Goal: Task Accomplishment & Management: Manage account settings

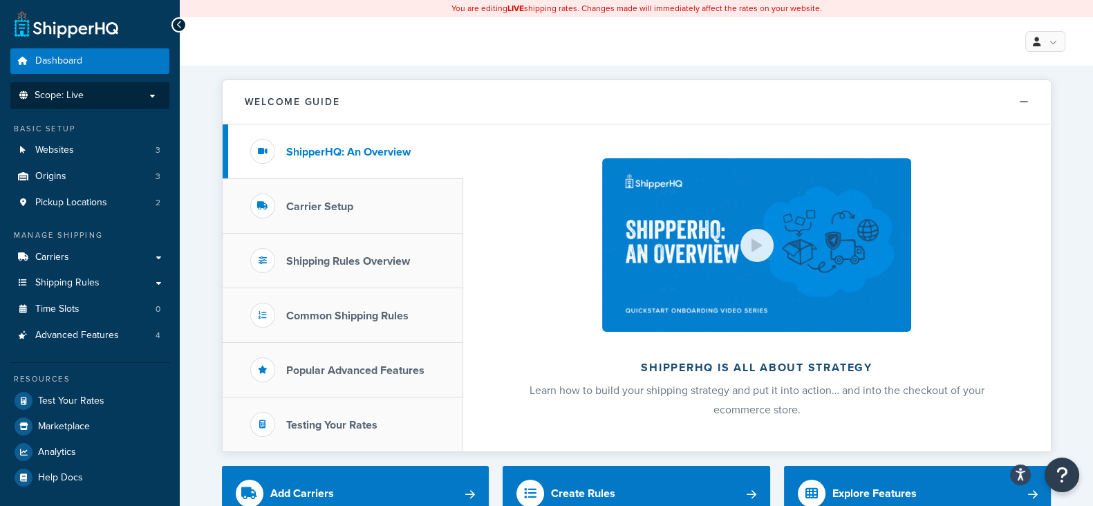
click at [156, 95] on p "Scope: Live" at bounding box center [90, 96] width 147 height 12
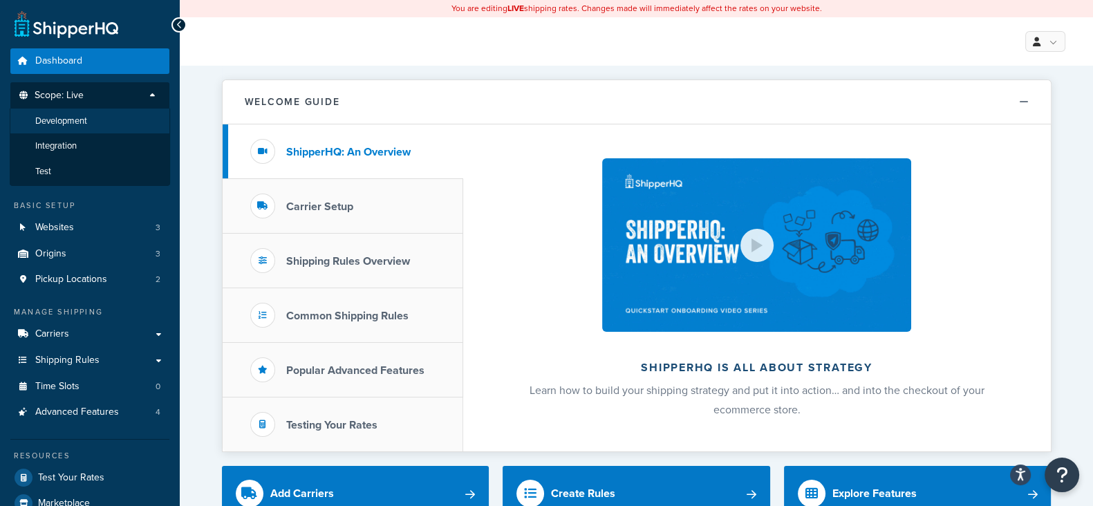
click at [78, 119] on span "Development" at bounding box center [61, 122] width 52 height 12
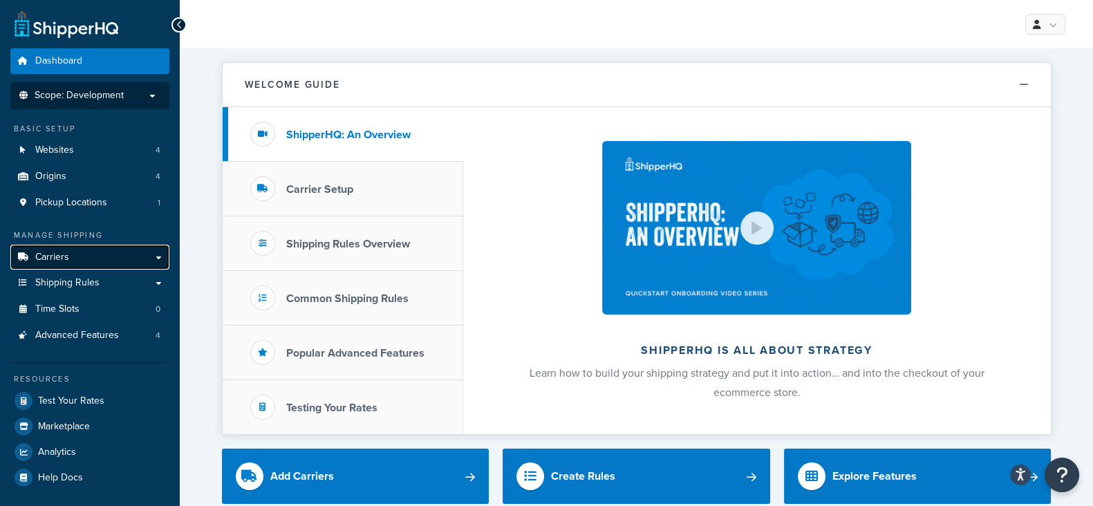
click at [87, 253] on link "Carriers" at bounding box center [89, 258] width 159 height 26
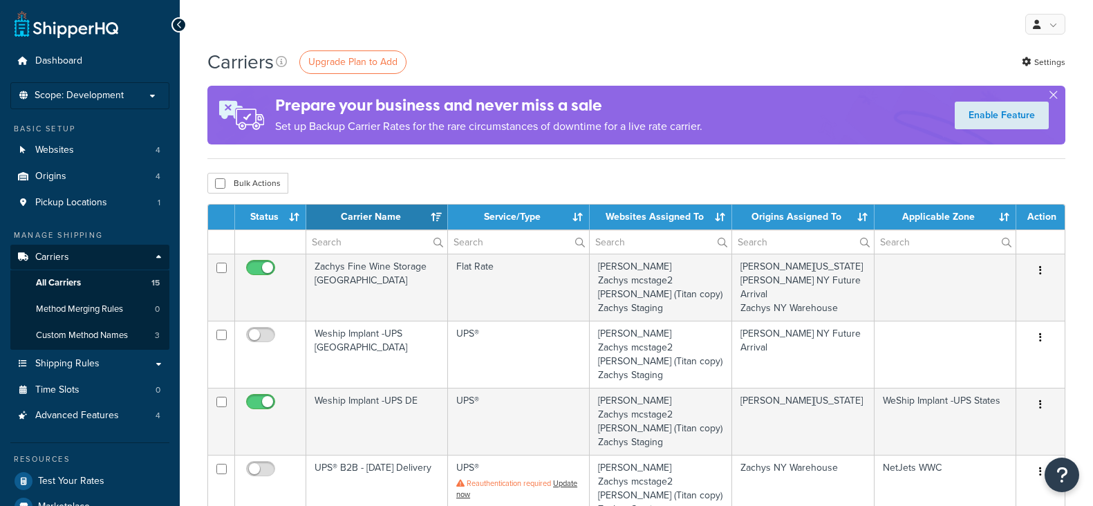
select select "15"
click at [91, 86] on li "Scope: Development Live Integration Test" at bounding box center [89, 95] width 159 height 27
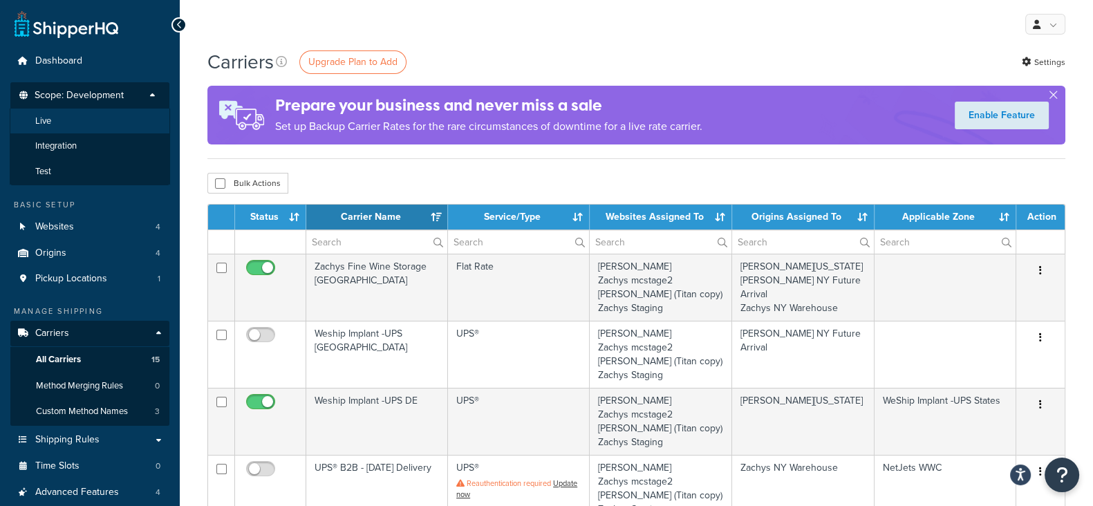
click at [83, 116] on li "Live" at bounding box center [90, 122] width 160 height 26
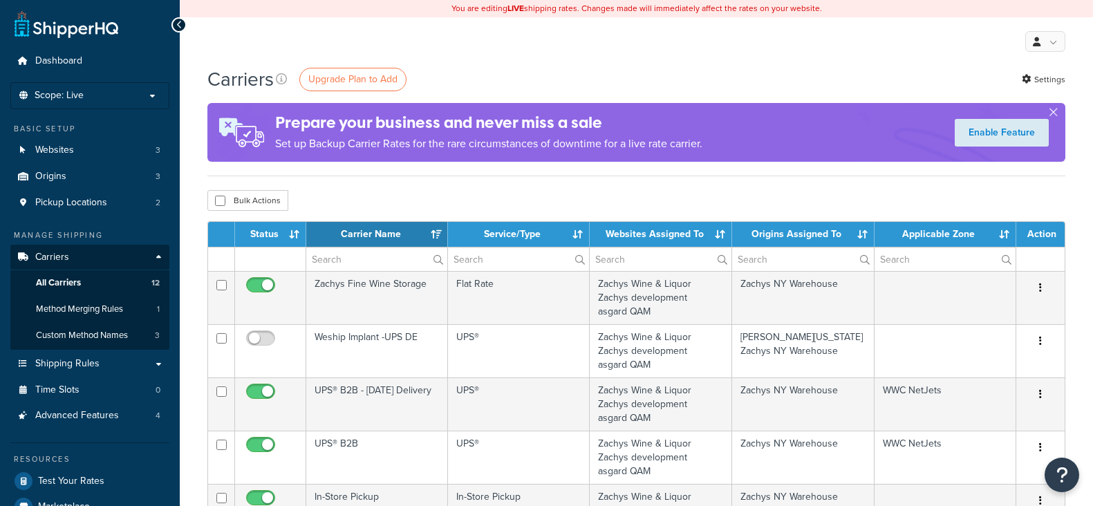
select select "15"
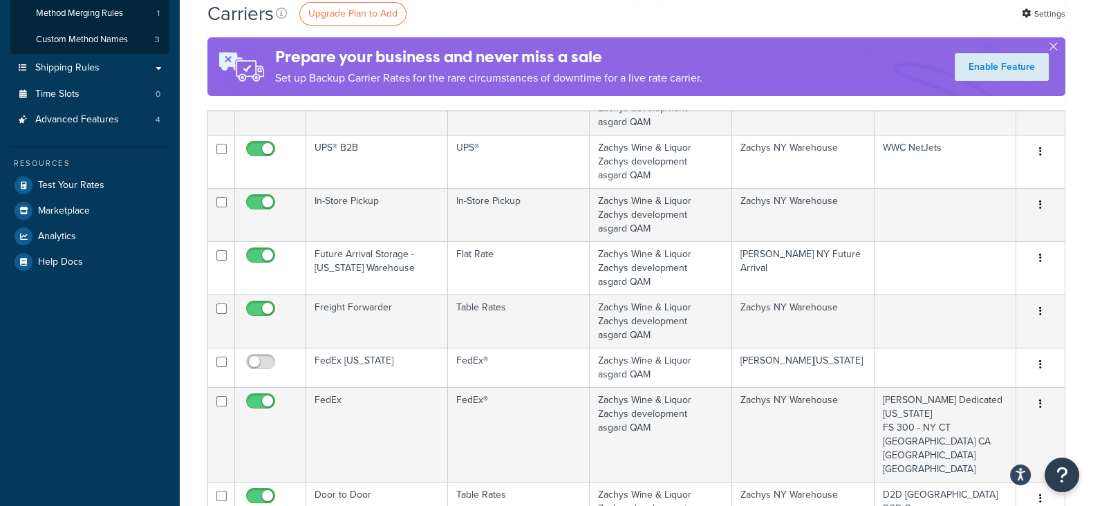
scroll to position [259, 0]
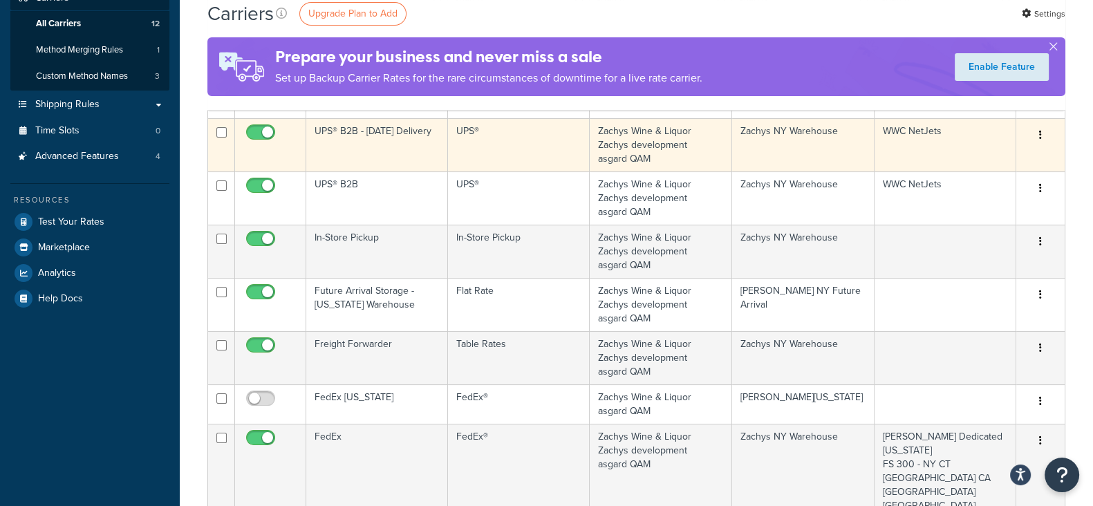
click at [1041, 136] on icon "button" at bounding box center [1041, 135] width 3 height 10
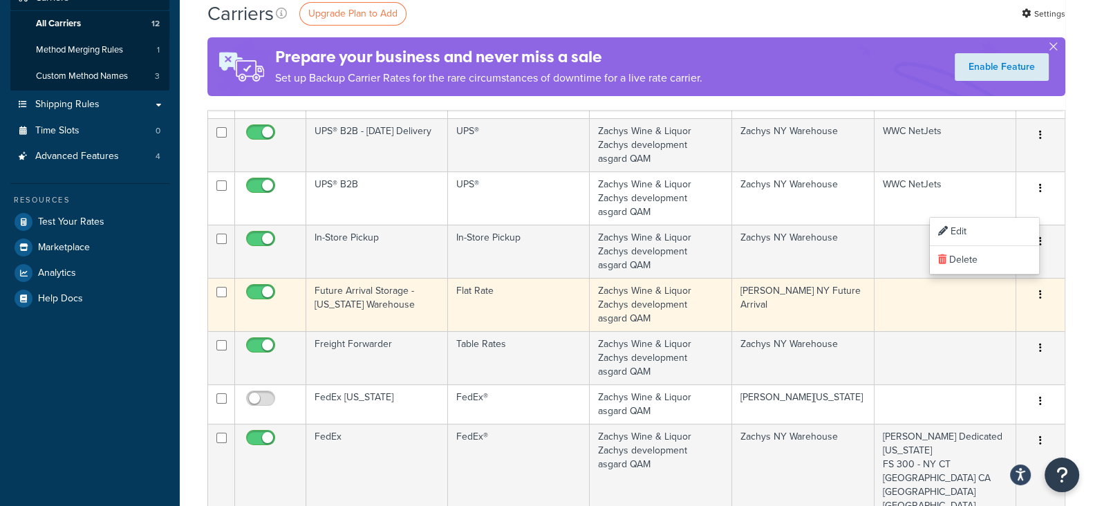
scroll to position [0, 0]
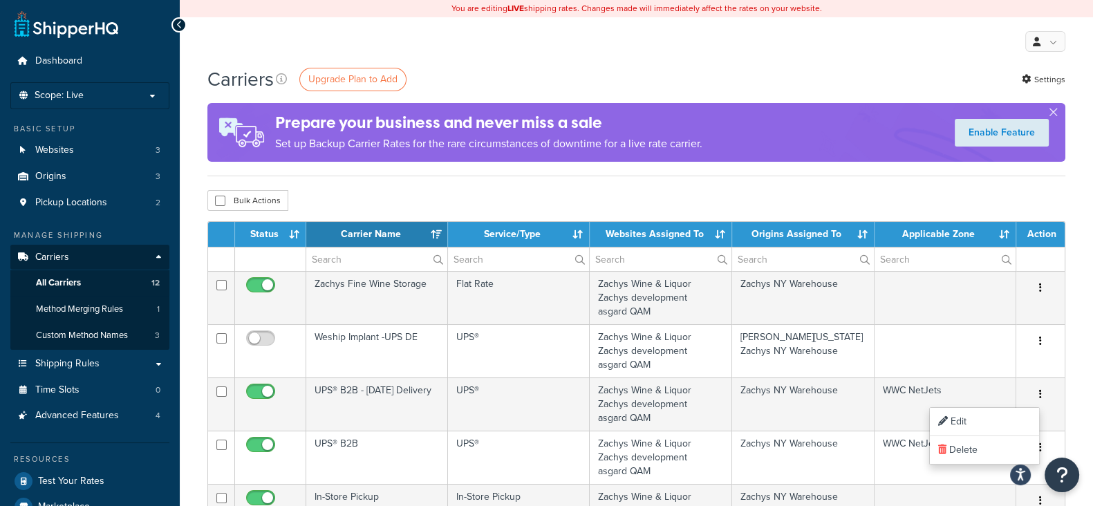
click at [706, 51] on div "My Profile Billing Global Settings Contact Us Logout" at bounding box center [637, 41] width 914 height 48
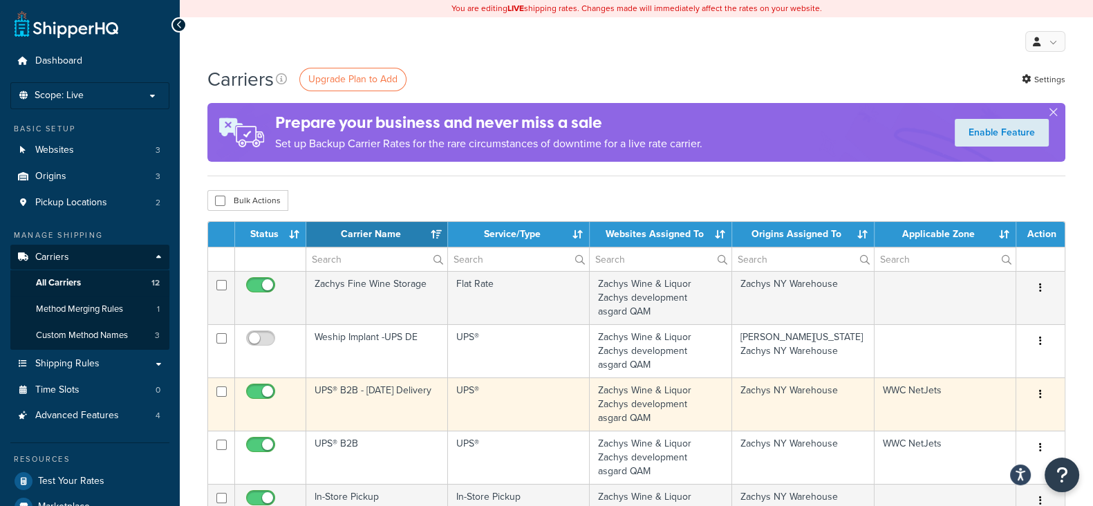
click at [1037, 391] on button "button" at bounding box center [1040, 395] width 19 height 22
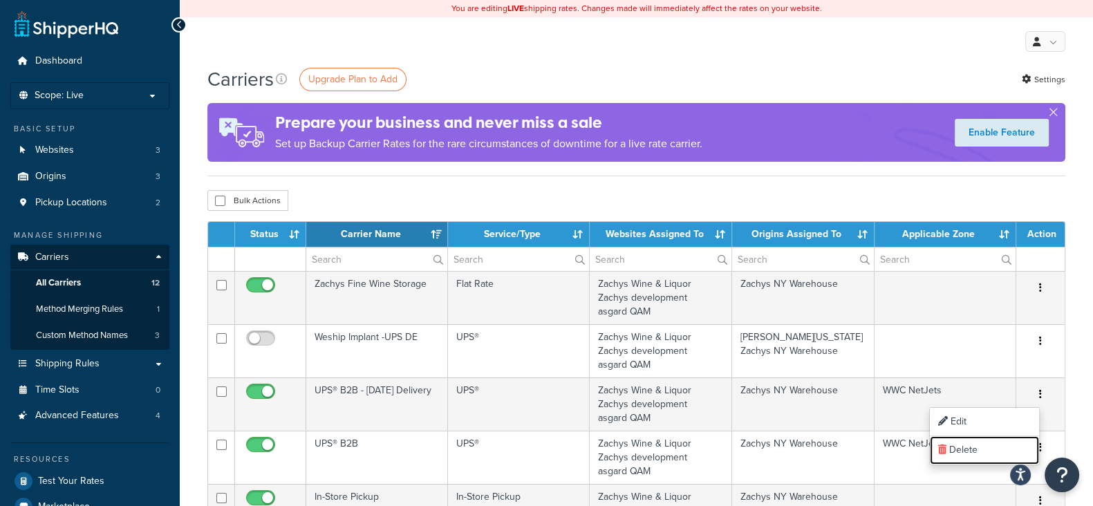
drag, startPoint x: 963, startPoint y: 450, endPoint x: 640, endPoint y: 91, distance: 483.4
click at [963, 450] on link "Delete" at bounding box center [984, 450] width 109 height 28
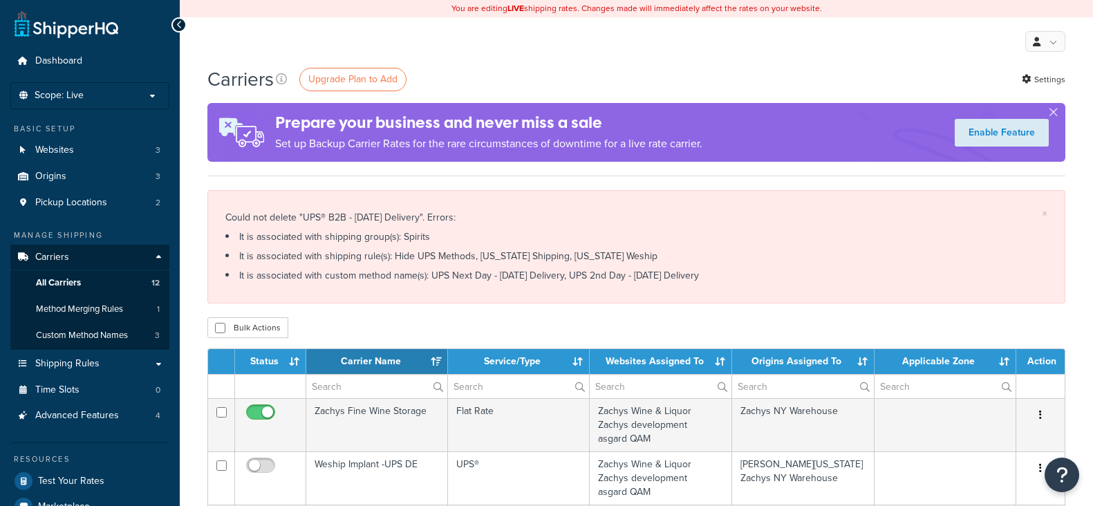
select select "15"
drag, startPoint x: 477, startPoint y: 253, endPoint x: 590, endPoint y: 256, distance: 112.8
click at [590, 256] on li "It is associated with shipping rule(s): Hide UPS Methods, New Hampshire Shippin…" at bounding box center [636, 256] width 822 height 19
click at [608, 81] on div "Carriers Upgrade Plan to Add Settings" at bounding box center [636, 79] width 858 height 27
click at [414, 58] on div "My Profile Billing Global Settings Contact Us Logout" at bounding box center [637, 41] width 914 height 48
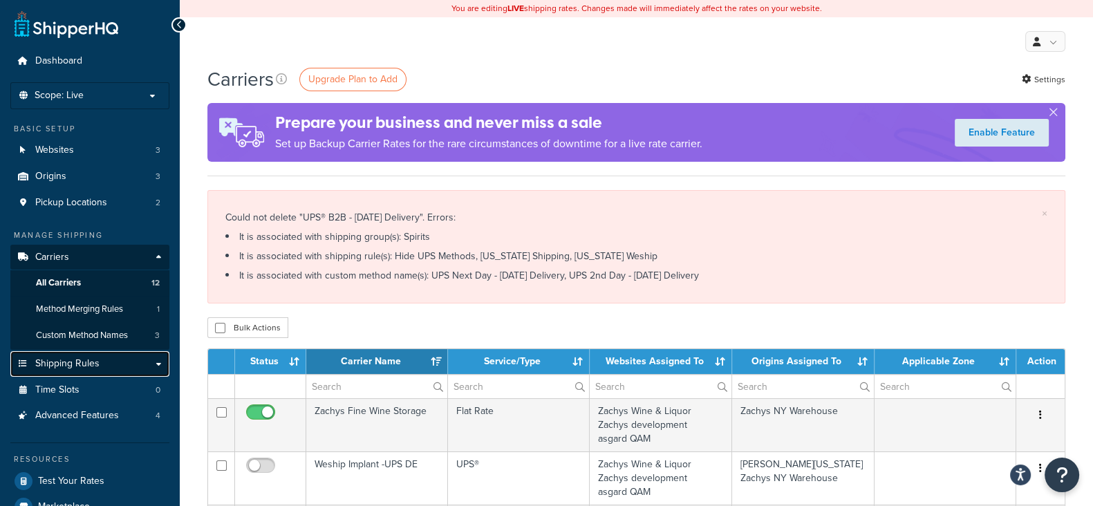
click at [74, 360] on span "Shipping Rules" at bounding box center [67, 364] width 64 height 12
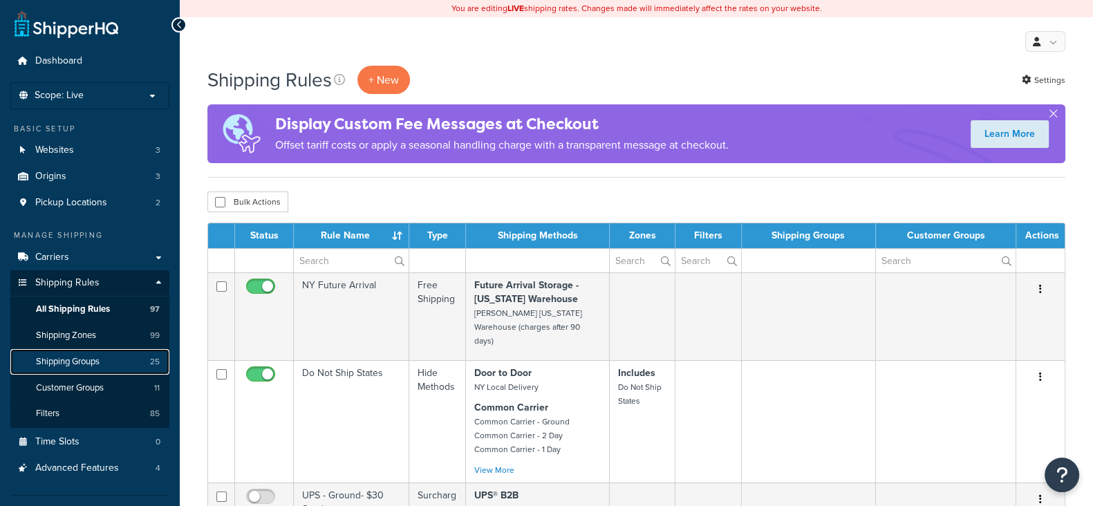
click at [80, 362] on span "Shipping Groups" at bounding box center [68, 362] width 64 height 12
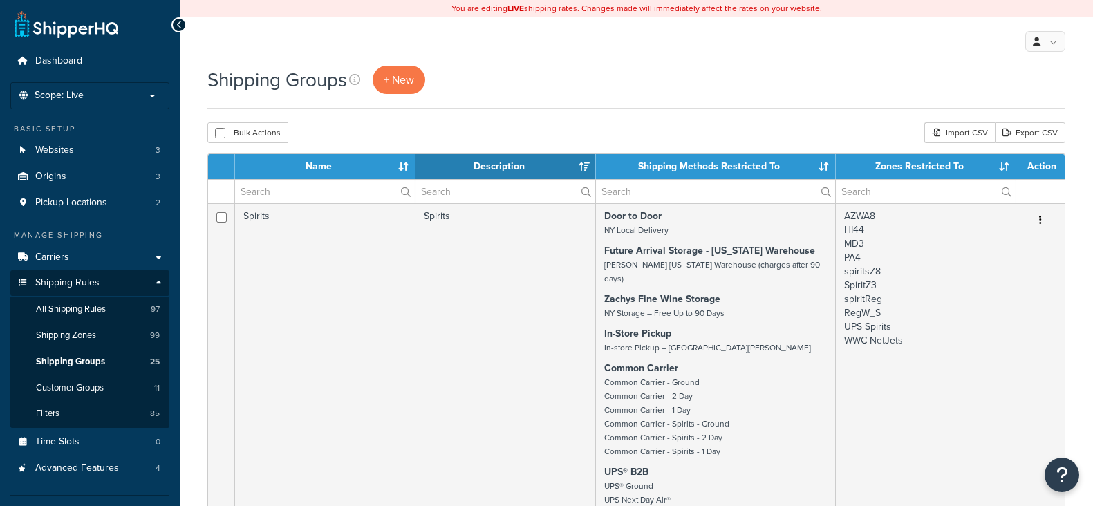
select select "15"
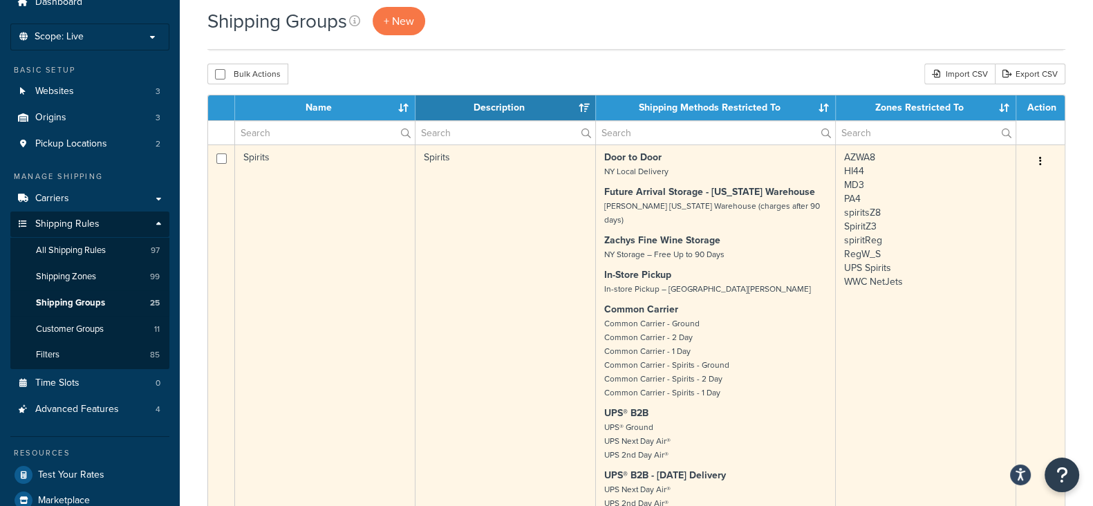
scroll to position [86, 0]
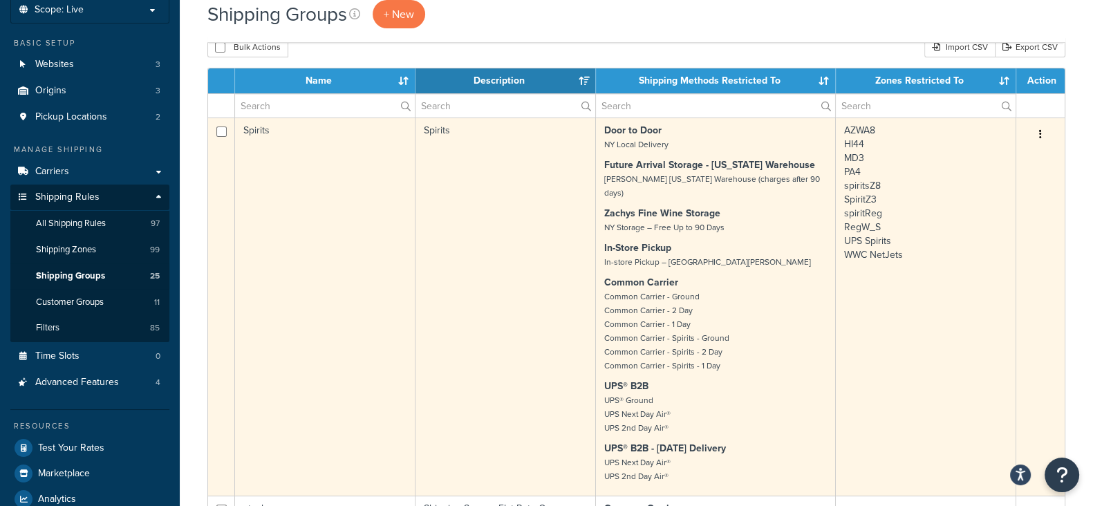
click at [1040, 135] on icon "button" at bounding box center [1041, 134] width 3 height 10
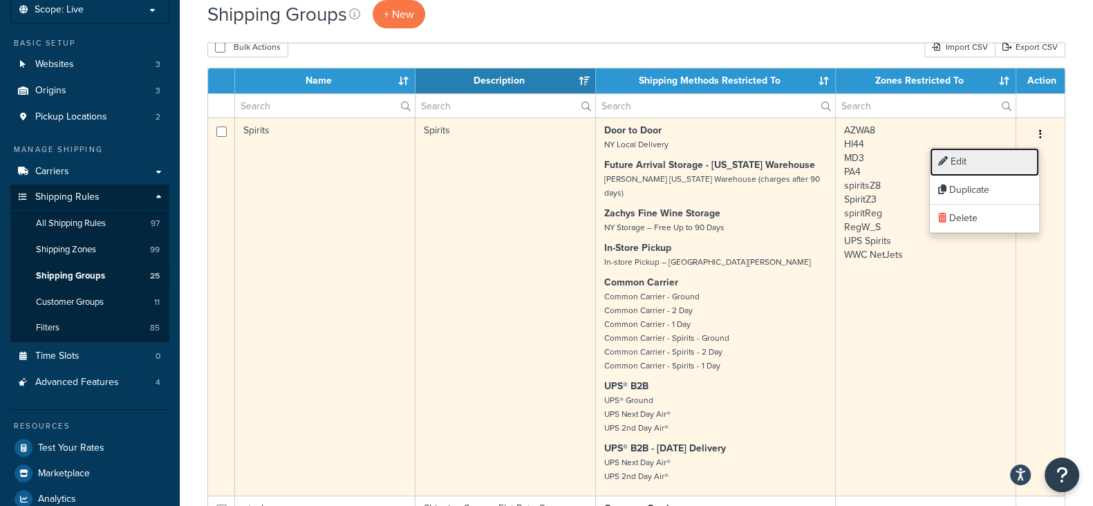
click at [961, 164] on link "Edit" at bounding box center [984, 162] width 109 height 28
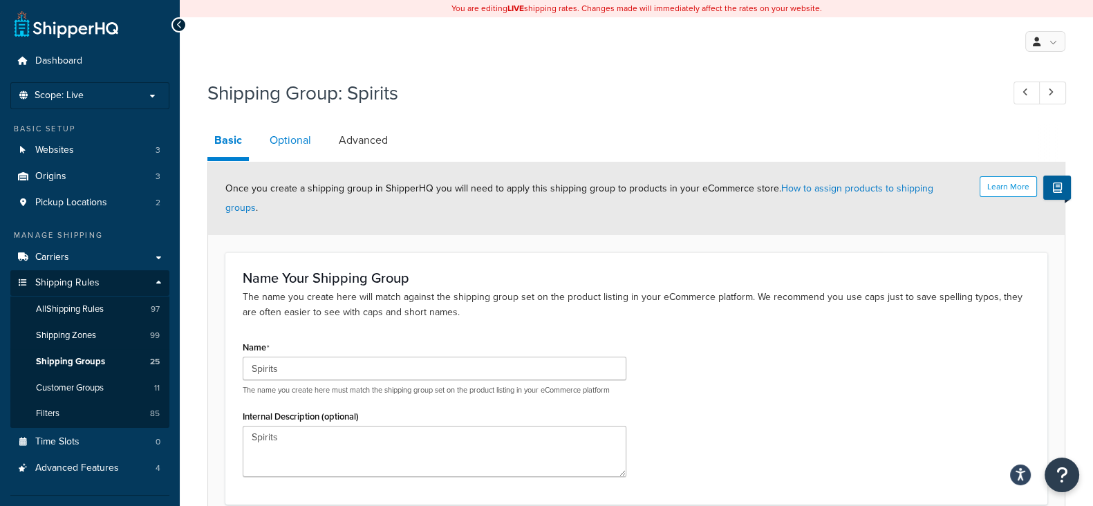
click at [290, 143] on link "Optional" at bounding box center [290, 140] width 55 height 33
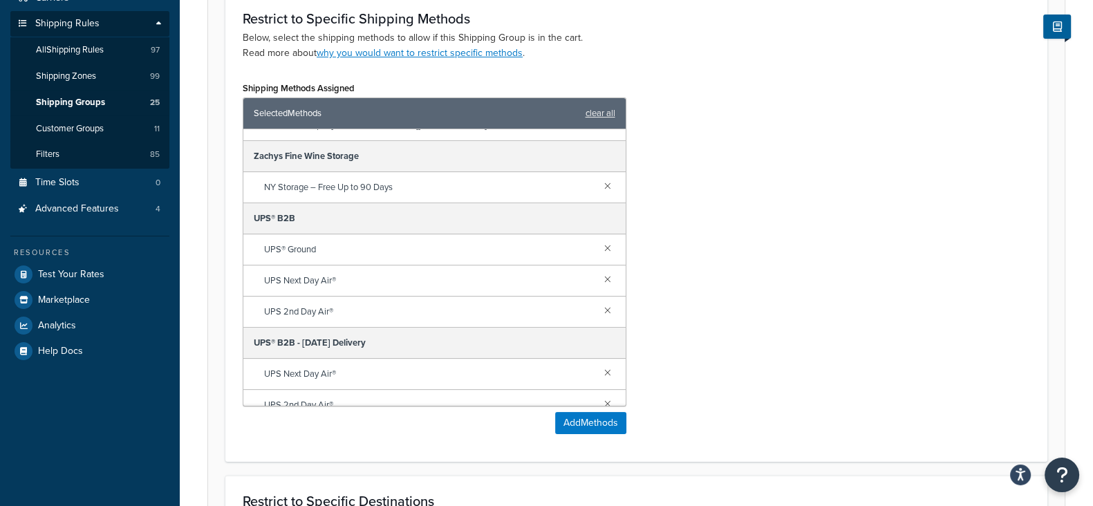
scroll to position [405, 0]
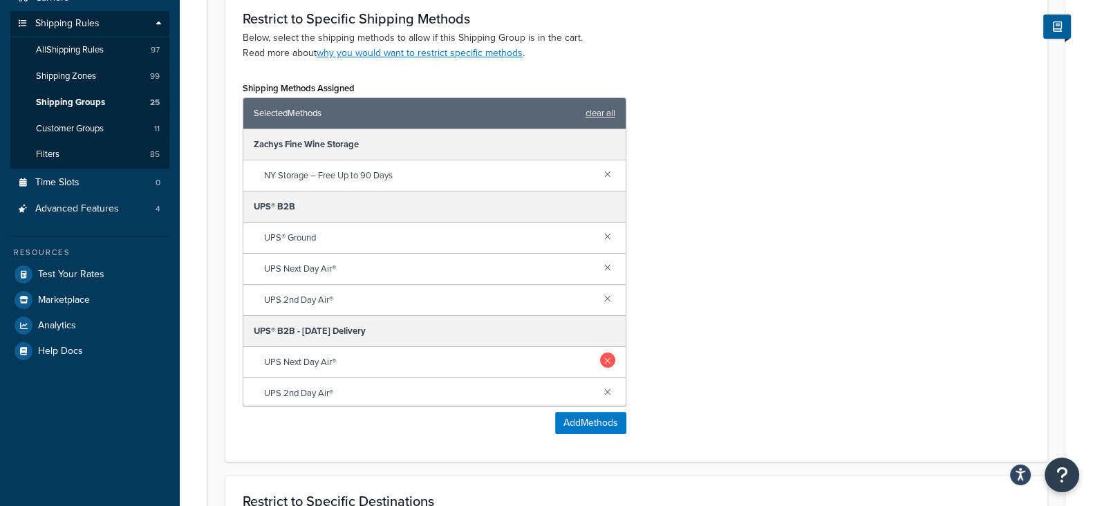
click at [600, 354] on link at bounding box center [607, 360] width 15 height 15
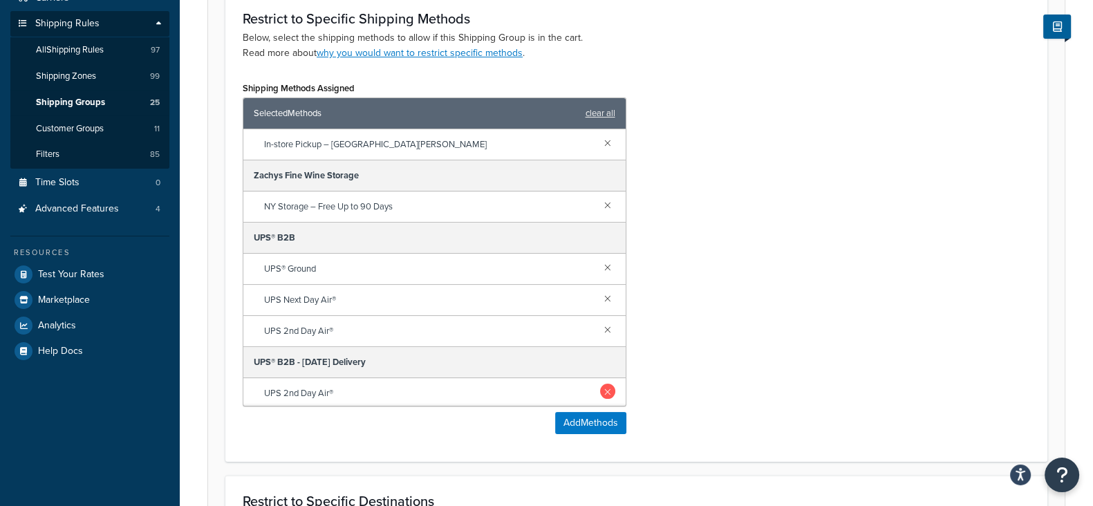
click at [600, 389] on link at bounding box center [607, 391] width 15 height 15
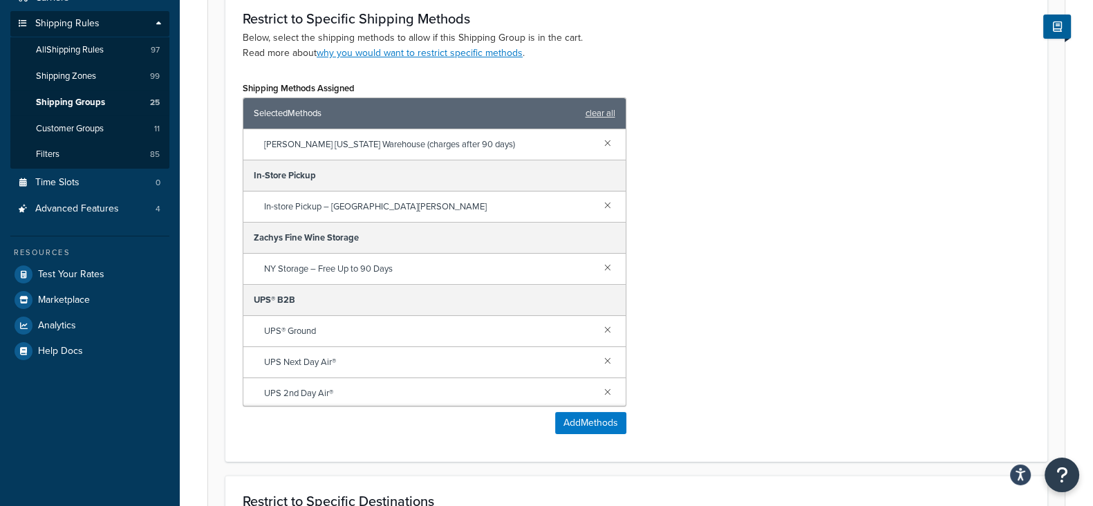
click at [765, 349] on div "Shipping Methods Assigned Selected Methods clear all Common Carrier Common Carr…" at bounding box center [636, 261] width 809 height 367
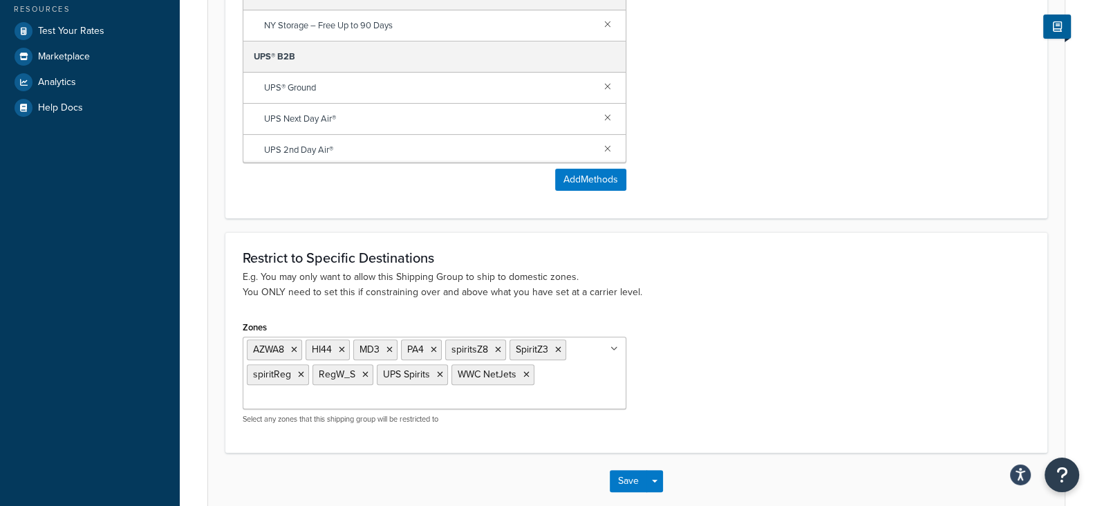
scroll to position [575, 0]
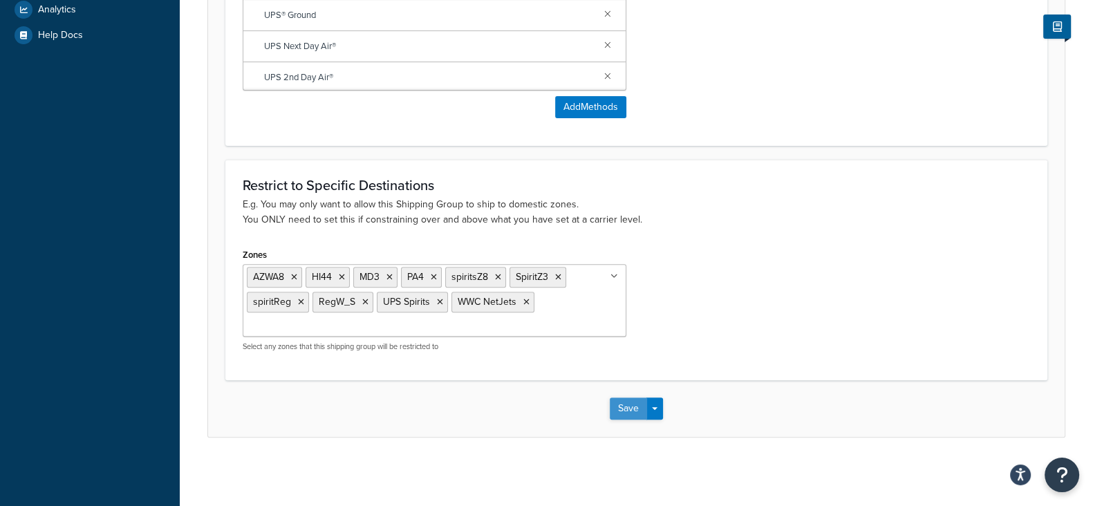
click at [622, 408] on button "Save" at bounding box center [628, 409] width 37 height 22
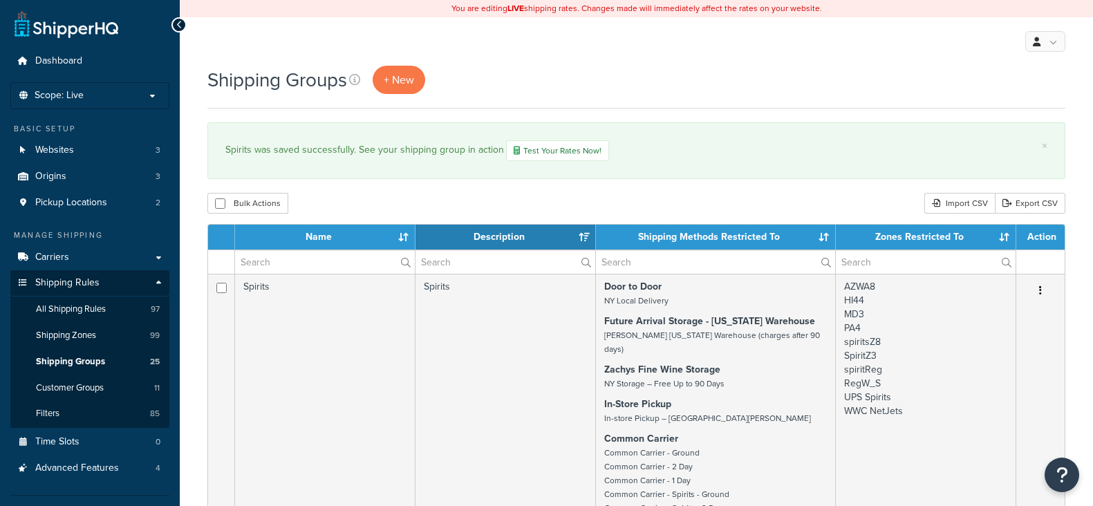
select select "15"
click at [56, 254] on span "Carriers" at bounding box center [52, 258] width 34 height 12
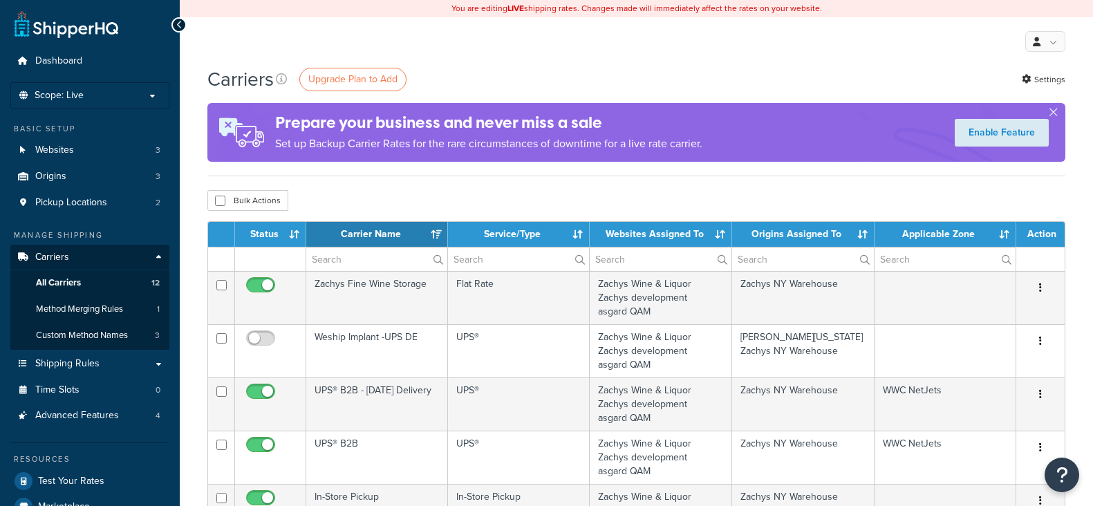
select select "15"
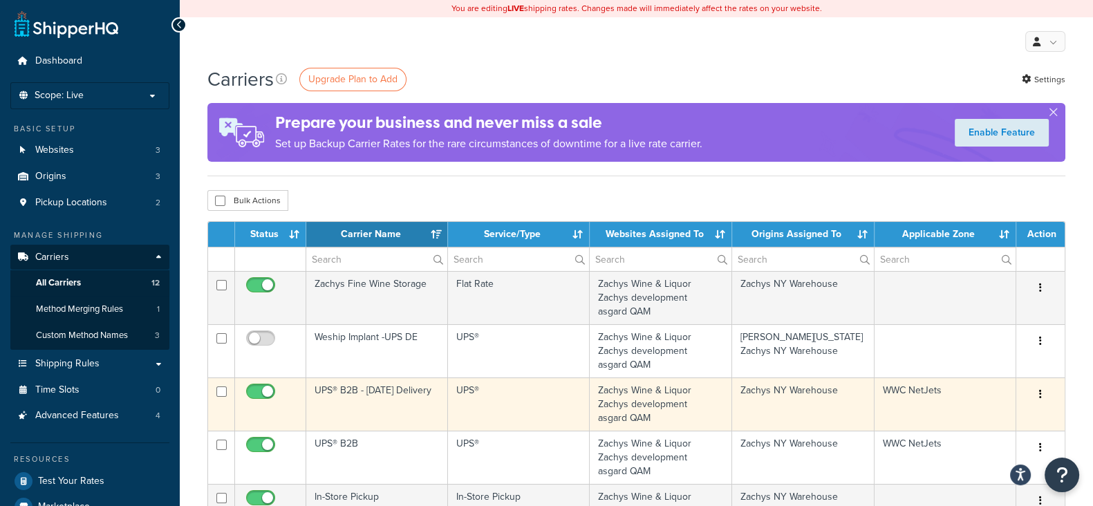
click at [1043, 394] on button "button" at bounding box center [1040, 395] width 19 height 22
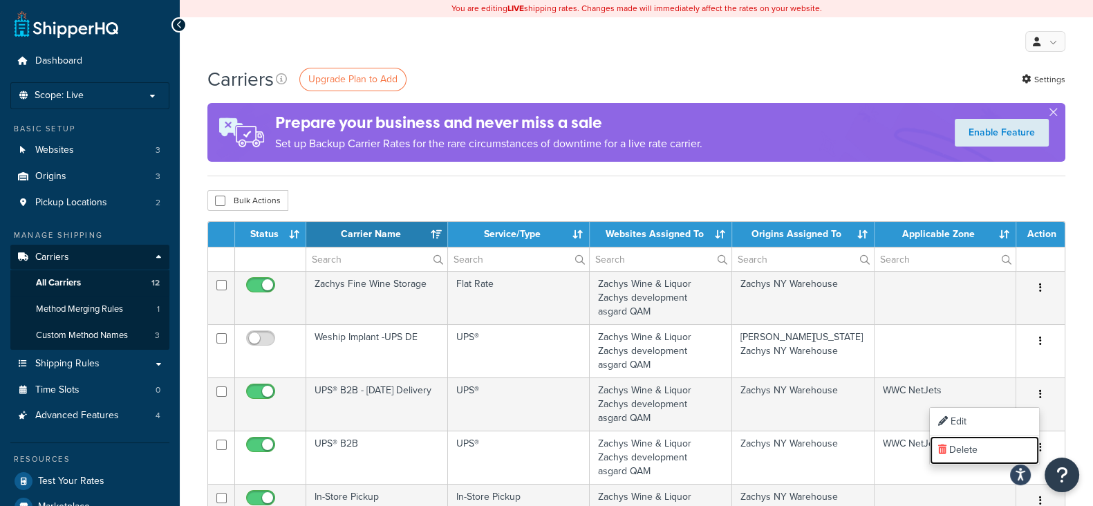
drag, startPoint x: 965, startPoint y: 450, endPoint x: 624, endPoint y: 93, distance: 493.1
click at [965, 450] on link "Delete" at bounding box center [984, 450] width 109 height 28
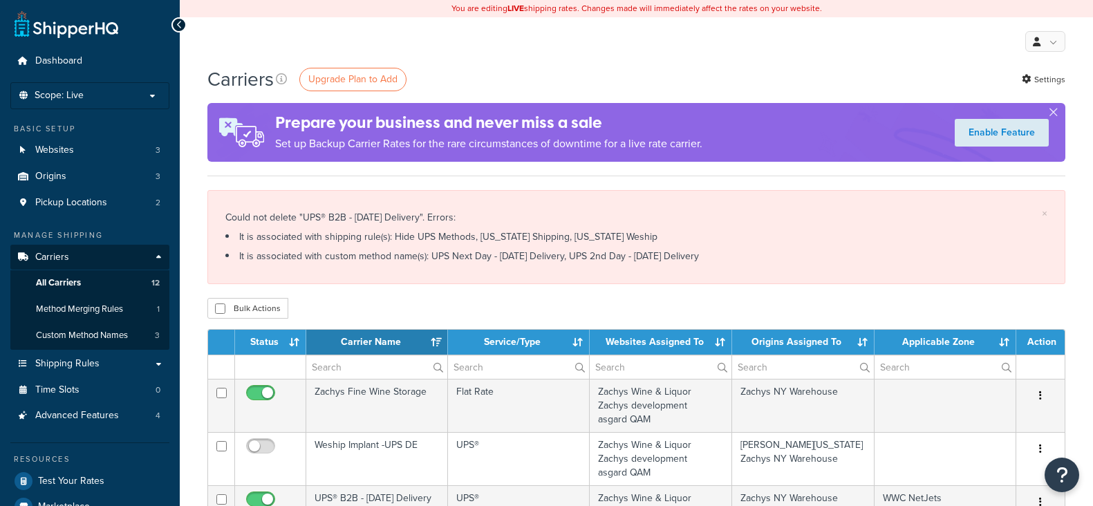
select select "15"
click at [530, 54] on div "My Profile Billing Global Settings Contact Us Logout" at bounding box center [637, 41] width 914 height 48
click at [79, 364] on span "Shipping Rules" at bounding box center [67, 364] width 64 height 12
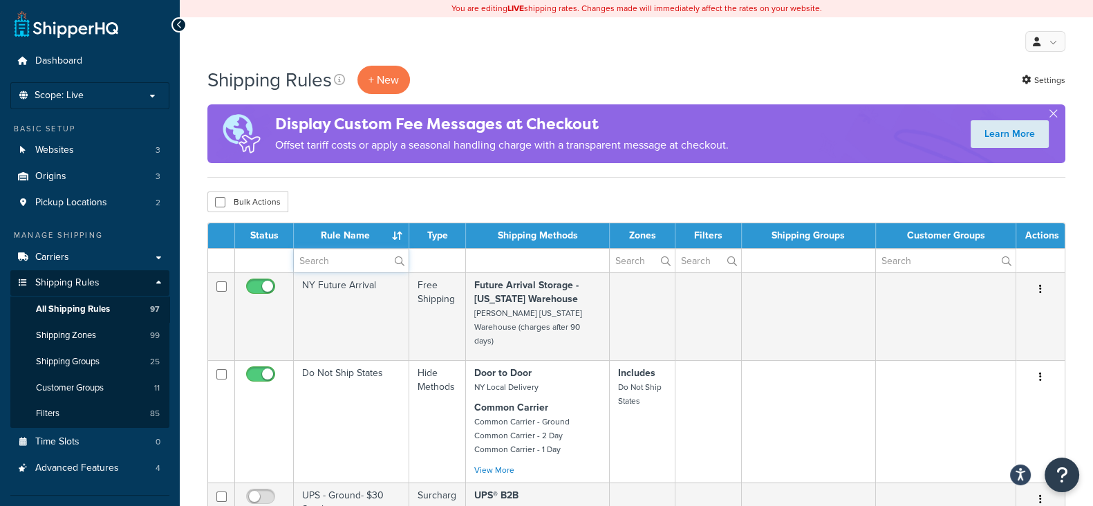
click at [347, 267] on input "text" at bounding box center [351, 261] width 115 height 24
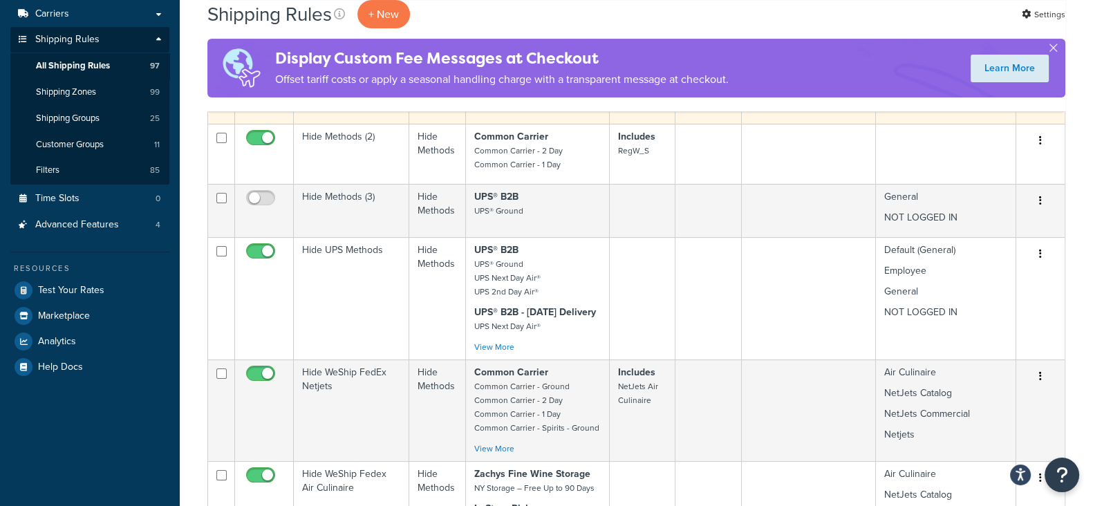
scroll to position [259, 0]
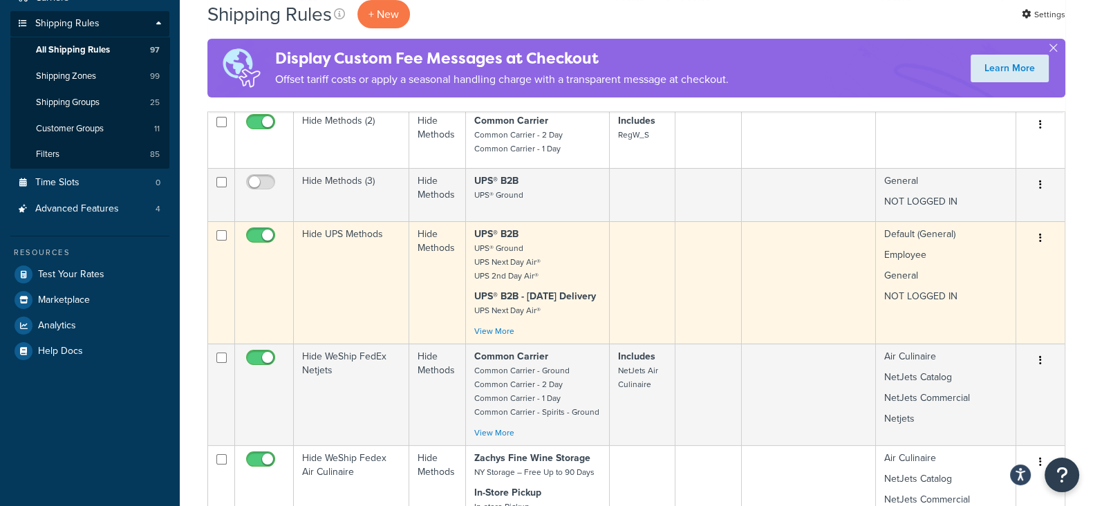
type input "hide"
click at [1035, 241] on button "button" at bounding box center [1040, 239] width 19 height 22
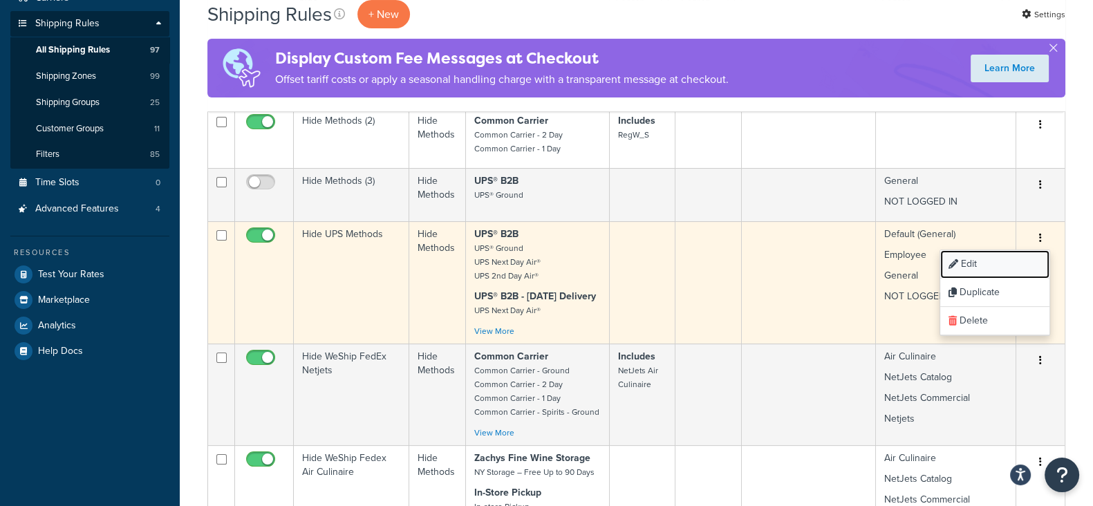
click at [979, 267] on link "Edit" at bounding box center [995, 264] width 109 height 28
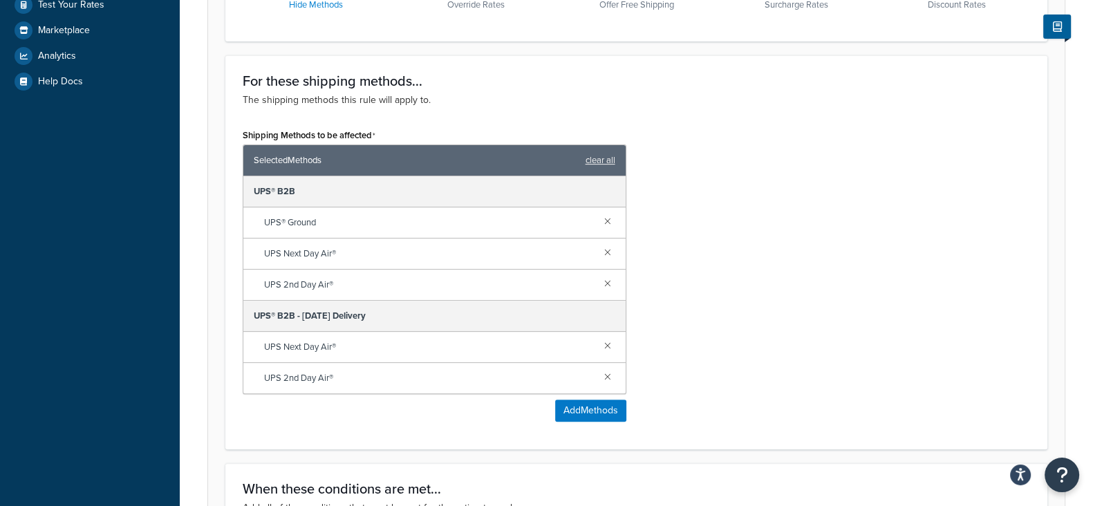
scroll to position [604, 0]
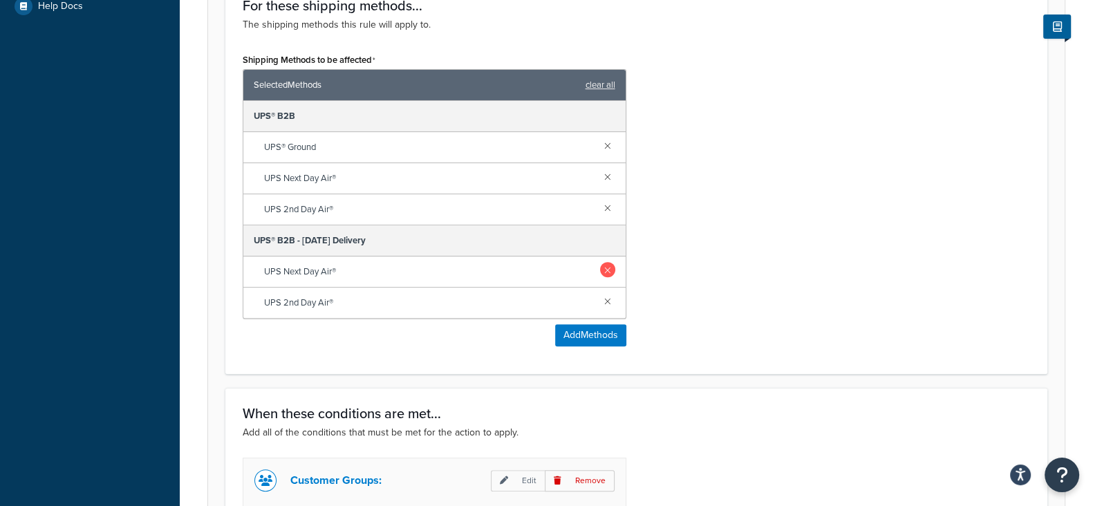
click at [608, 270] on link at bounding box center [607, 269] width 15 height 15
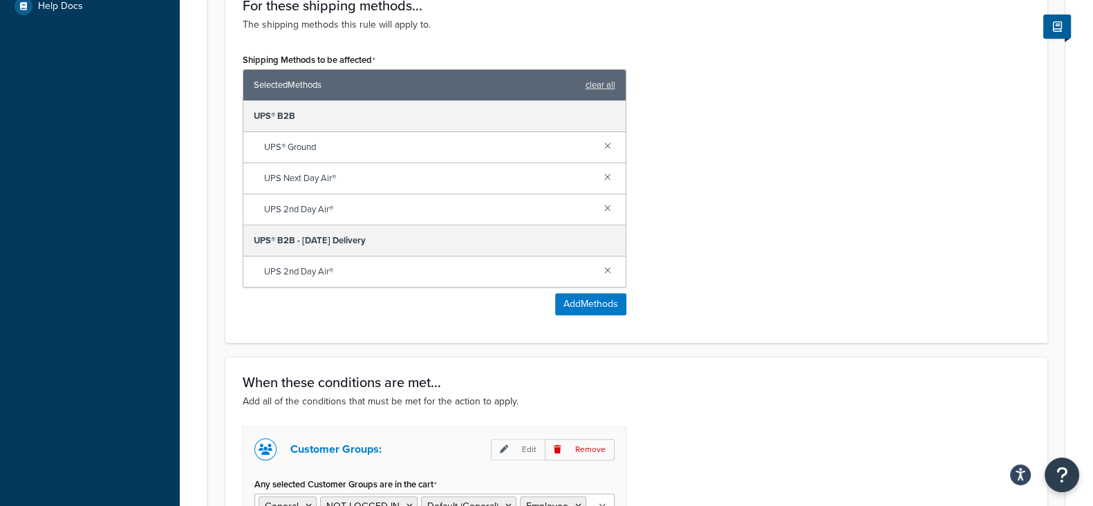
click at [608, 270] on link at bounding box center [607, 269] width 15 height 15
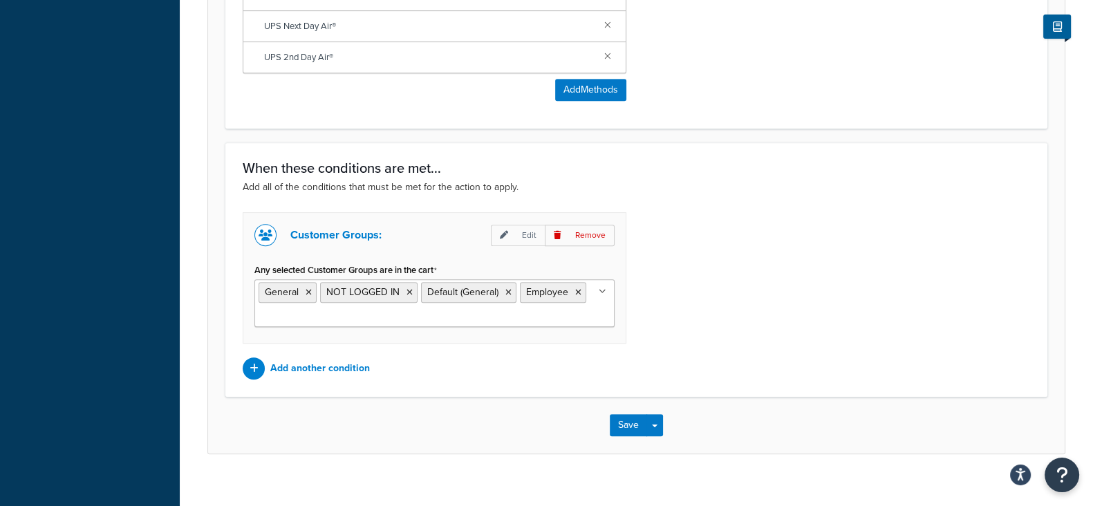
scroll to position [773, 0]
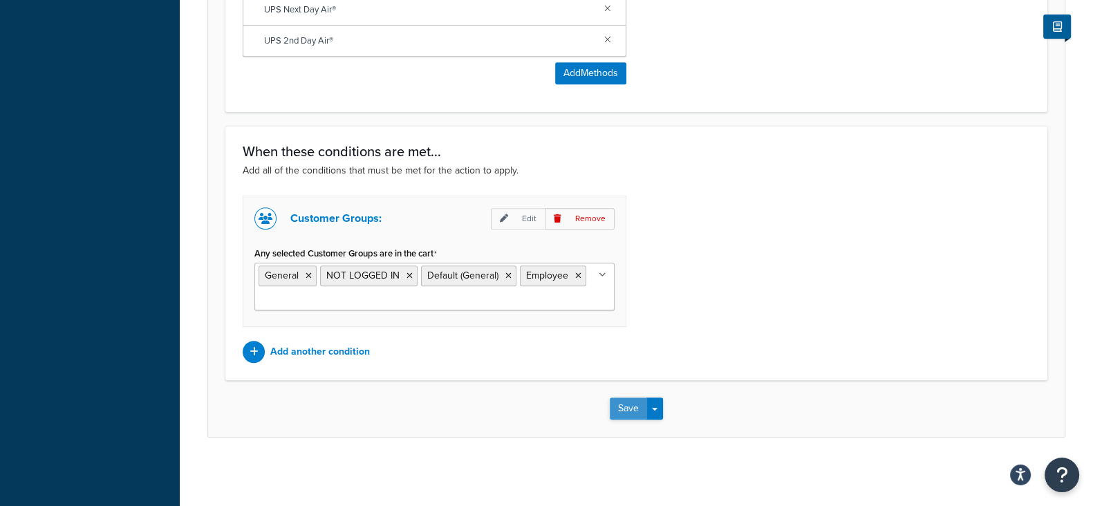
click at [622, 407] on button "Save" at bounding box center [628, 409] width 37 height 22
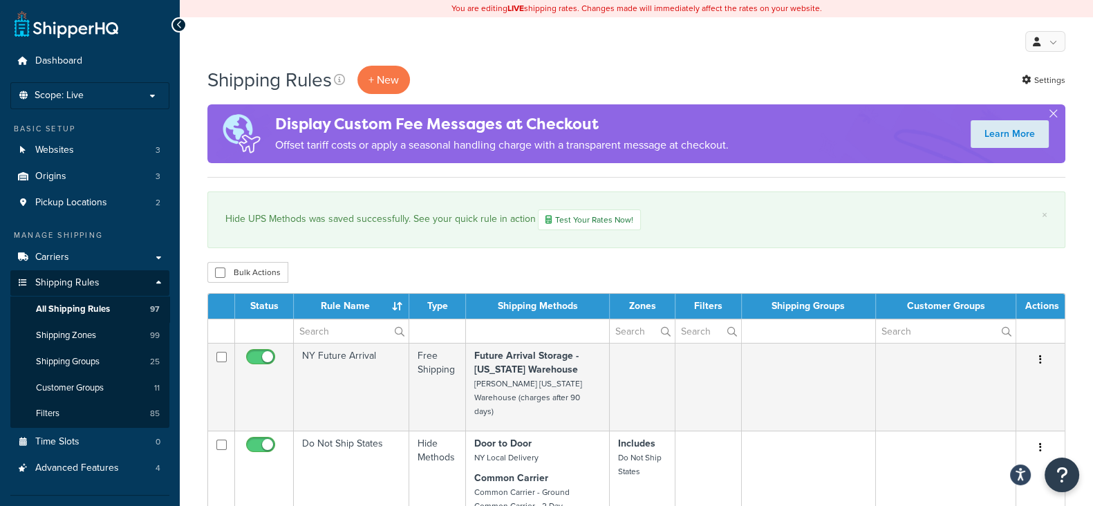
click at [571, 330] on td at bounding box center [538, 331] width 144 height 24
click at [499, 333] on td at bounding box center [538, 331] width 144 height 24
click at [335, 323] on input "text" at bounding box center [351, 332] width 115 height 24
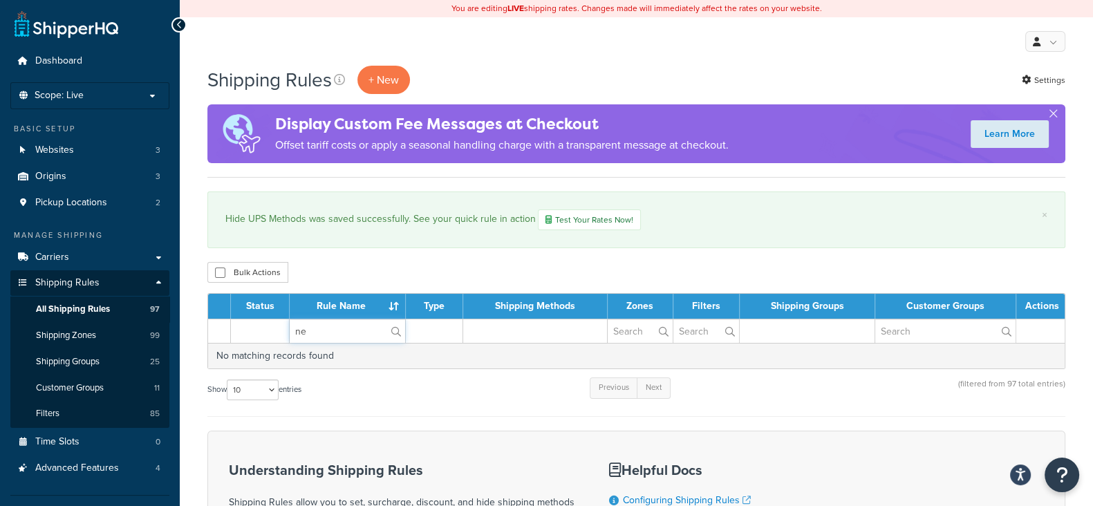
type input "n"
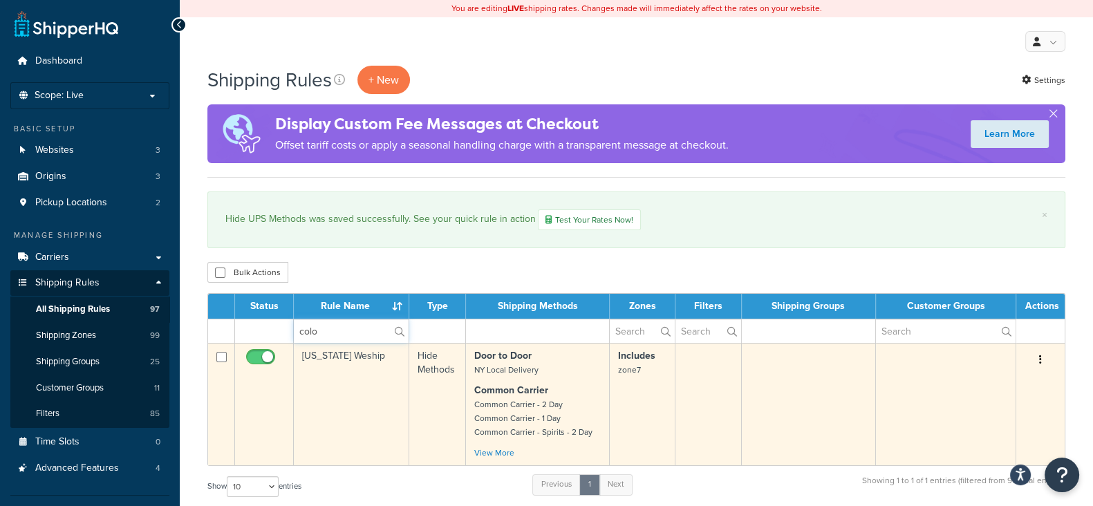
type input "colo"
click at [1044, 362] on button "button" at bounding box center [1040, 360] width 19 height 22
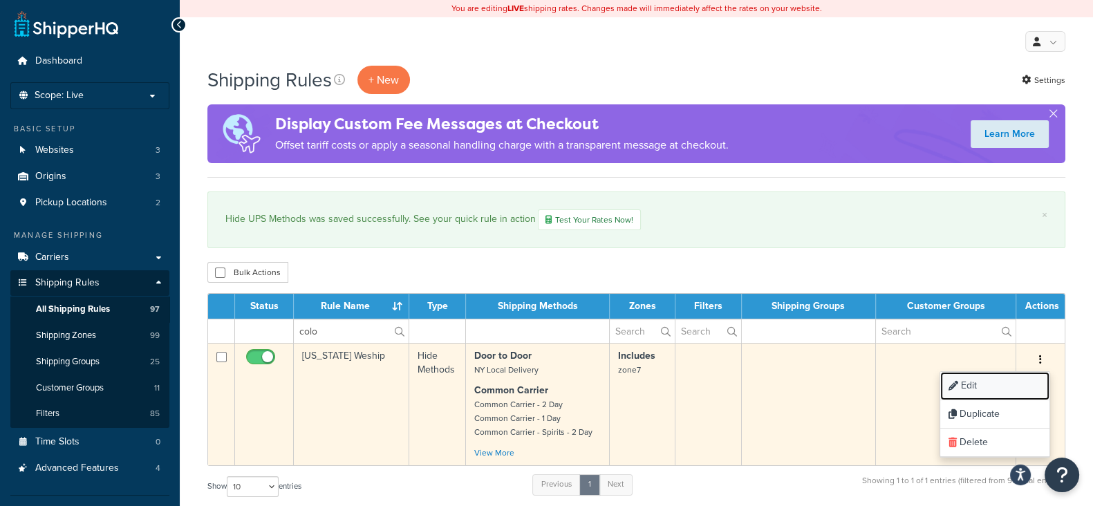
click at [989, 385] on link "Edit" at bounding box center [995, 386] width 109 height 28
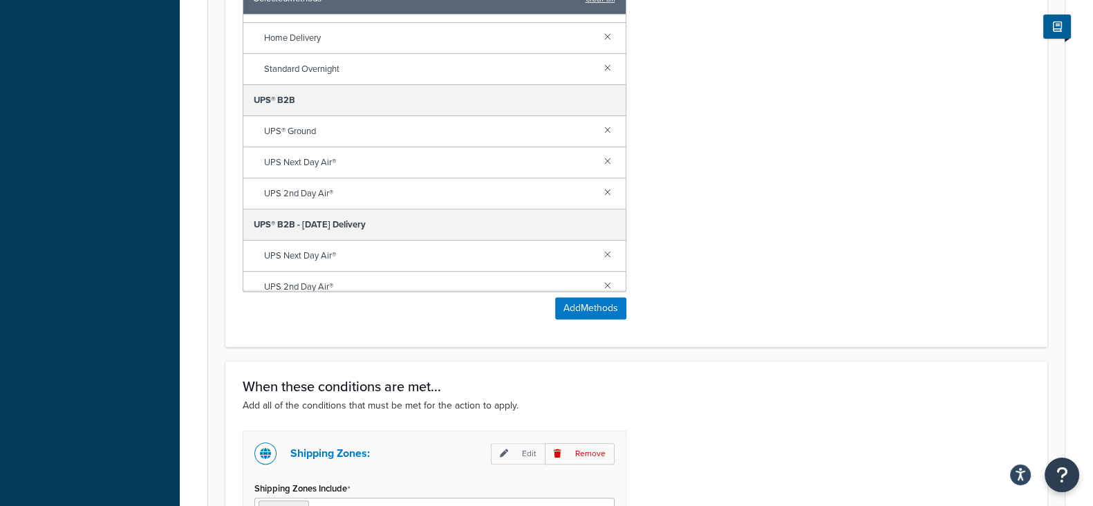
scroll to position [746, 0]
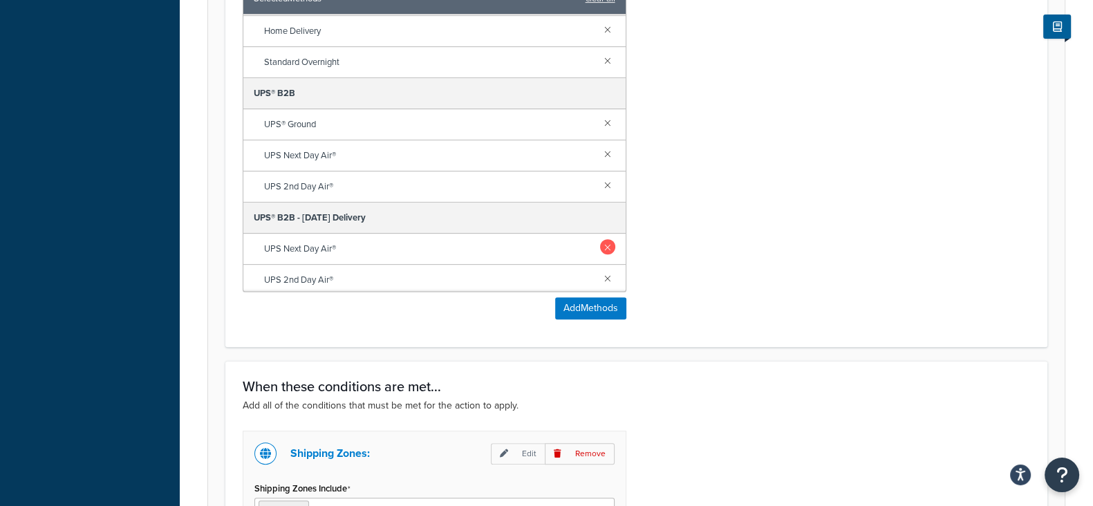
click at [600, 245] on link at bounding box center [607, 246] width 15 height 15
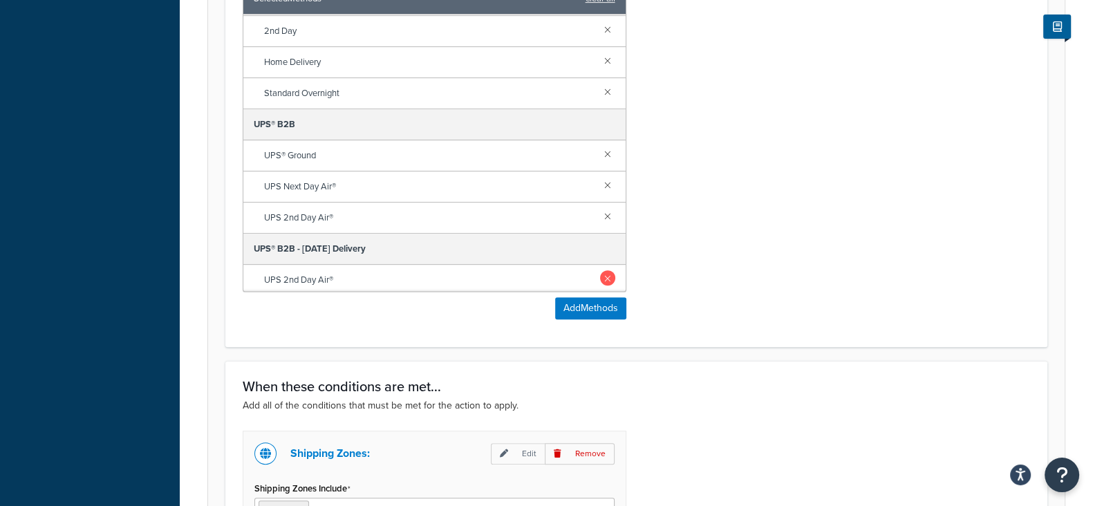
click at [600, 278] on link at bounding box center [607, 277] width 15 height 15
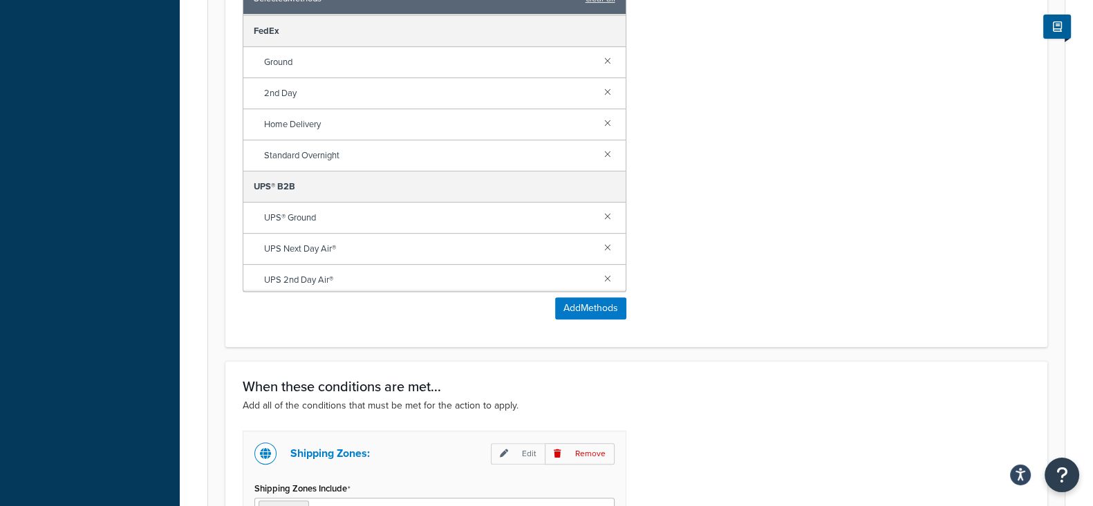
click at [758, 280] on div "Shipping Methods to be affected Selected Methods clear all Common Carrier Commo…" at bounding box center [636, 146] width 809 height 367
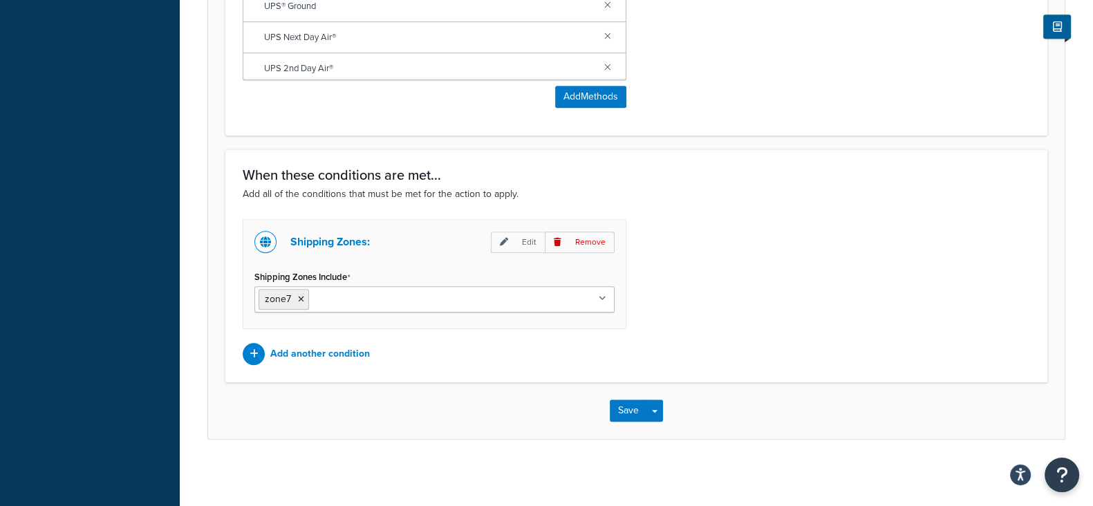
scroll to position [905, 0]
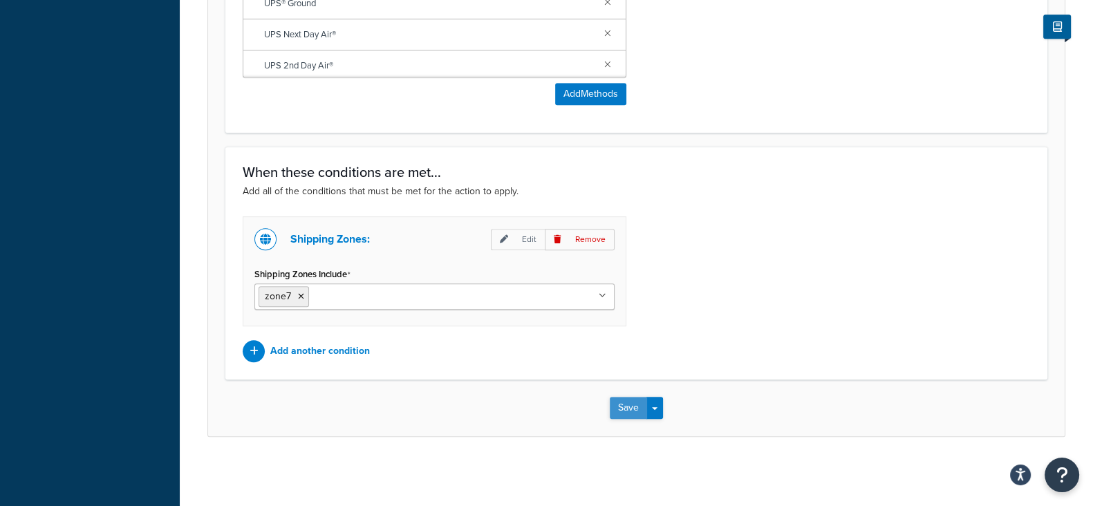
click at [627, 410] on button "Save" at bounding box center [628, 408] width 37 height 22
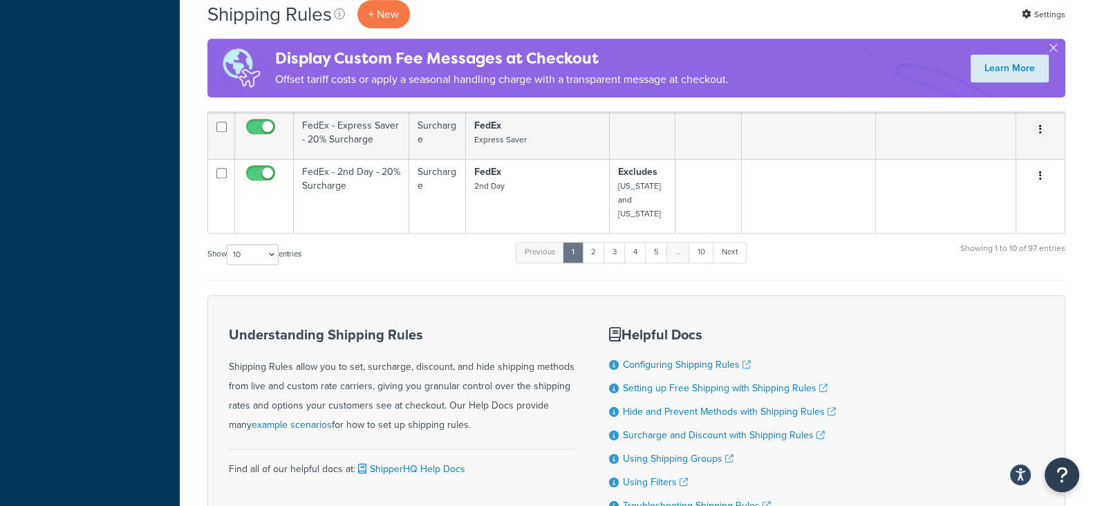
scroll to position [587, 0]
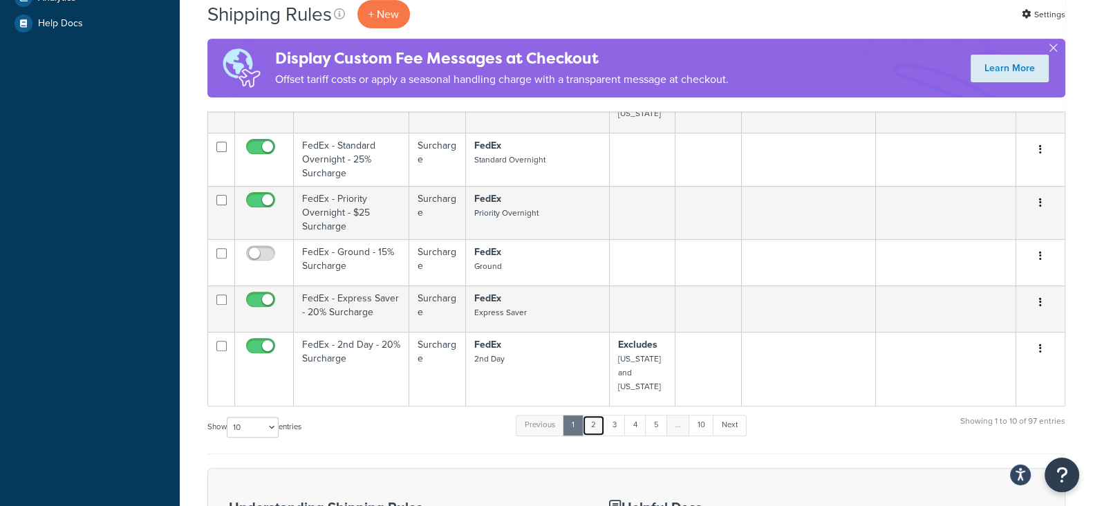
click at [592, 415] on link "2" at bounding box center [593, 425] width 23 height 21
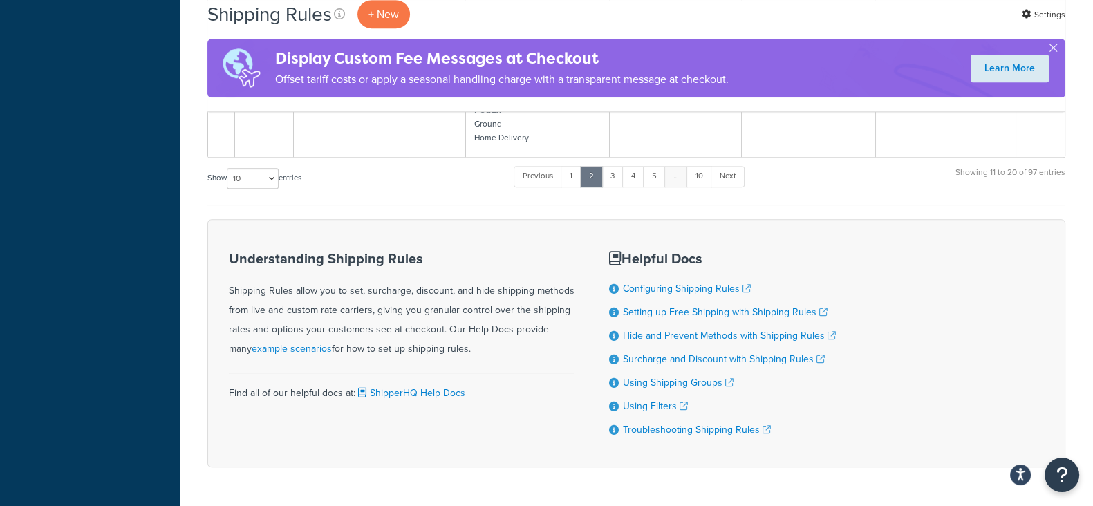
scroll to position [1083, 0]
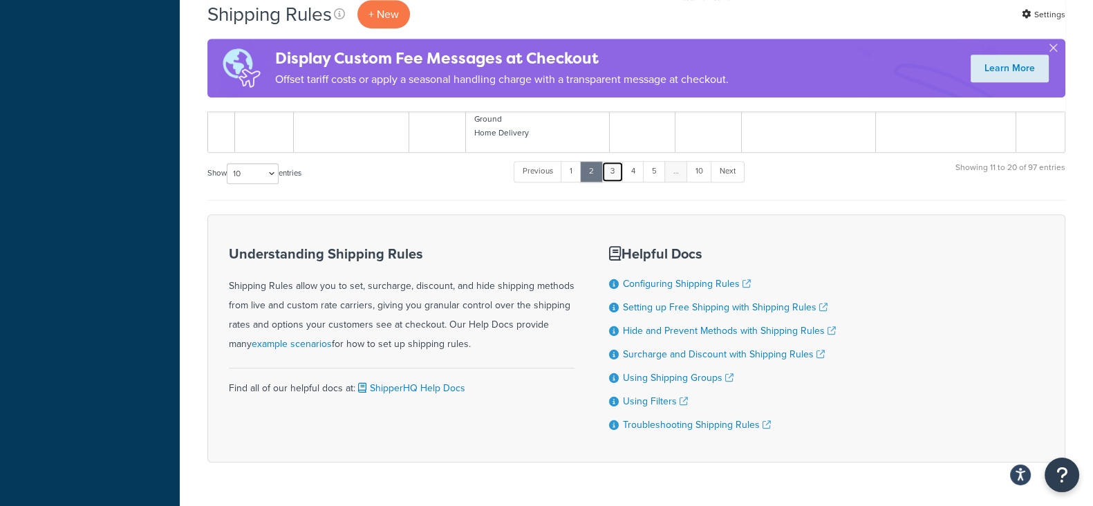
click at [611, 169] on link "3" at bounding box center [613, 171] width 22 height 21
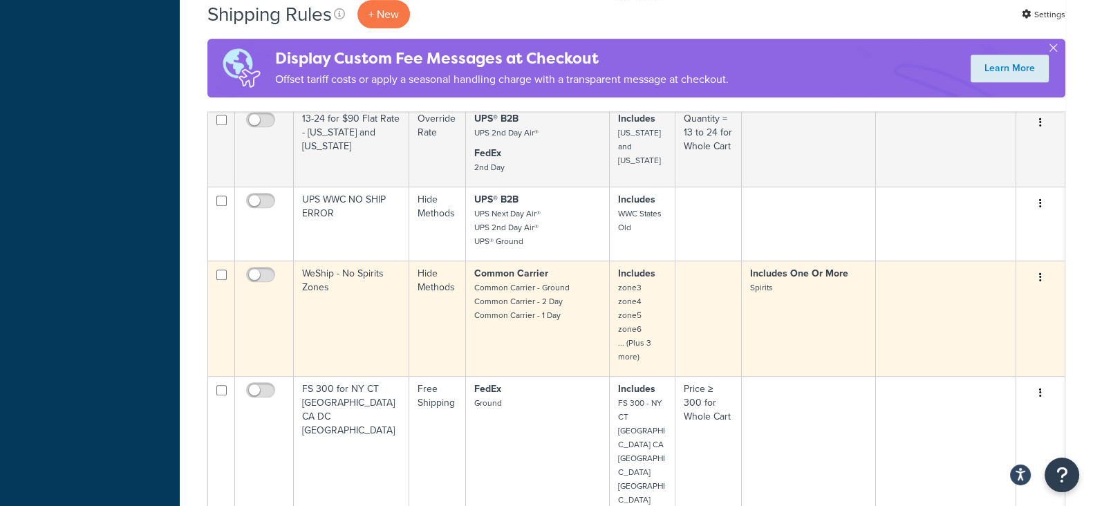
scroll to position [865, 0]
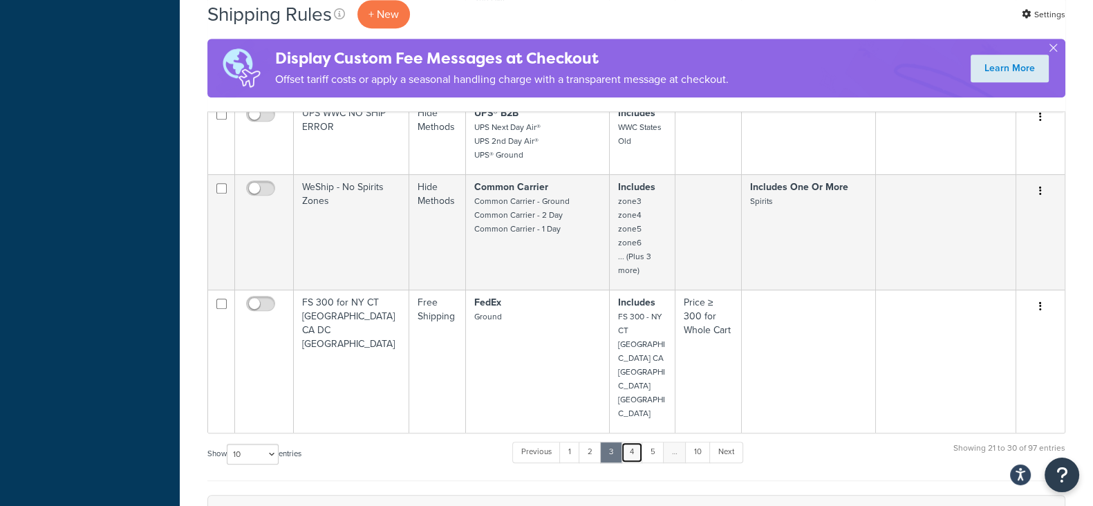
click at [633, 442] on link "4" at bounding box center [632, 452] width 22 height 21
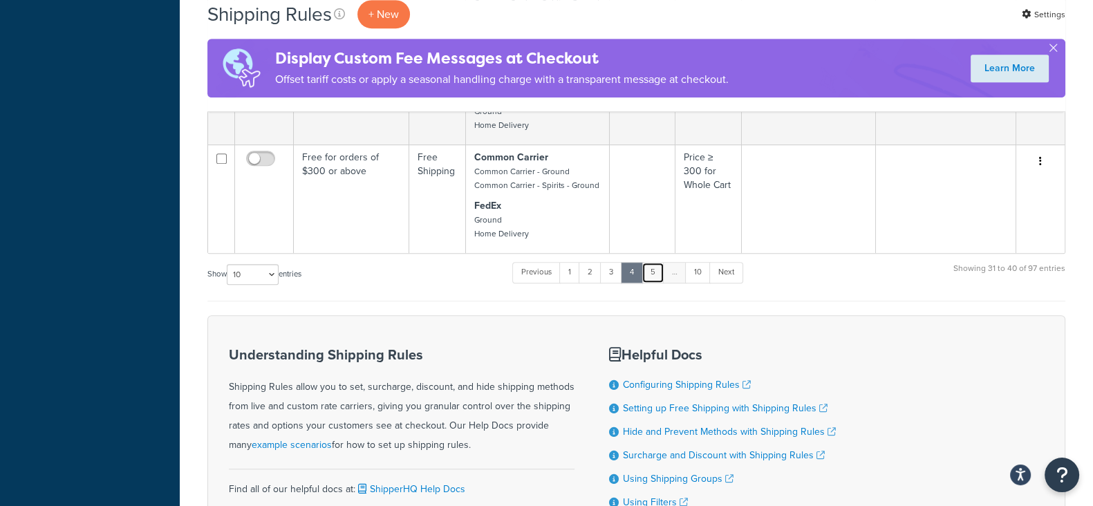
click at [656, 275] on link "5" at bounding box center [653, 272] width 23 height 21
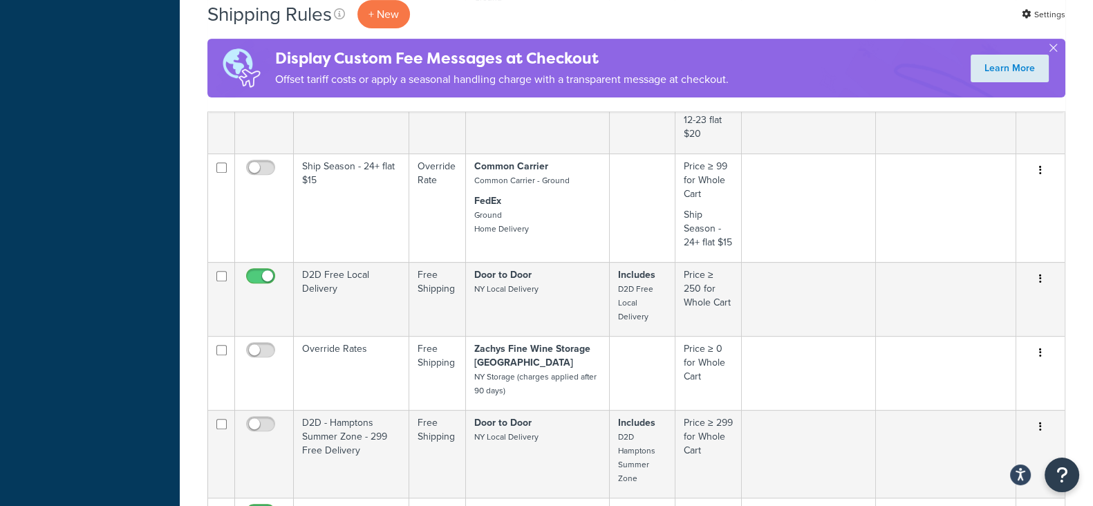
scroll to position [951, 0]
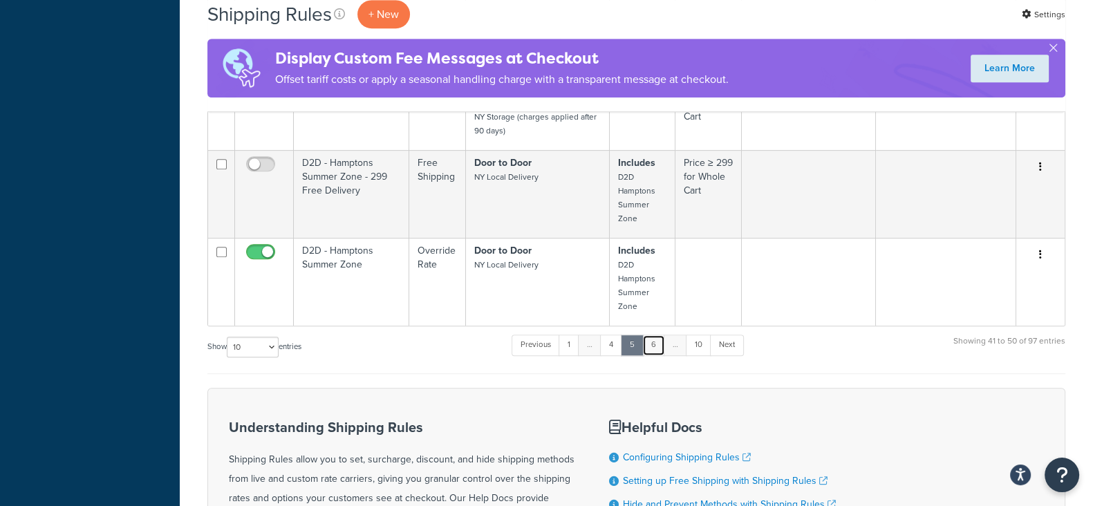
click at [657, 335] on link "6" at bounding box center [654, 345] width 23 height 21
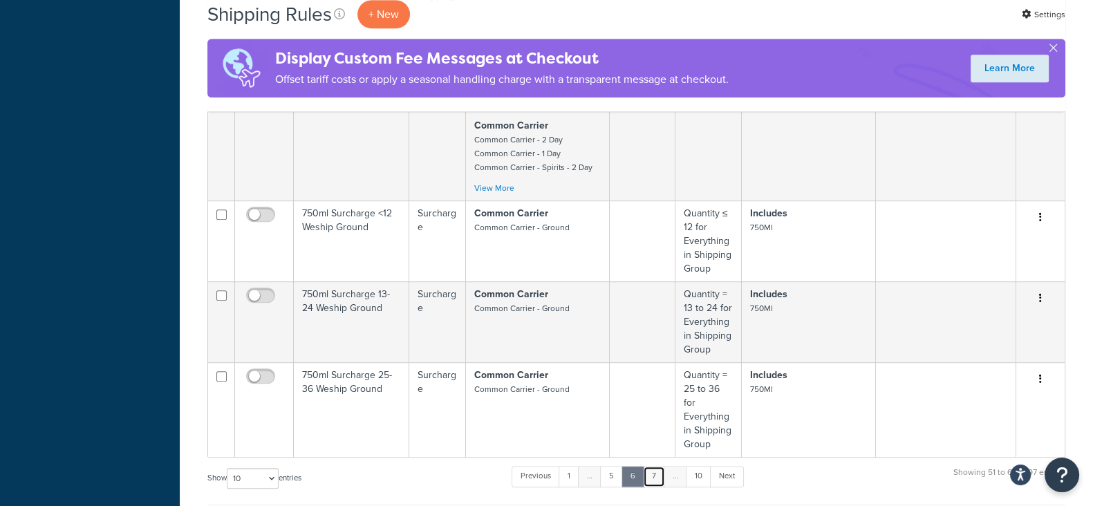
click at [650, 466] on link "7" at bounding box center [654, 476] width 22 height 21
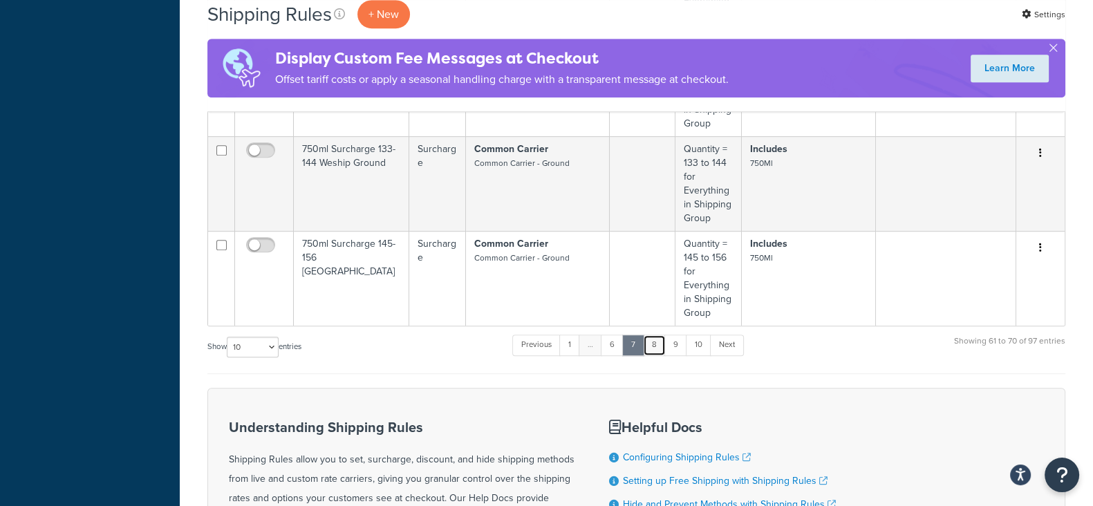
click at [654, 335] on link "8" at bounding box center [654, 345] width 23 height 21
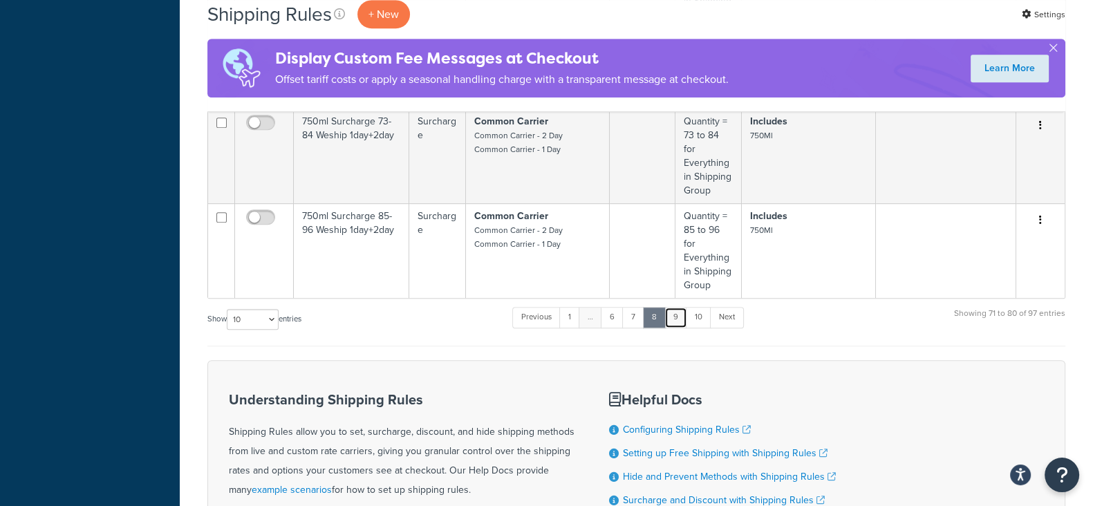
click at [678, 307] on link "9" at bounding box center [676, 317] width 23 height 21
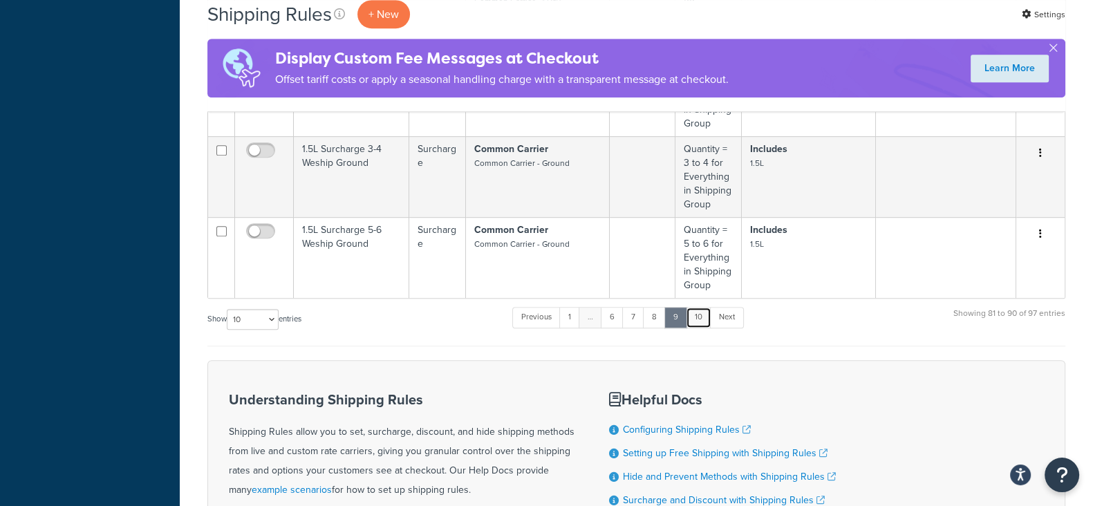
click at [696, 311] on link "10" at bounding box center [699, 317] width 26 height 21
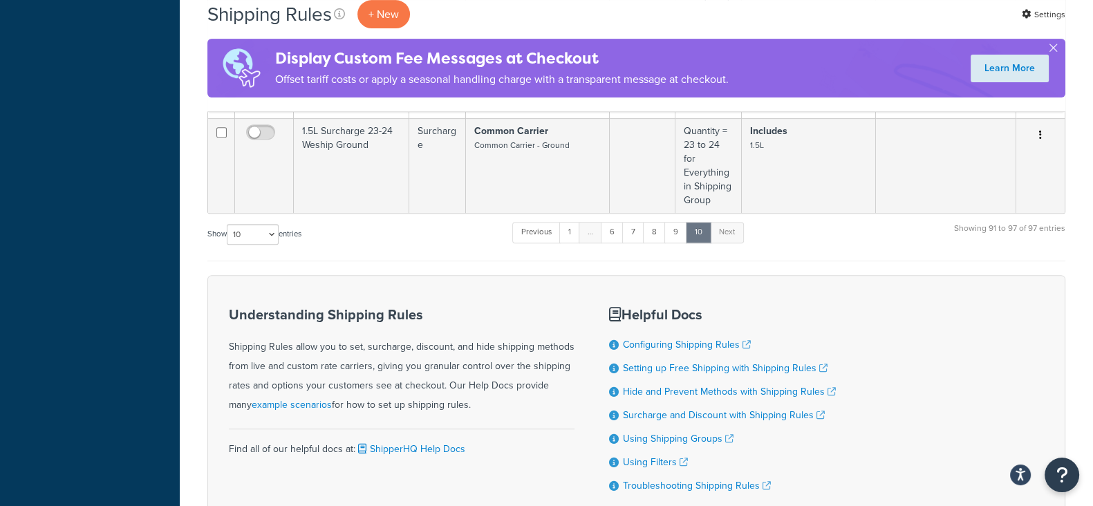
scroll to position [553, 0]
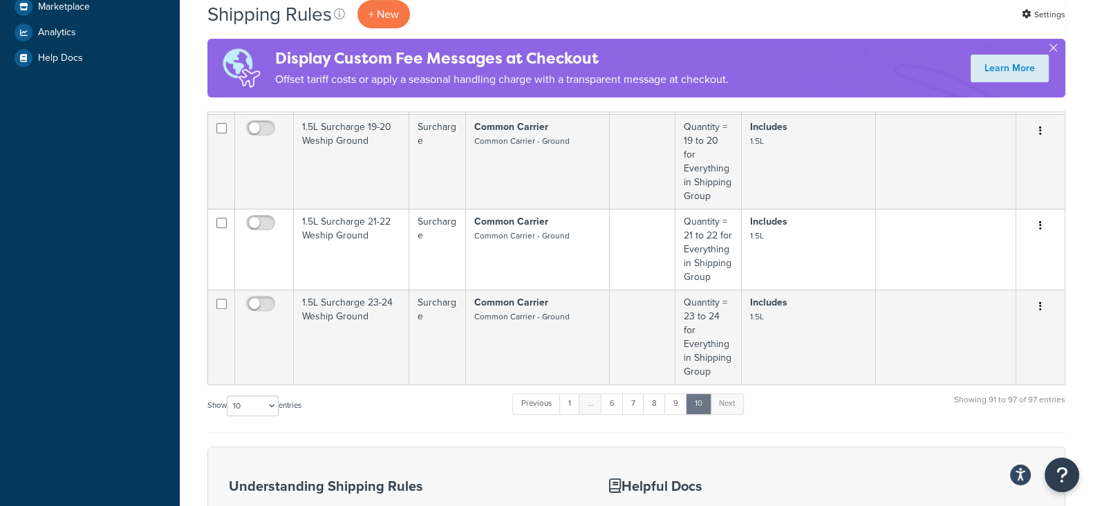
click at [450, 392] on div "Show 10 15 25 50 100 1000 entries Previous 1 … 6 7 8 9 10 Next Showing 91 to 97…" at bounding box center [636, 412] width 858 height 41
click at [570, 394] on link "1" at bounding box center [570, 404] width 21 height 21
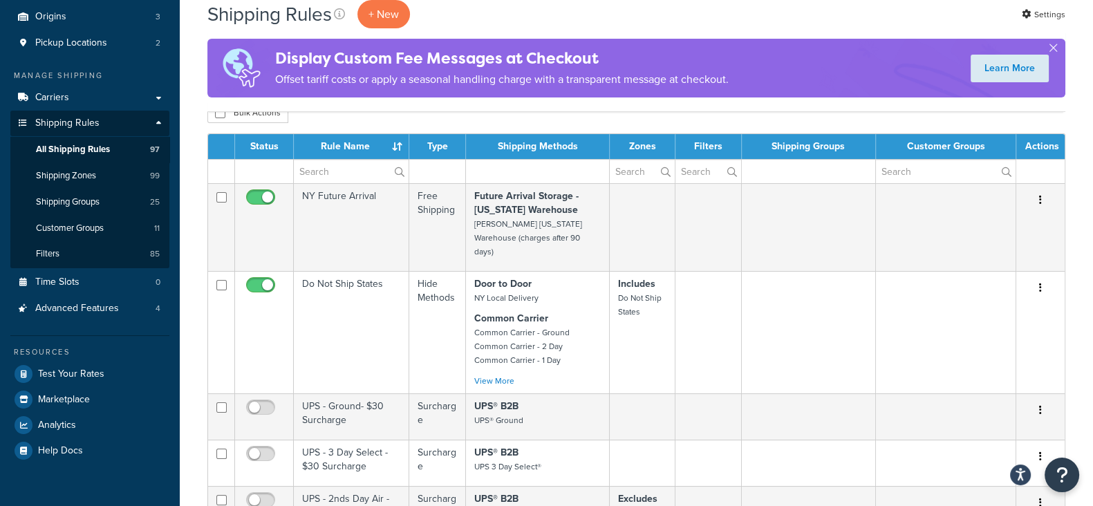
scroll to position [172, 0]
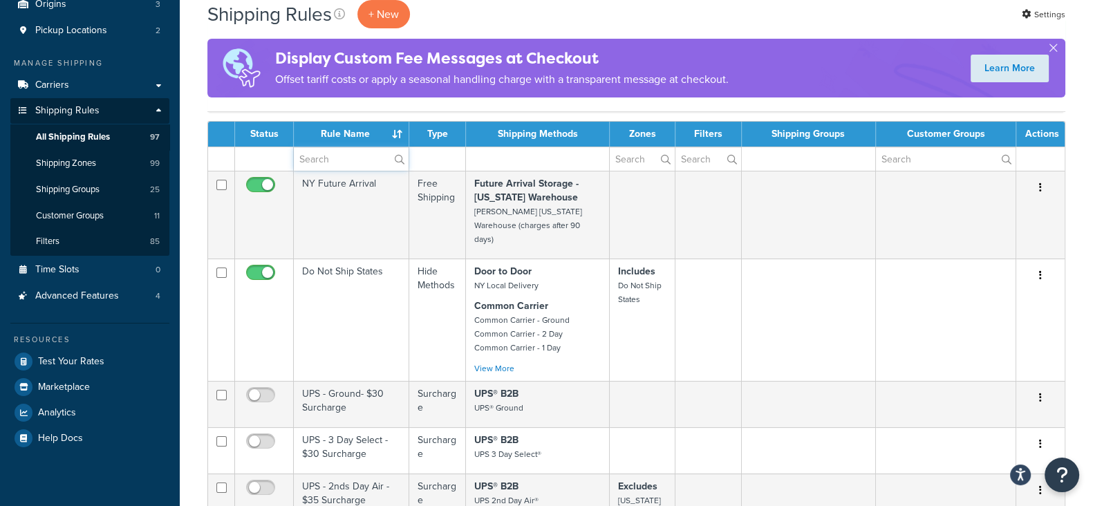
click at [352, 155] on input "text" at bounding box center [351, 159] width 115 height 24
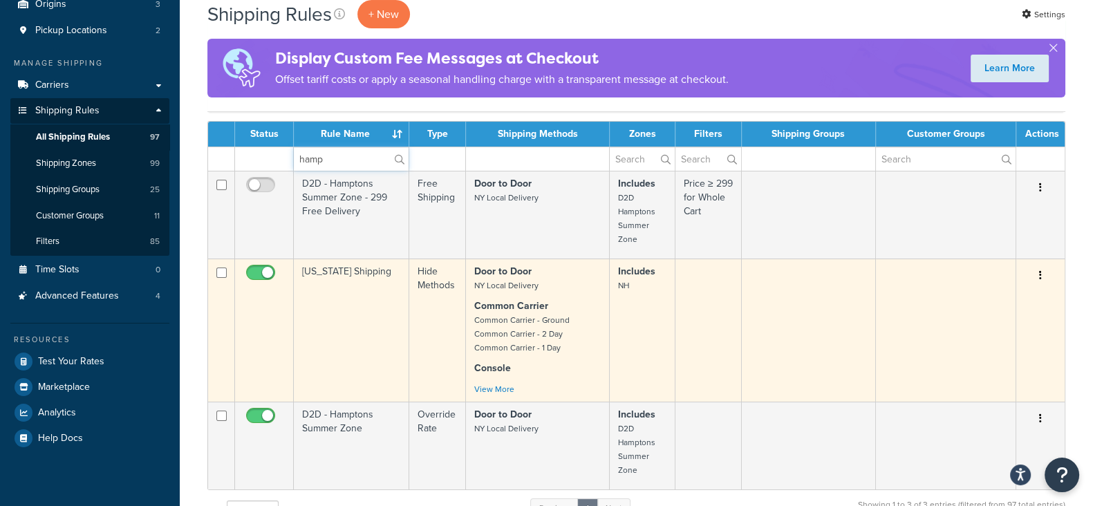
type input "hamp"
click at [1041, 272] on icon "button" at bounding box center [1041, 275] width 3 height 10
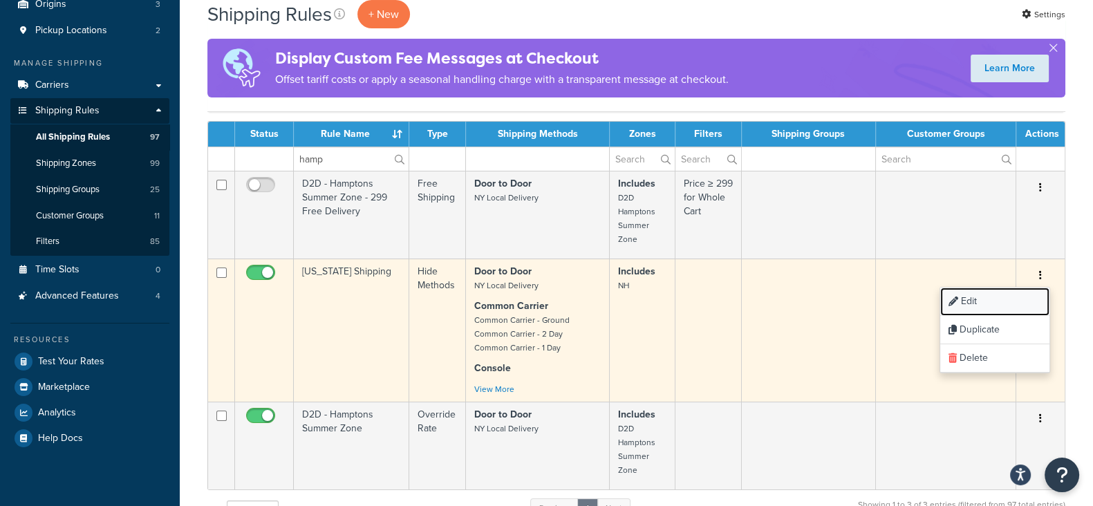
click at [979, 297] on link "Edit" at bounding box center [995, 302] width 109 height 28
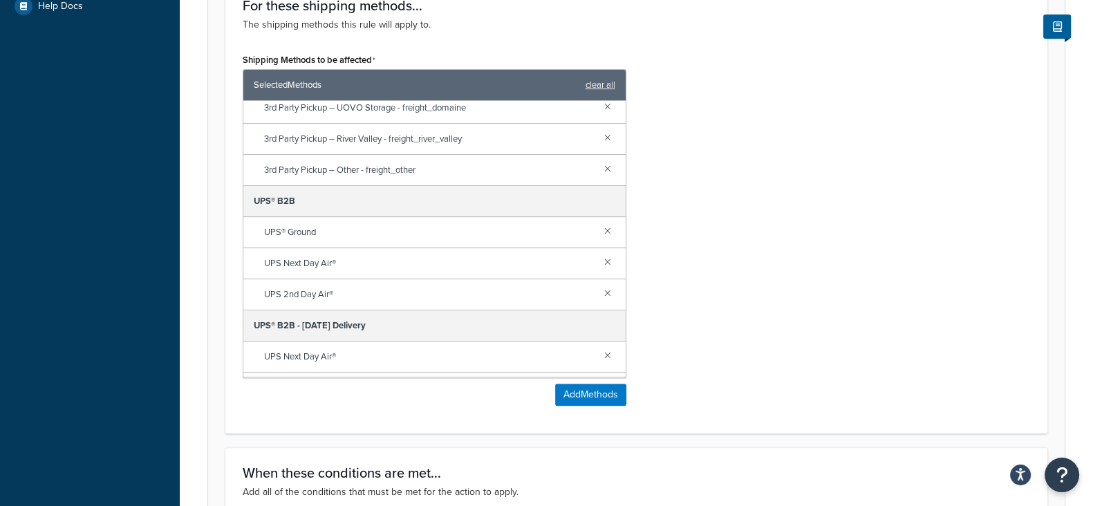
scroll to position [560, 0]
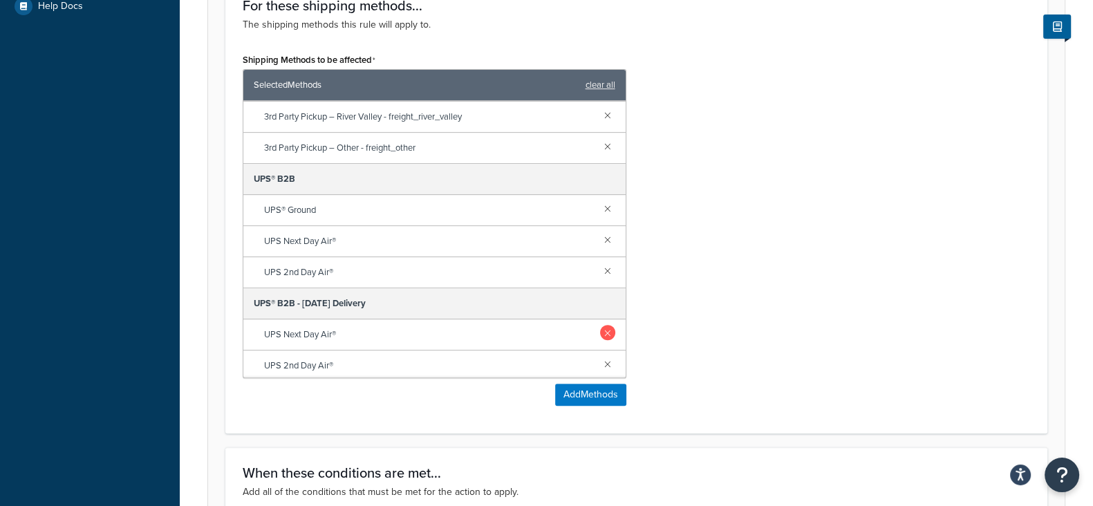
click at [600, 333] on link at bounding box center [607, 332] width 15 height 15
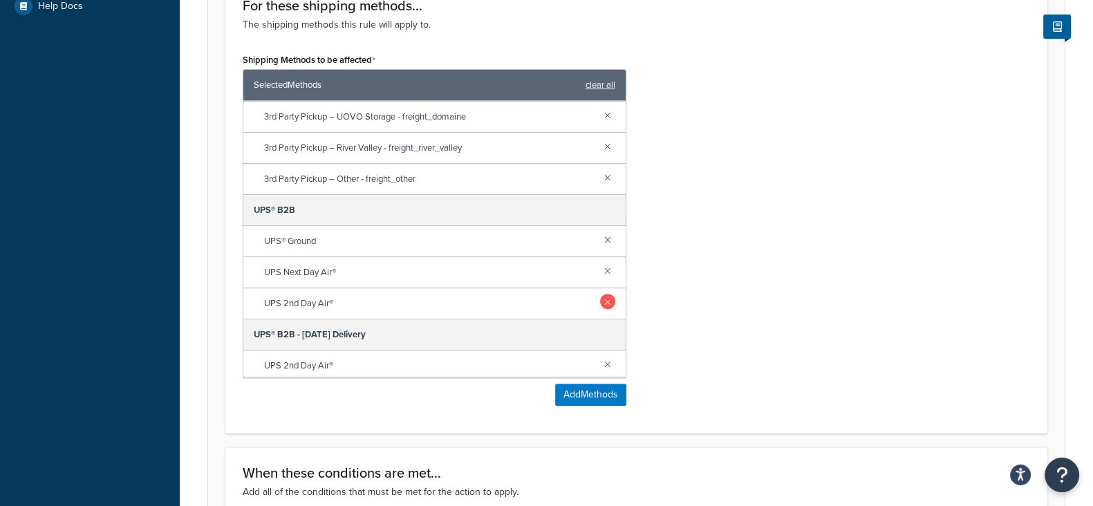
click at [600, 363] on link at bounding box center [607, 363] width 15 height 15
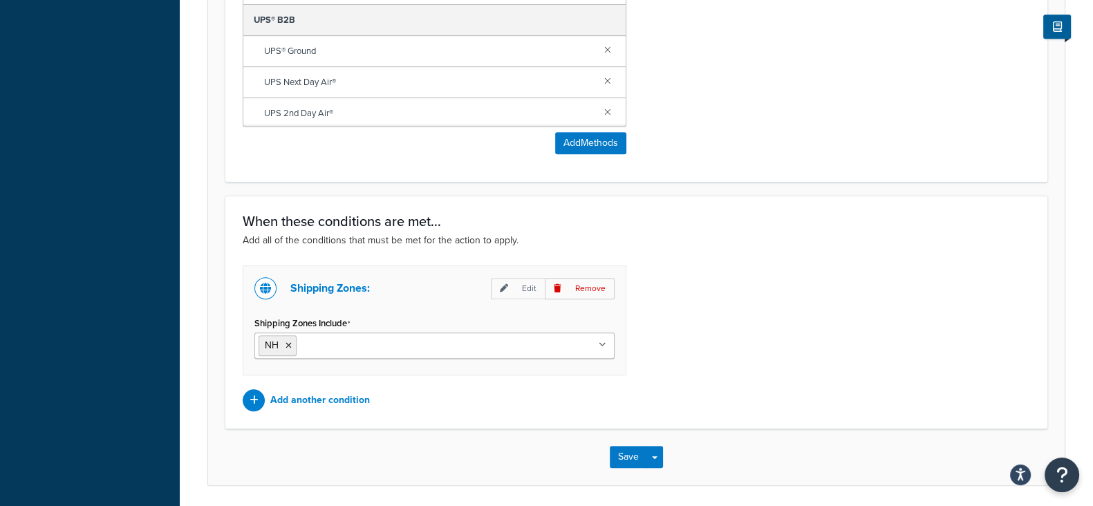
scroll to position [905, 0]
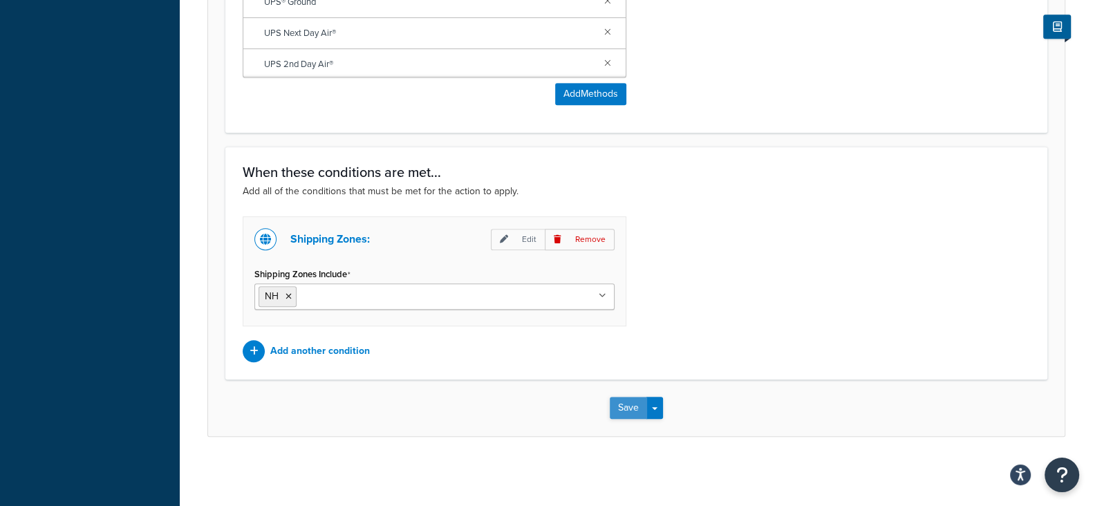
click at [626, 410] on button "Save" at bounding box center [628, 408] width 37 height 22
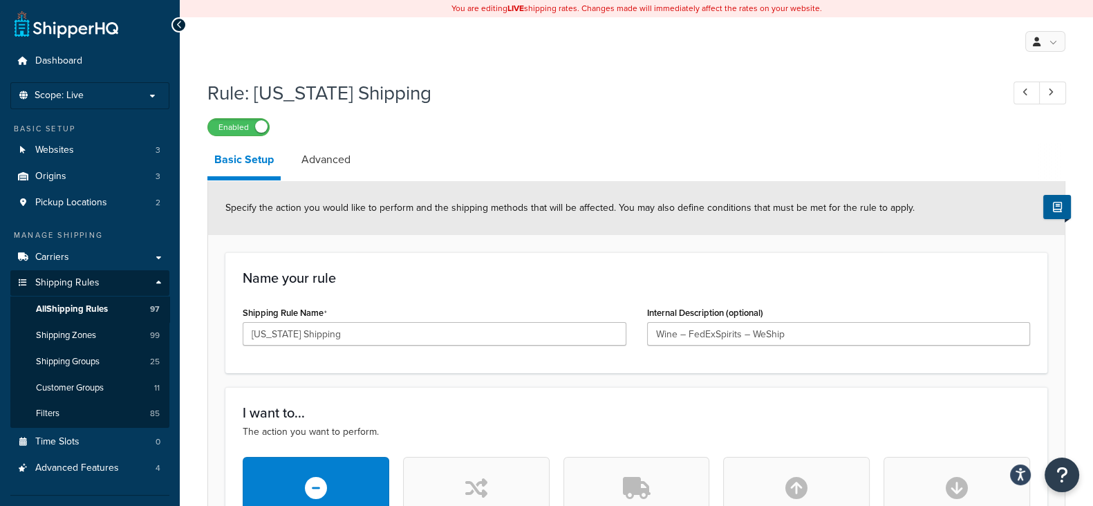
type input "Wine – FedExSpirits – WeShip"
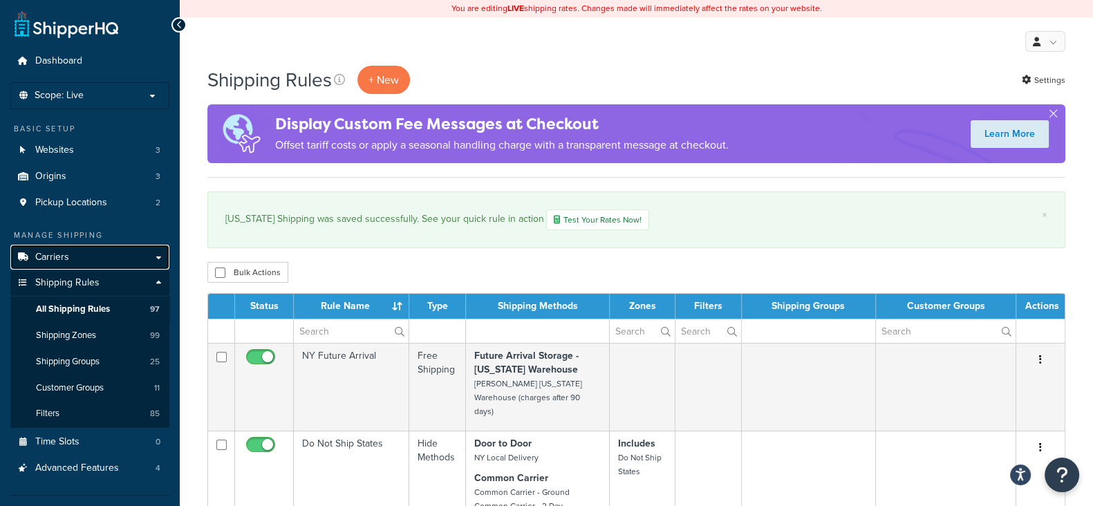
click at [55, 260] on span "Carriers" at bounding box center [52, 258] width 34 height 12
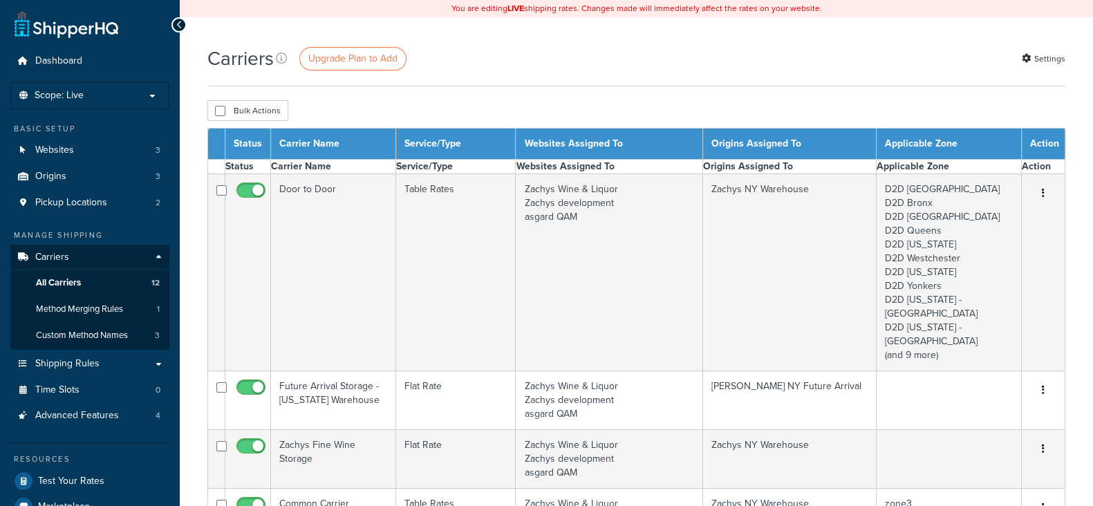
select select "15"
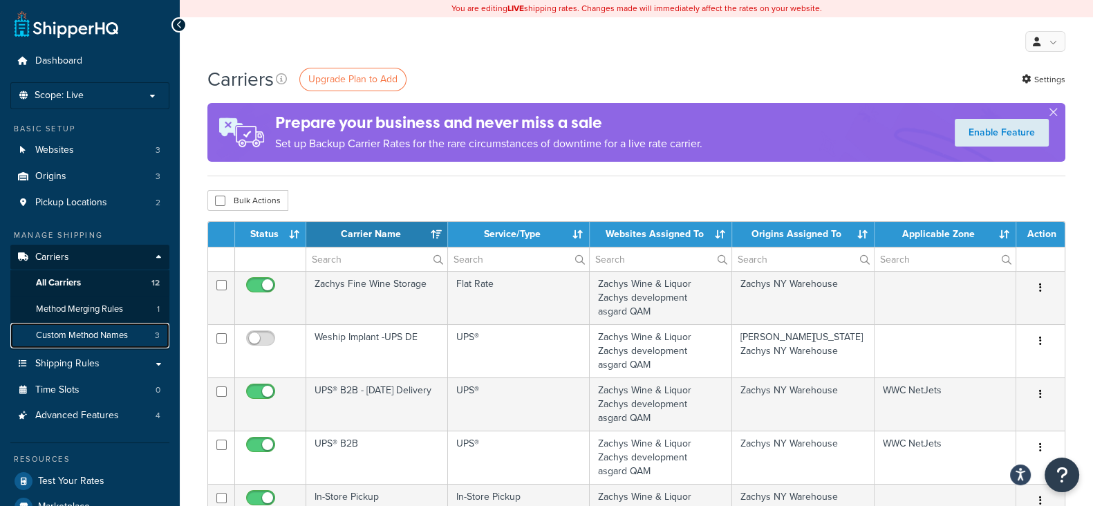
click at [61, 334] on span "Custom Method Names" at bounding box center [82, 336] width 92 height 12
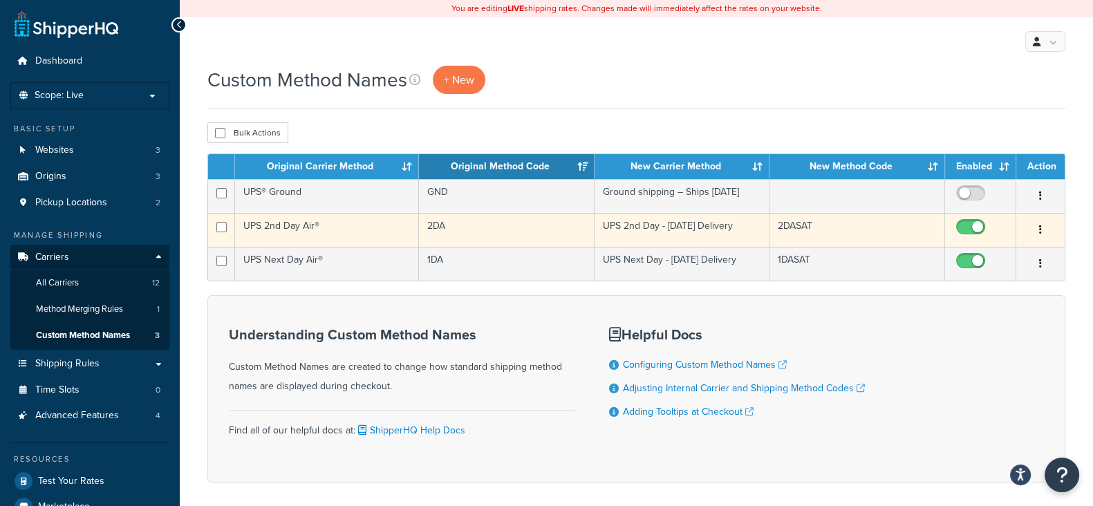
click at [963, 226] on input "checkbox" at bounding box center [973, 230] width 38 height 17
checkbox input "false"
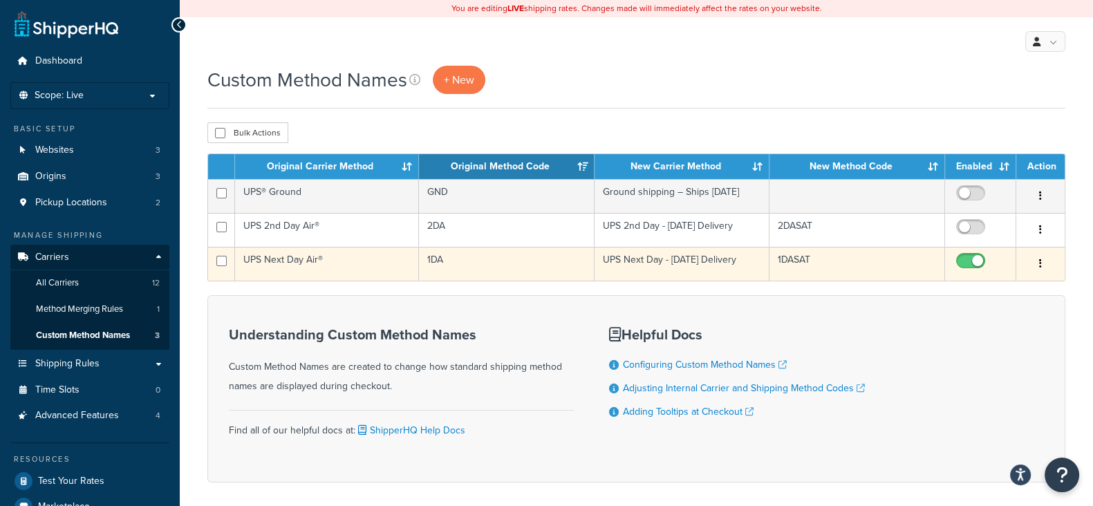
click at [962, 261] on input "checkbox" at bounding box center [973, 264] width 38 height 17
checkbox input "false"
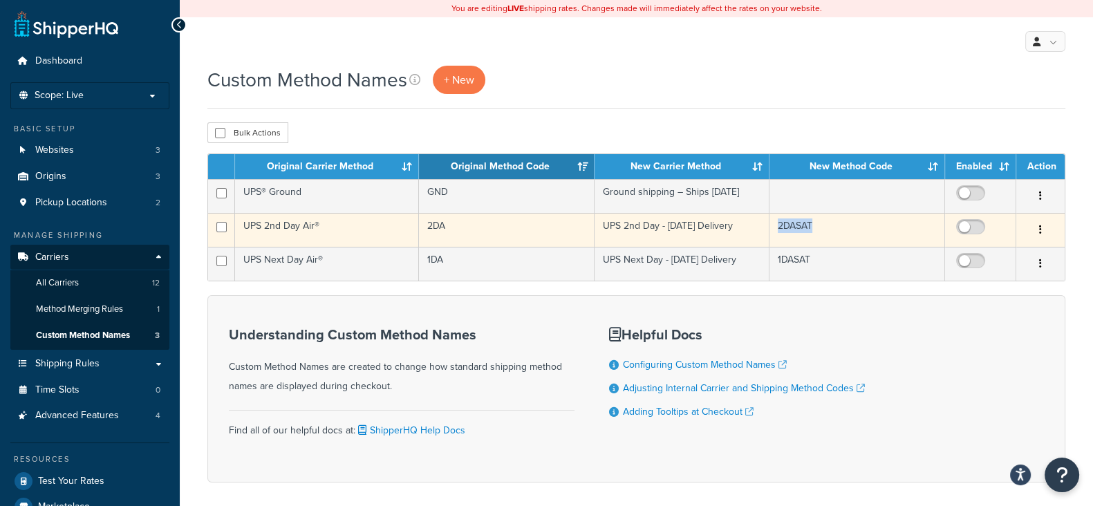
drag, startPoint x: 813, startPoint y: 229, endPoint x: 779, endPoint y: 229, distance: 33.2
click at [779, 229] on td "2DASAT" at bounding box center [858, 230] width 176 height 34
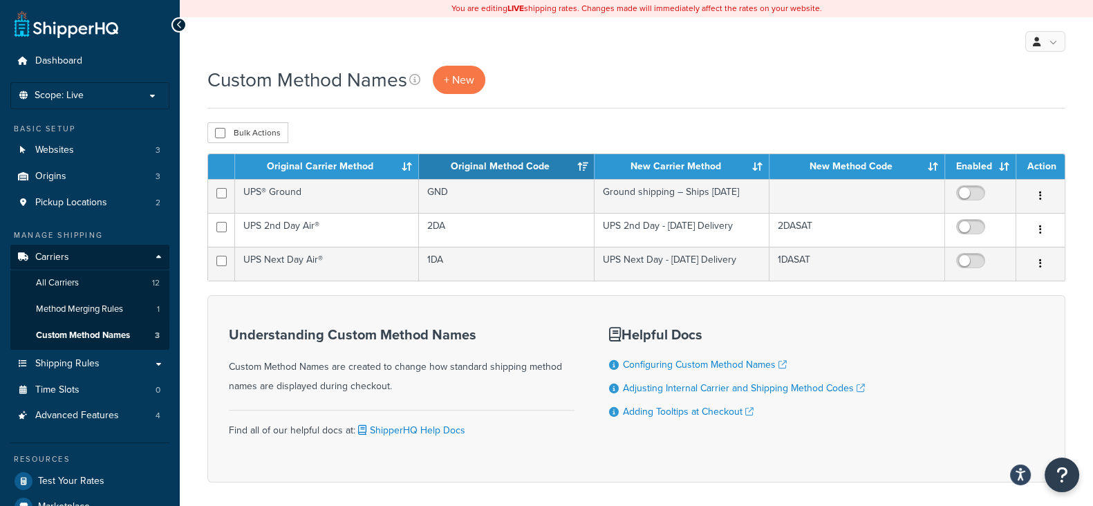
click at [517, 295] on div "Understanding Custom Method Names Custom Method Names are created to change how…" at bounding box center [636, 388] width 858 height 187
click at [72, 277] on span "All Carriers" at bounding box center [57, 283] width 43 height 12
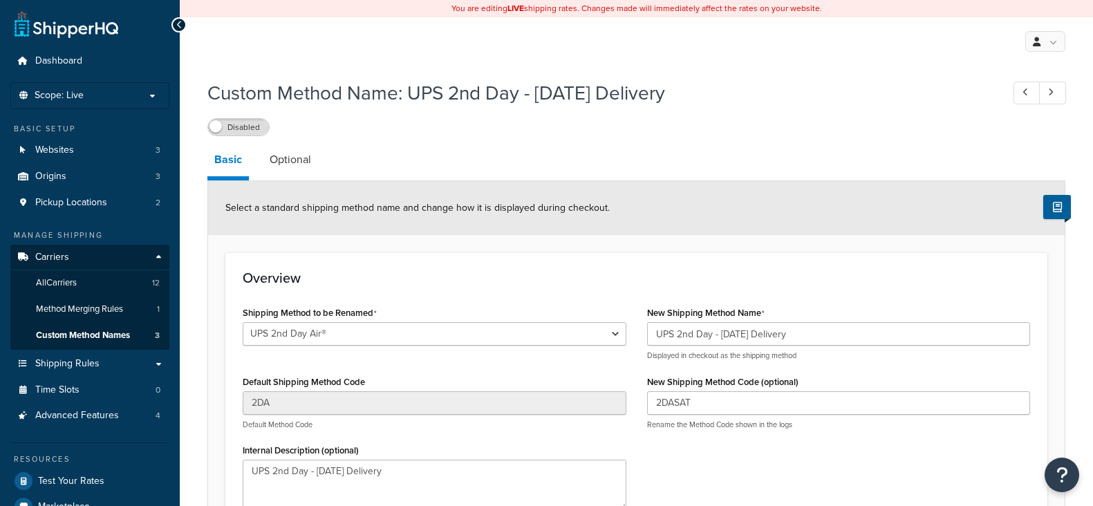
select select "566928"
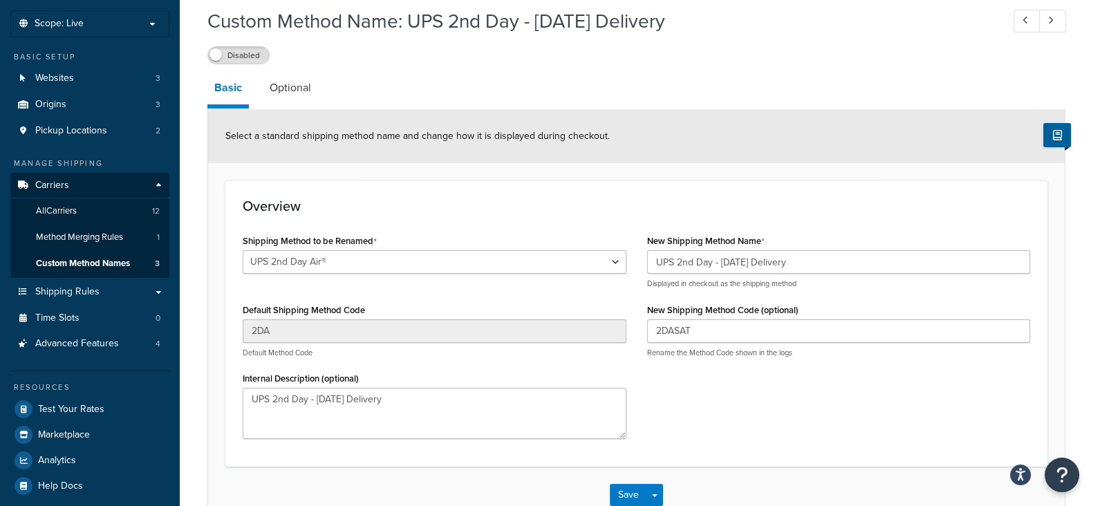
scroll to position [160, 0]
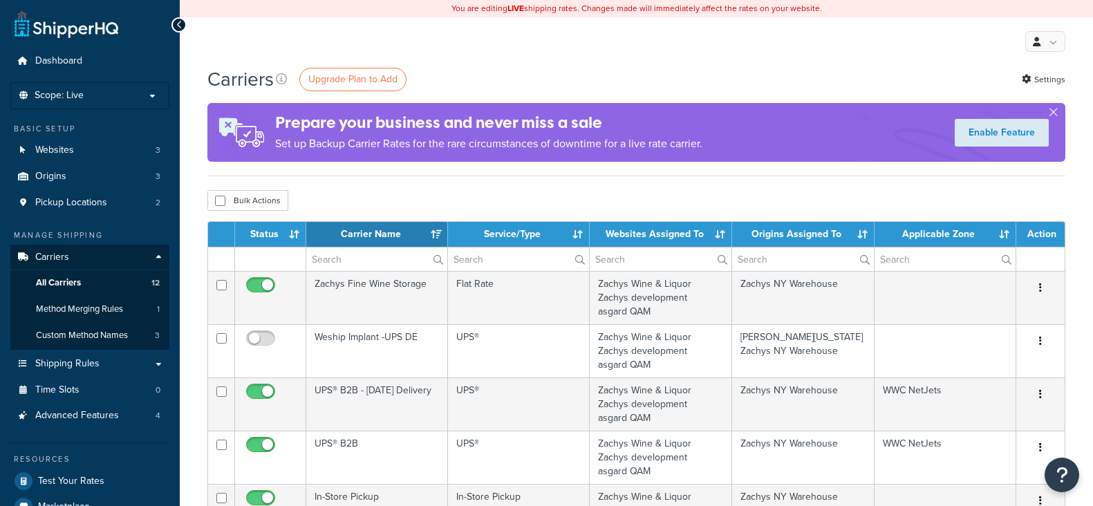
select select "15"
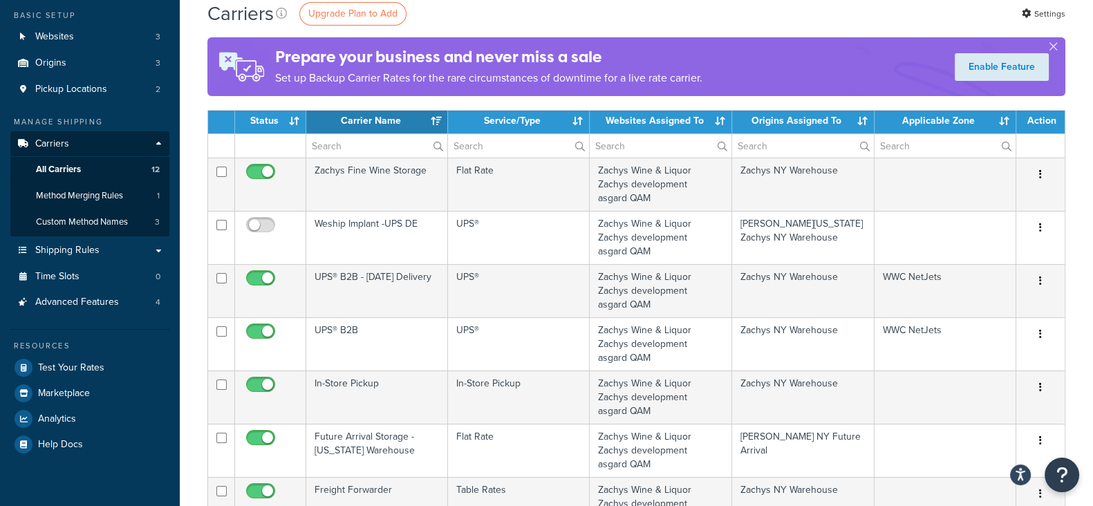
scroll to position [86, 0]
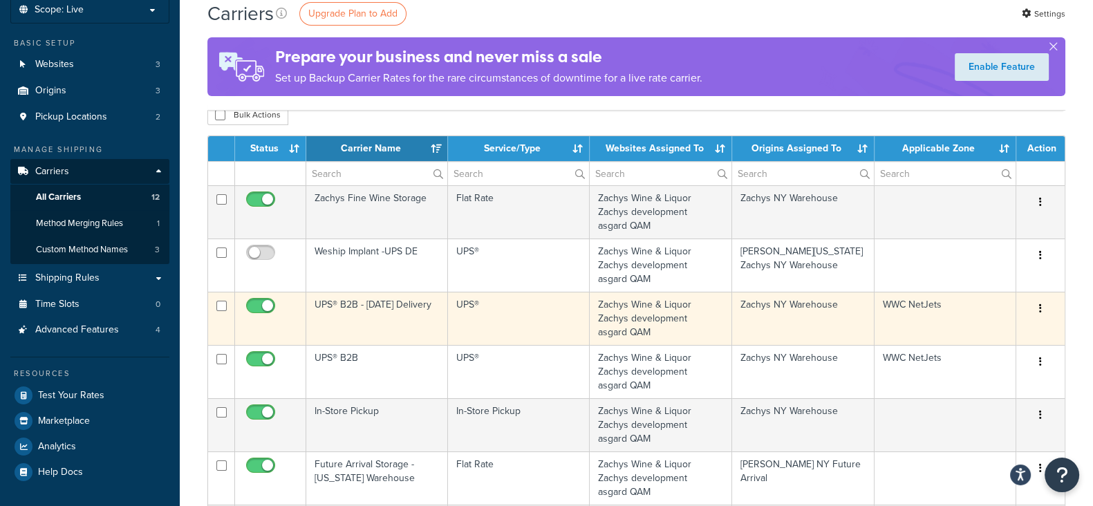
click at [1042, 309] on button "button" at bounding box center [1040, 309] width 19 height 22
click at [974, 360] on link "Delete" at bounding box center [984, 364] width 109 height 28
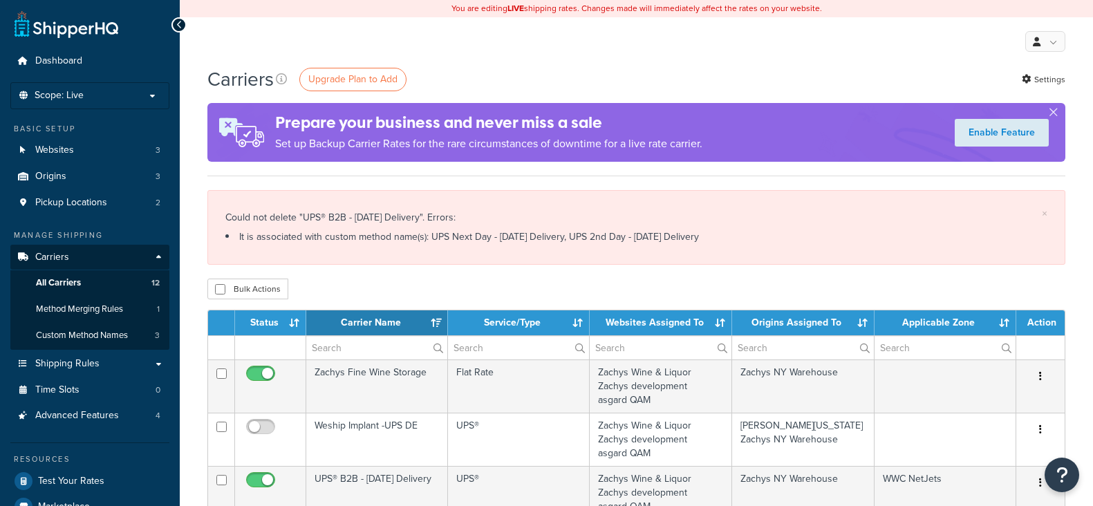
select select "15"
click at [50, 336] on span "Custom Method Names" at bounding box center [82, 336] width 92 height 12
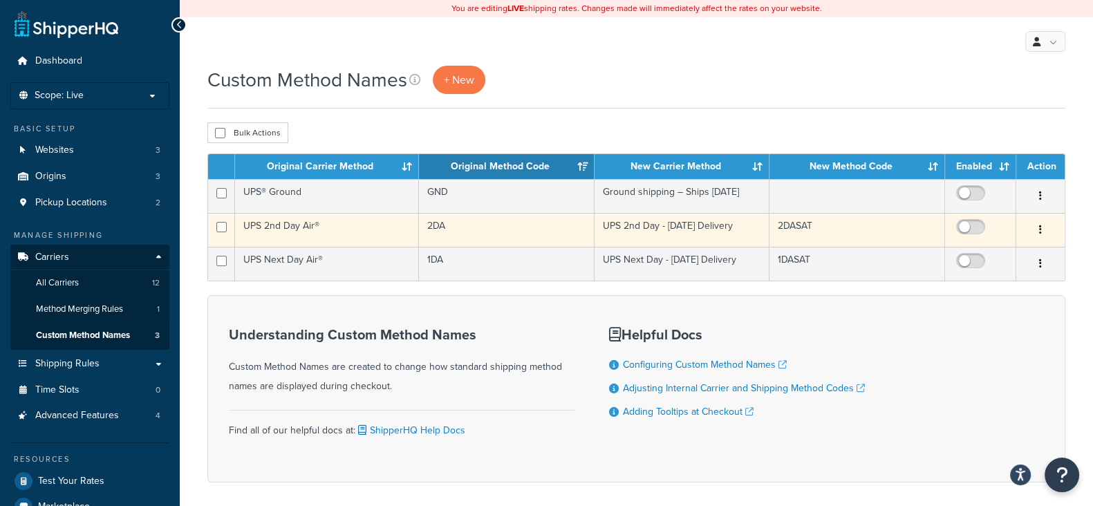
click at [1037, 230] on button "button" at bounding box center [1040, 230] width 19 height 22
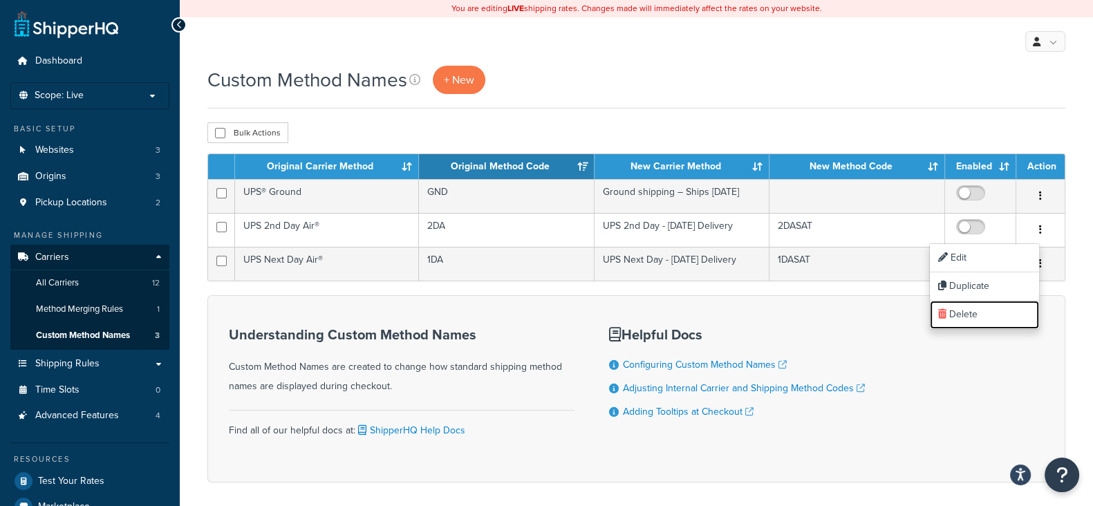
drag, startPoint x: 970, startPoint y: 312, endPoint x: 633, endPoint y: 94, distance: 401.7
click at [970, 312] on link "Delete" at bounding box center [984, 315] width 109 height 28
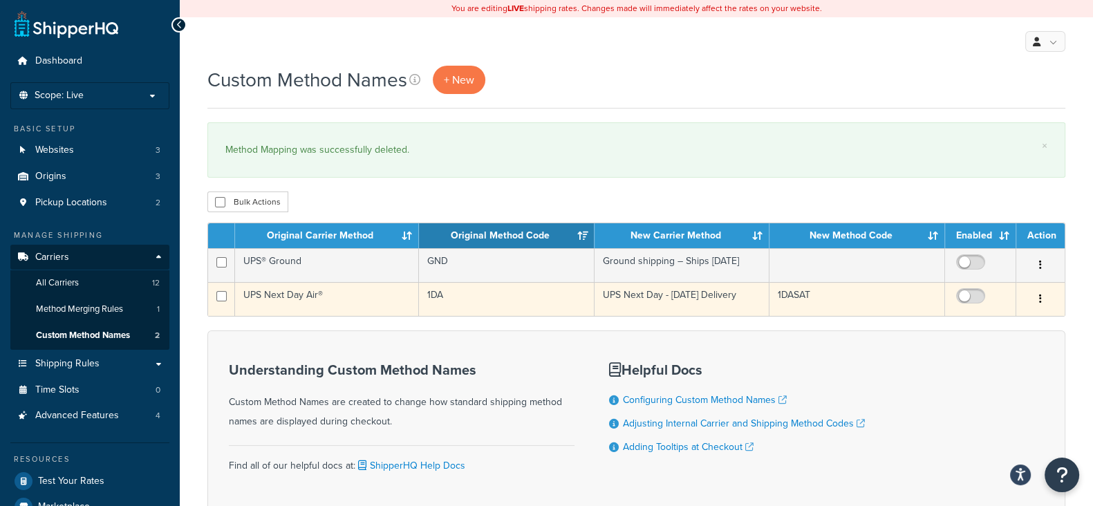
click at [1042, 299] on button "button" at bounding box center [1040, 299] width 19 height 22
click at [964, 329] on link "Edit" at bounding box center [984, 327] width 109 height 28
click at [1040, 297] on icon "button" at bounding box center [1041, 299] width 3 height 10
click at [968, 382] on link "Delete" at bounding box center [984, 383] width 109 height 28
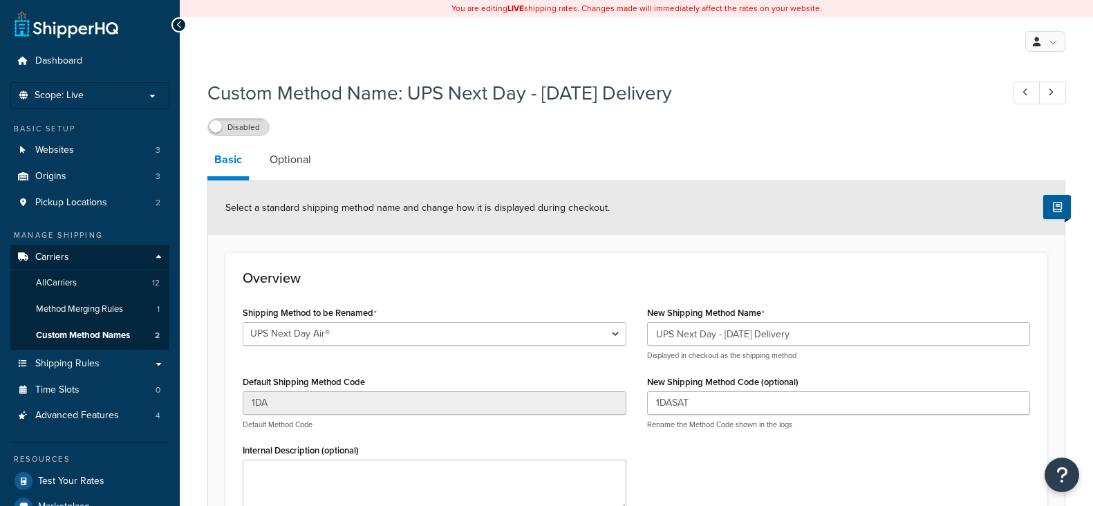
select select "566927"
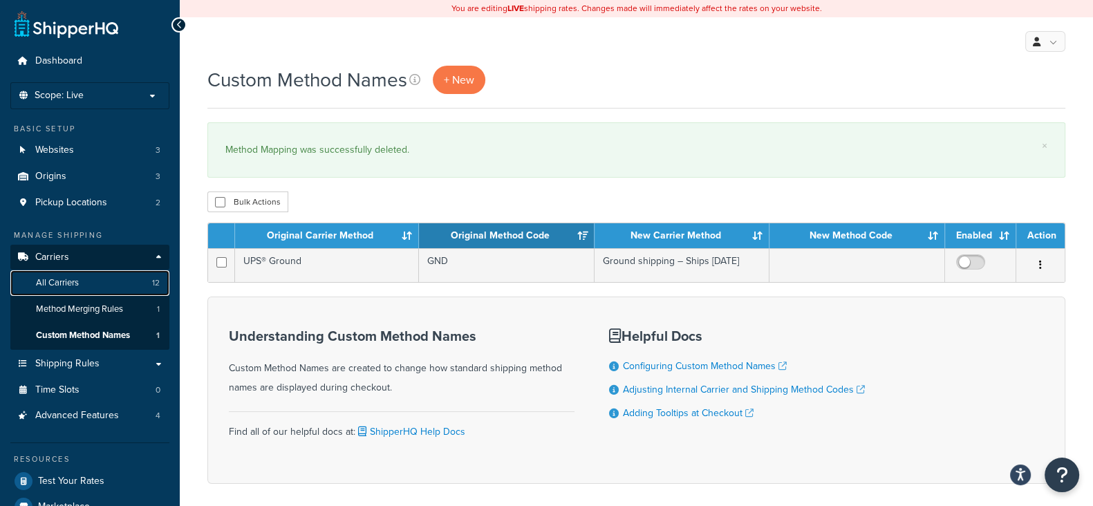
click at [50, 285] on span "All Carriers" at bounding box center [57, 283] width 43 height 12
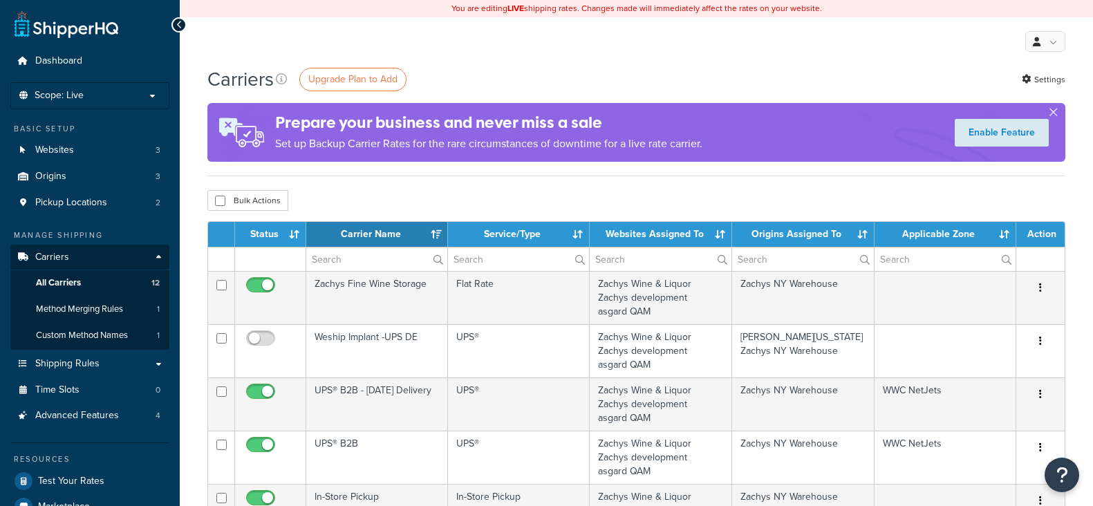
select select "15"
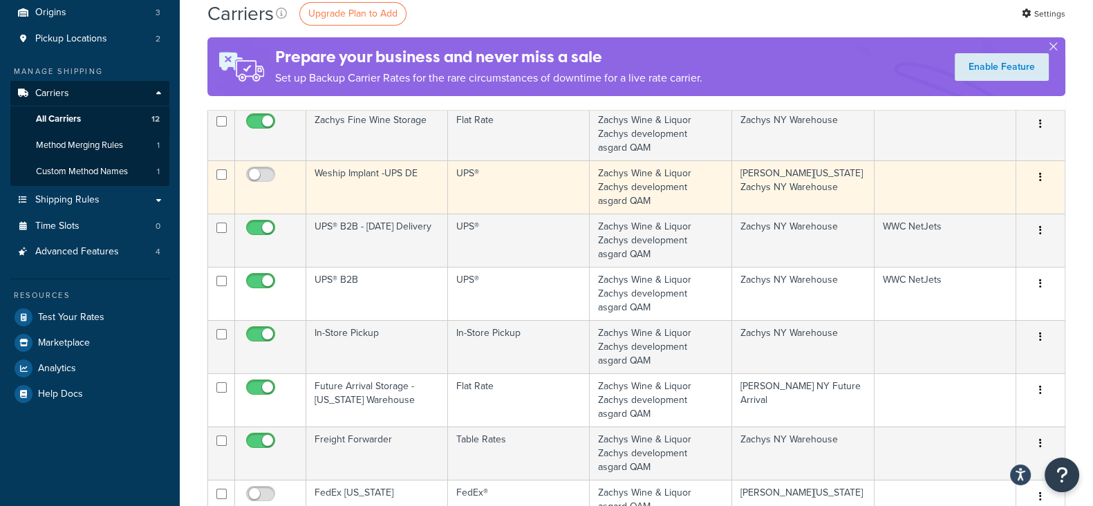
scroll to position [172, 0]
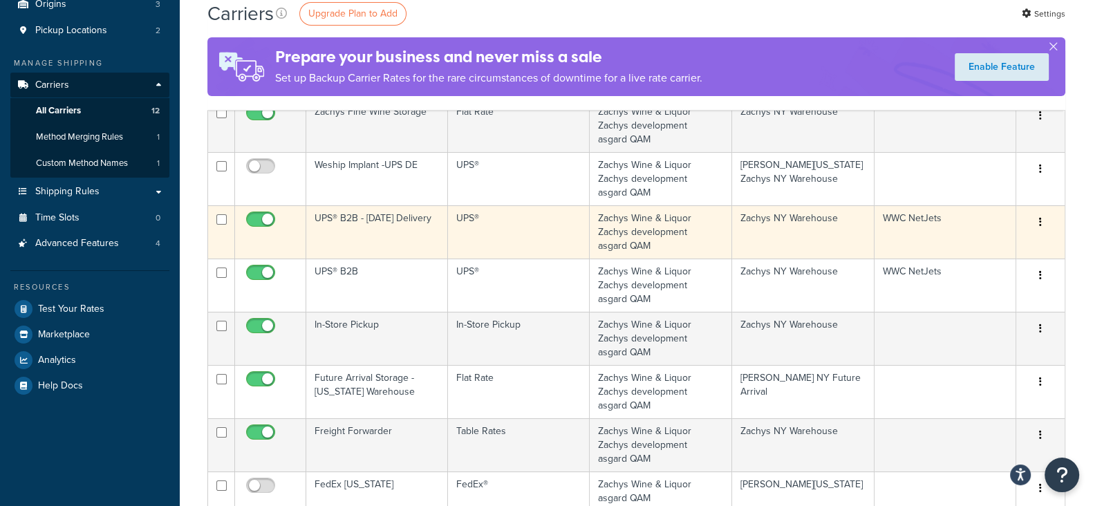
click at [1041, 217] on icon "button" at bounding box center [1041, 222] width 3 height 10
click at [967, 278] on link "Delete" at bounding box center [984, 278] width 109 height 28
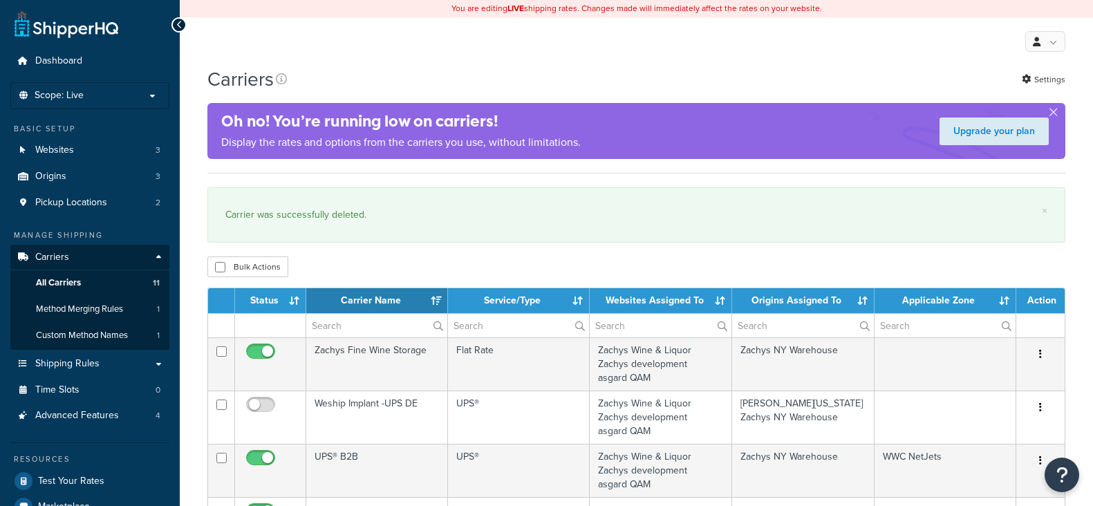
select select "15"
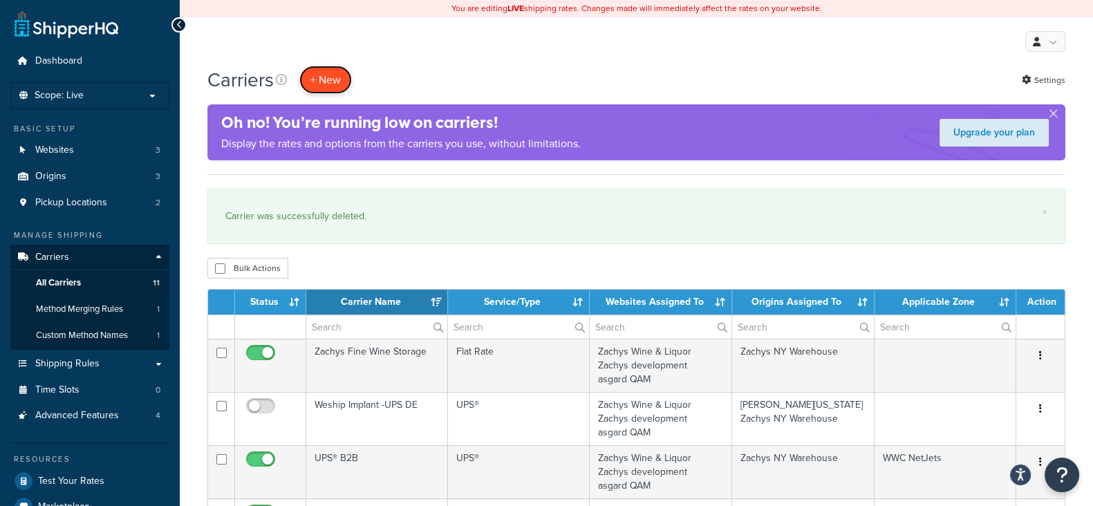
click at [322, 82] on button "+ New" at bounding box center [325, 80] width 53 height 28
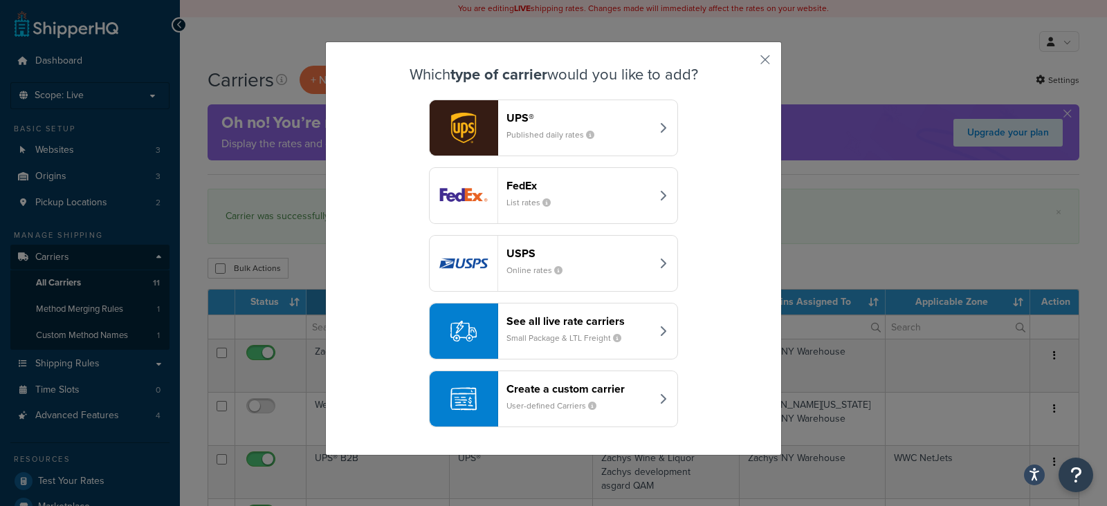
click at [537, 391] on header "Create a custom carrier" at bounding box center [578, 388] width 145 height 13
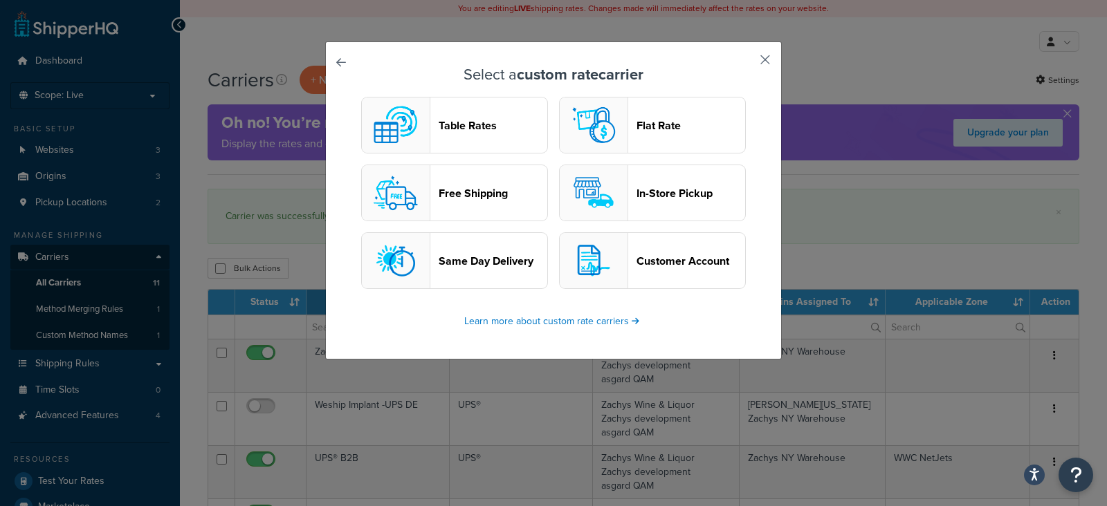
click at [746, 63] on button "button" at bounding box center [744, 64] width 3 height 3
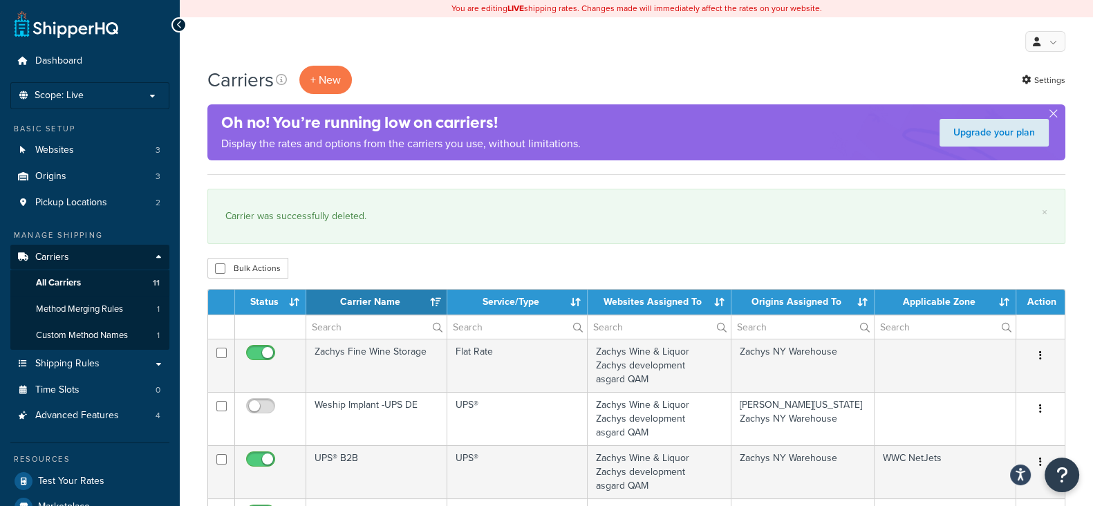
click at [811, 60] on div "My Profile Billing Global Settings Contact Us Logout" at bounding box center [637, 41] width 914 height 48
click at [120, 96] on p "Scope: Live" at bounding box center [90, 96] width 147 height 12
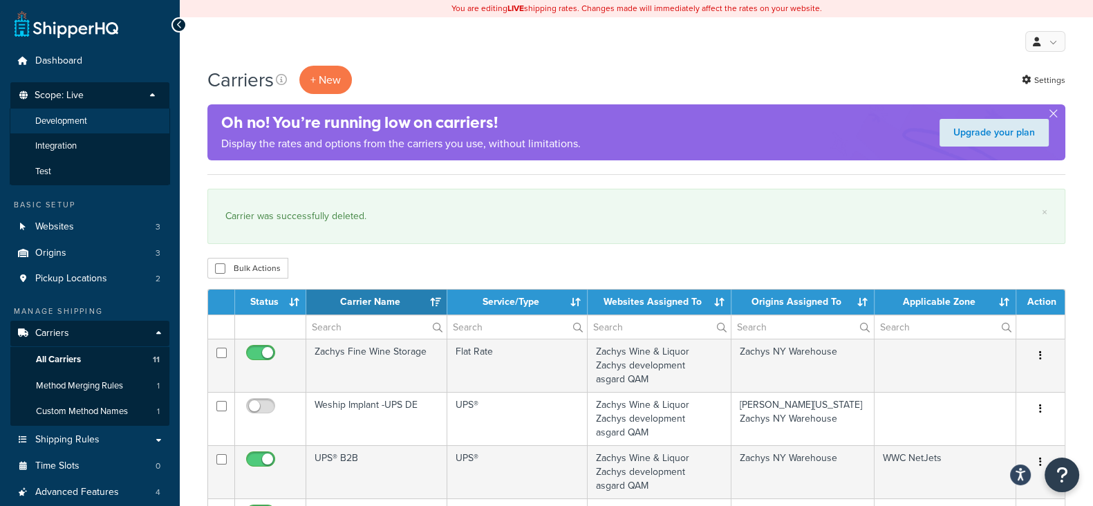
click at [65, 122] on span "Development" at bounding box center [61, 122] width 52 height 12
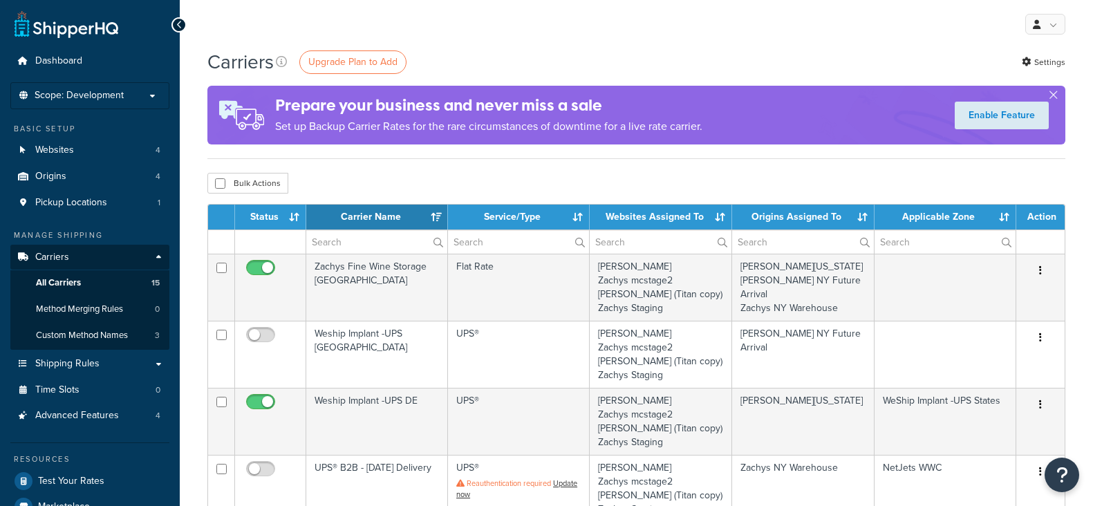
select select "15"
click at [57, 280] on span "All Carriers" at bounding box center [58, 283] width 45 height 12
select select "15"
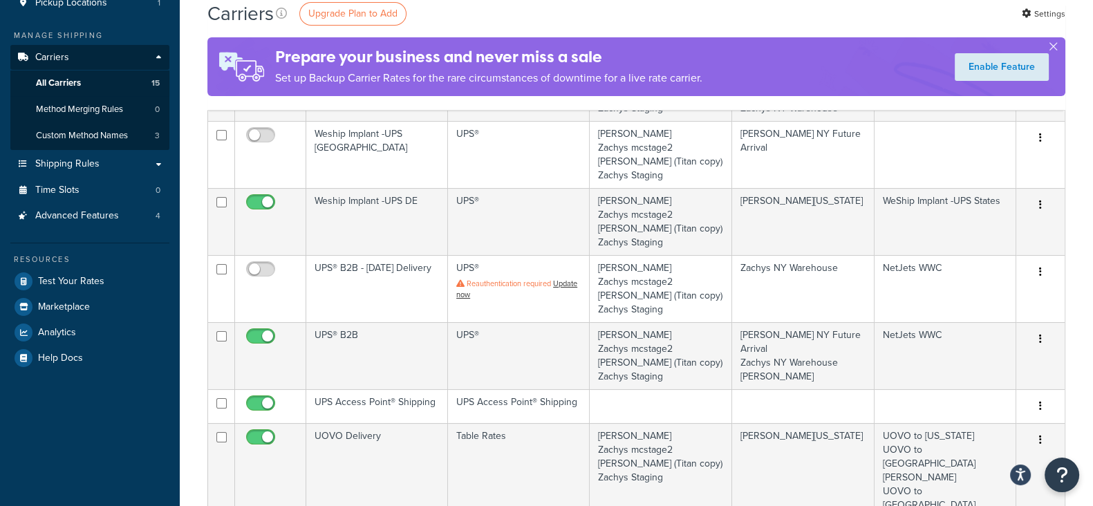
scroll to position [259, 0]
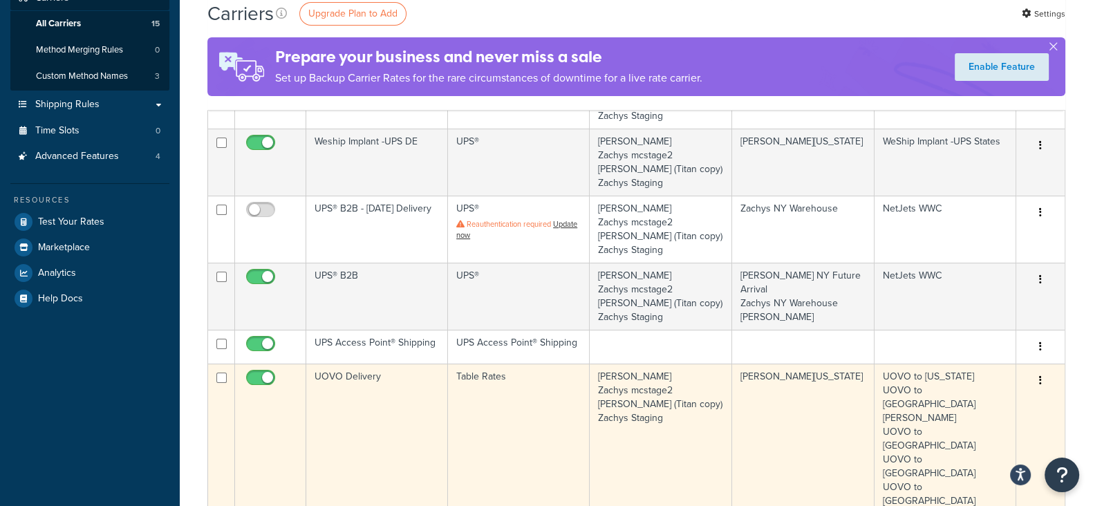
click at [1042, 379] on icon "button" at bounding box center [1041, 381] width 3 height 10
click at [961, 406] on link "Edit" at bounding box center [984, 408] width 109 height 28
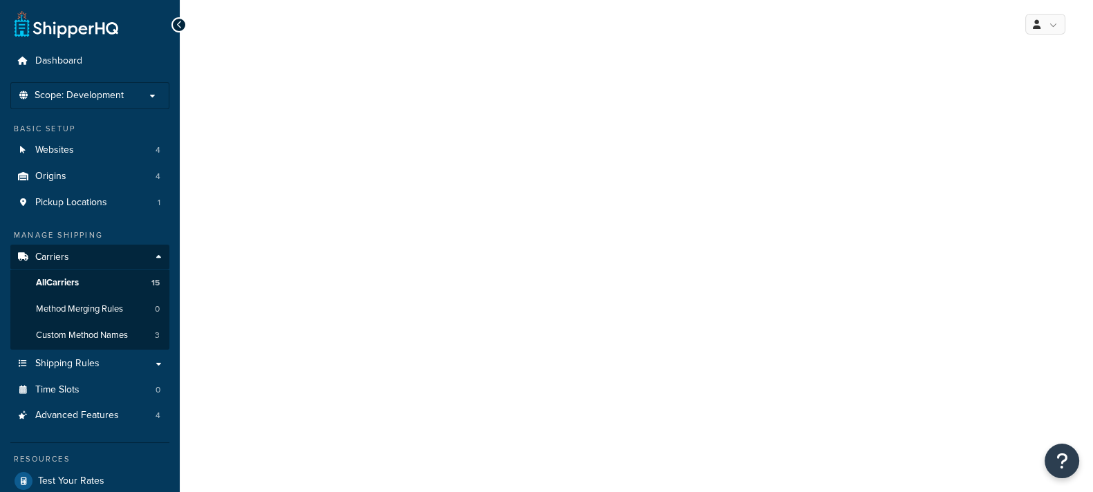
select select "25"
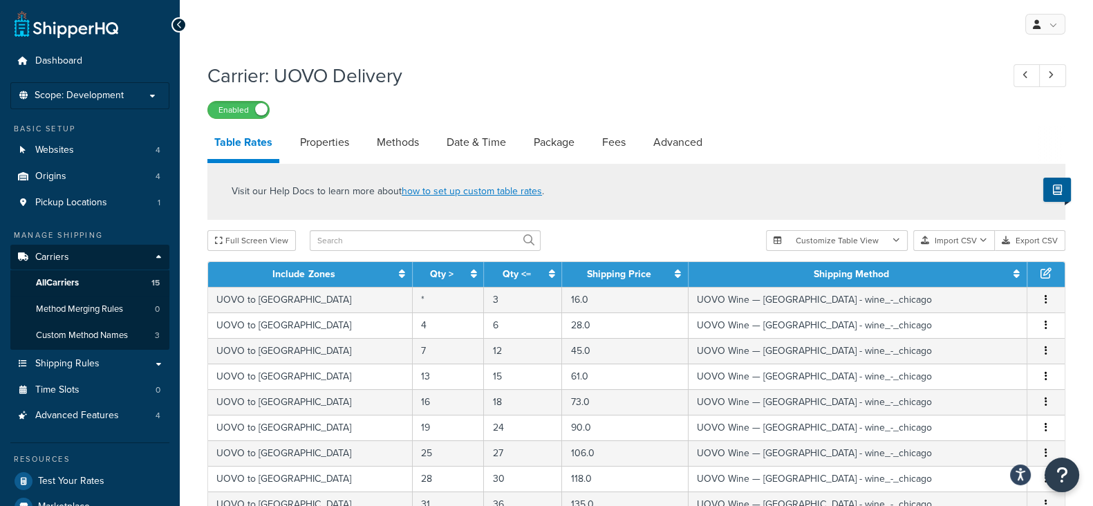
click at [754, 109] on div "Enabled" at bounding box center [636, 109] width 858 height 19
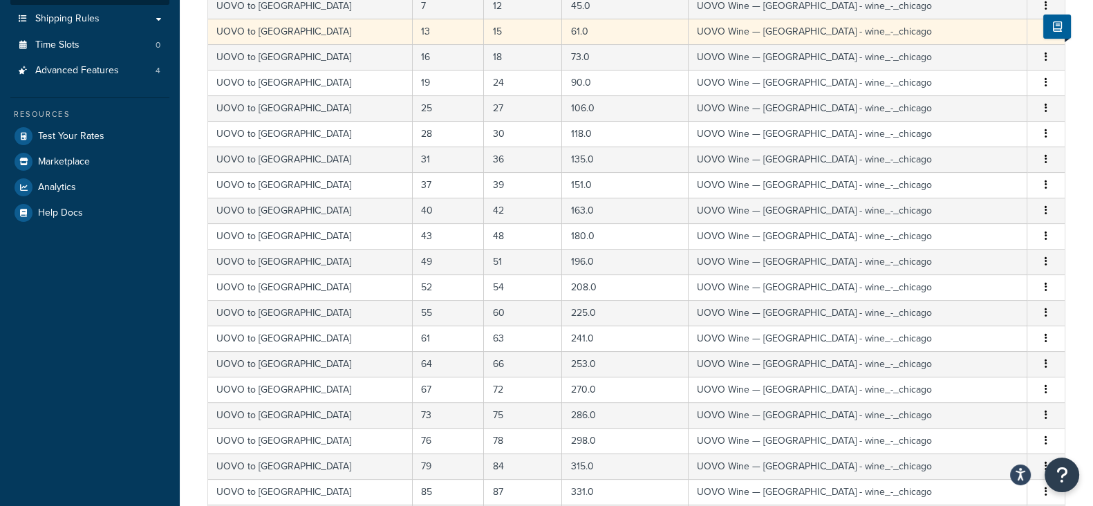
scroll to position [613, 0]
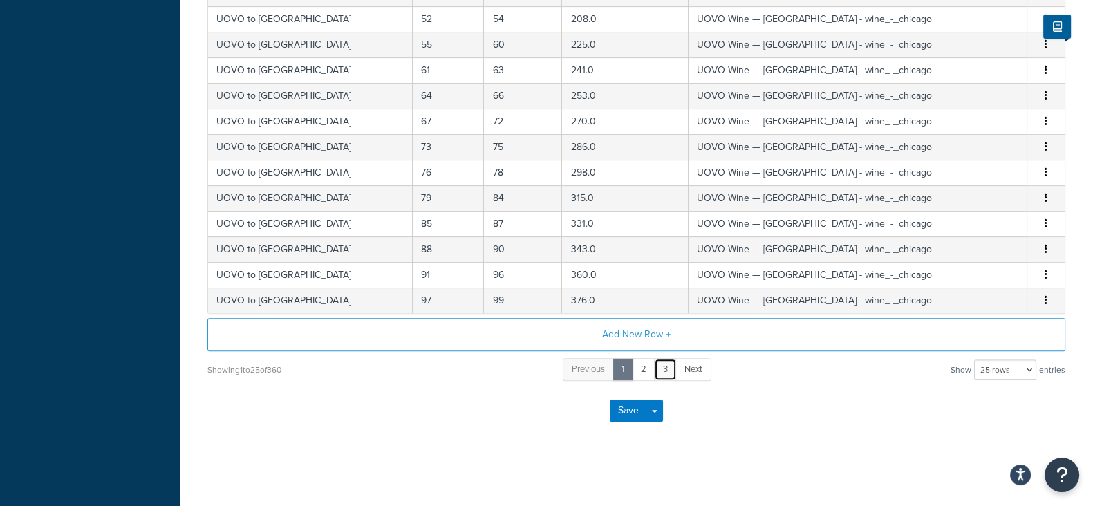
click at [665, 364] on link "3" at bounding box center [665, 369] width 23 height 23
click at [689, 368] on link "5" at bounding box center [687, 369] width 24 height 23
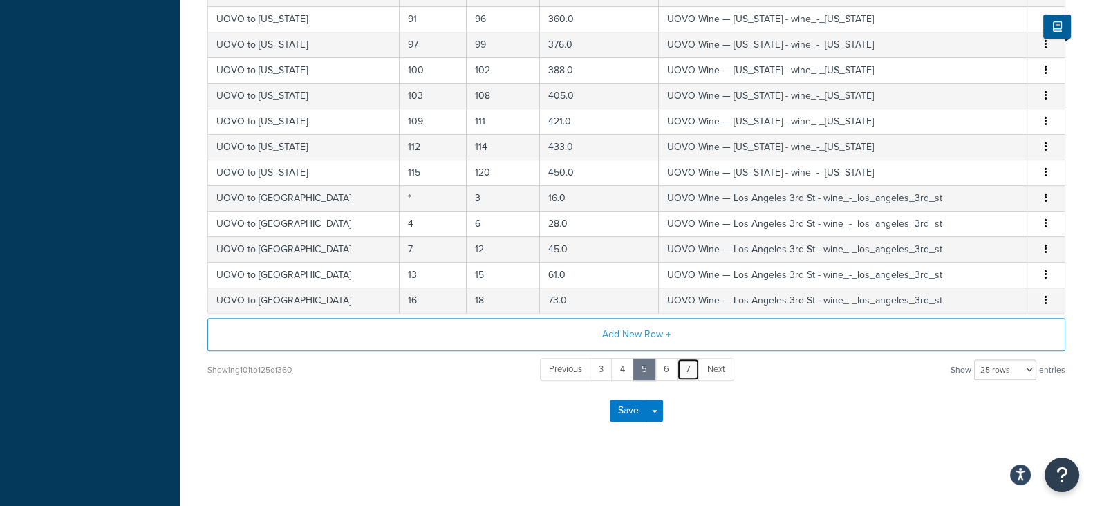
click at [689, 368] on link "7" at bounding box center [688, 369] width 23 height 23
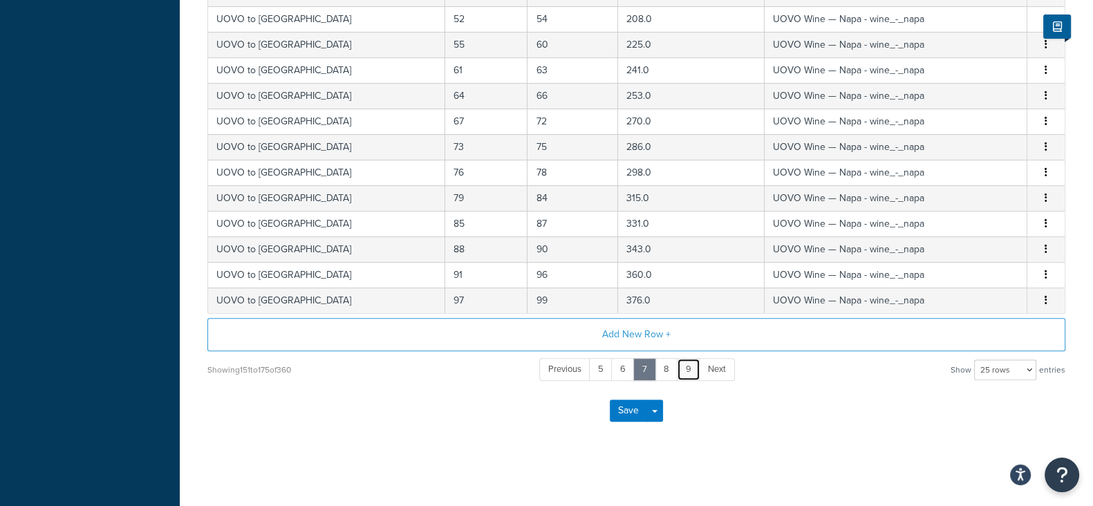
click at [689, 368] on link "9" at bounding box center [689, 369] width 24 height 23
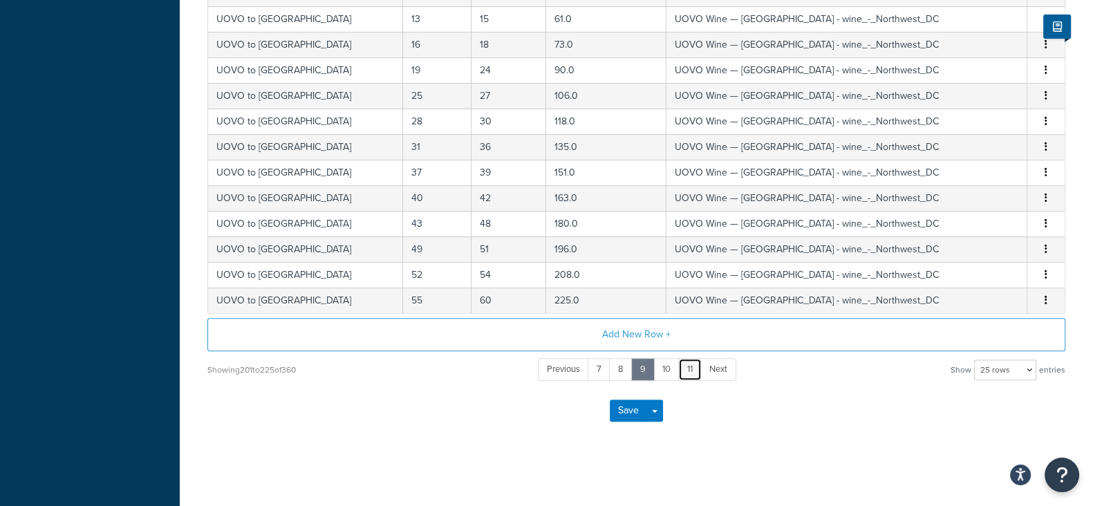
click at [689, 368] on link "11" at bounding box center [690, 369] width 24 height 23
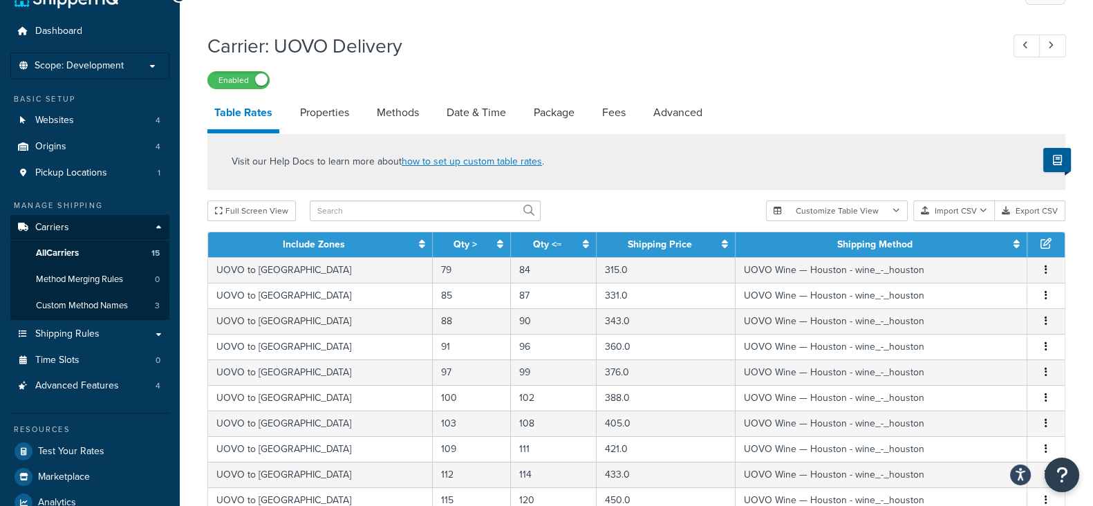
scroll to position [0, 0]
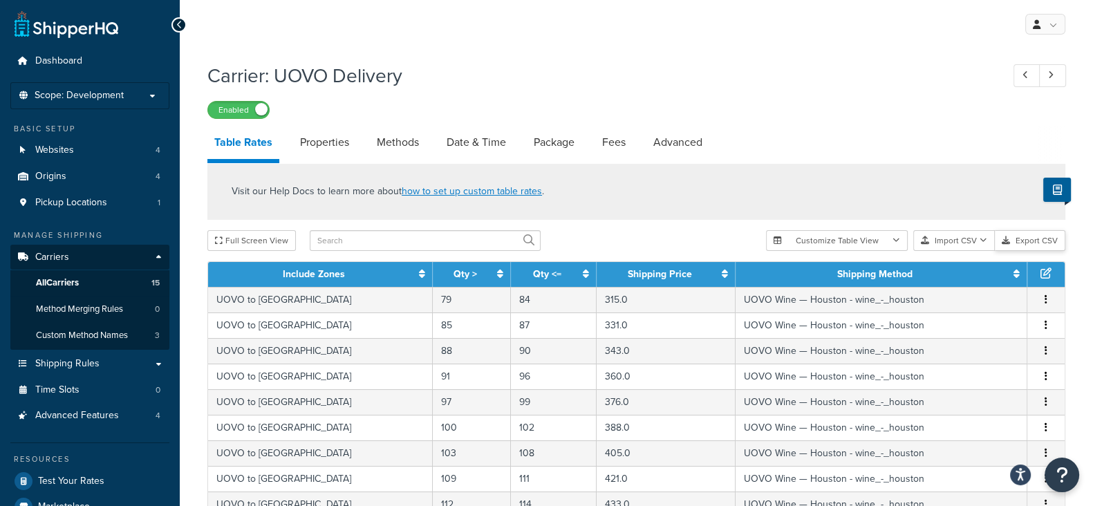
click at [1022, 243] on button "Export CSV" at bounding box center [1030, 240] width 71 height 21
click at [813, 98] on div "Carrier: UOVO Delivery Enabled" at bounding box center [636, 87] width 858 height 64
click at [315, 147] on link "Properties" at bounding box center [324, 142] width 63 height 33
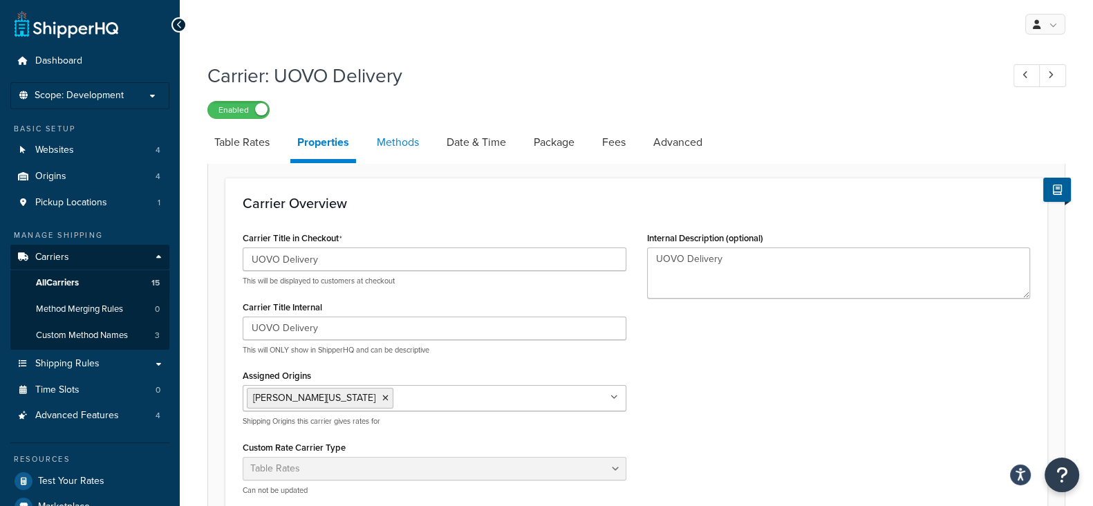
click at [388, 142] on link "Methods" at bounding box center [398, 142] width 56 height 33
select select "25"
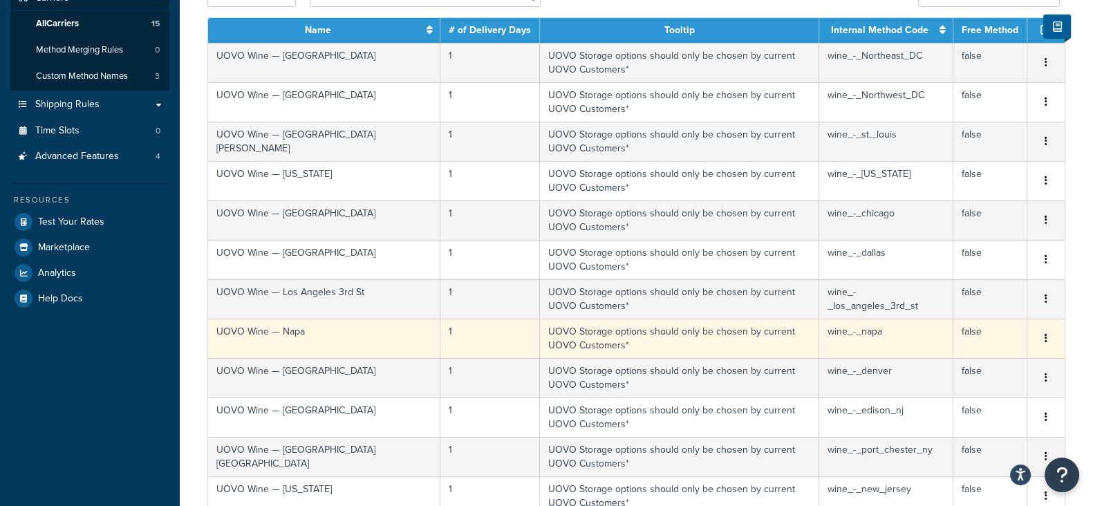
scroll to position [86, 0]
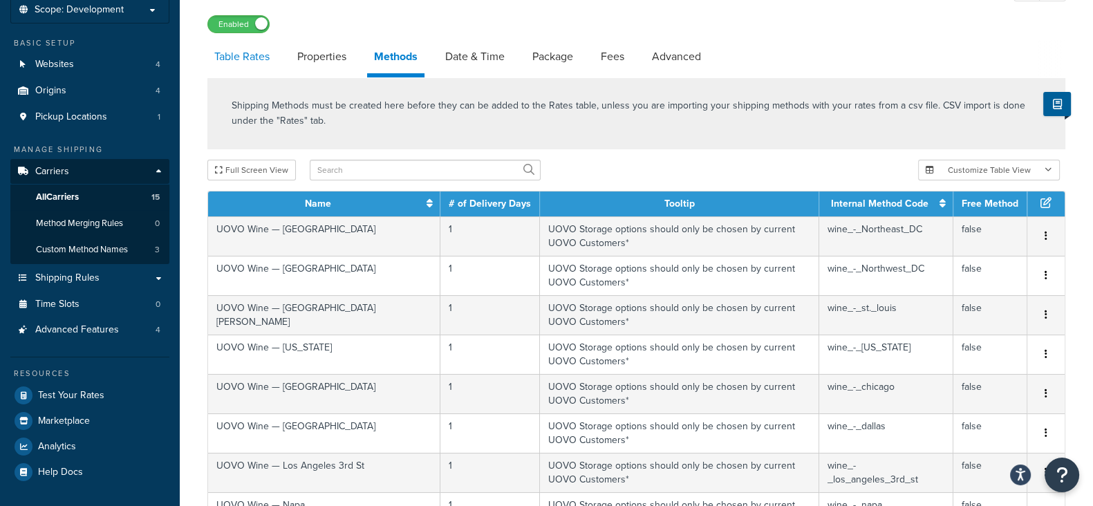
click at [250, 62] on link "Table Rates" at bounding box center [241, 56] width 69 height 33
select select "25"
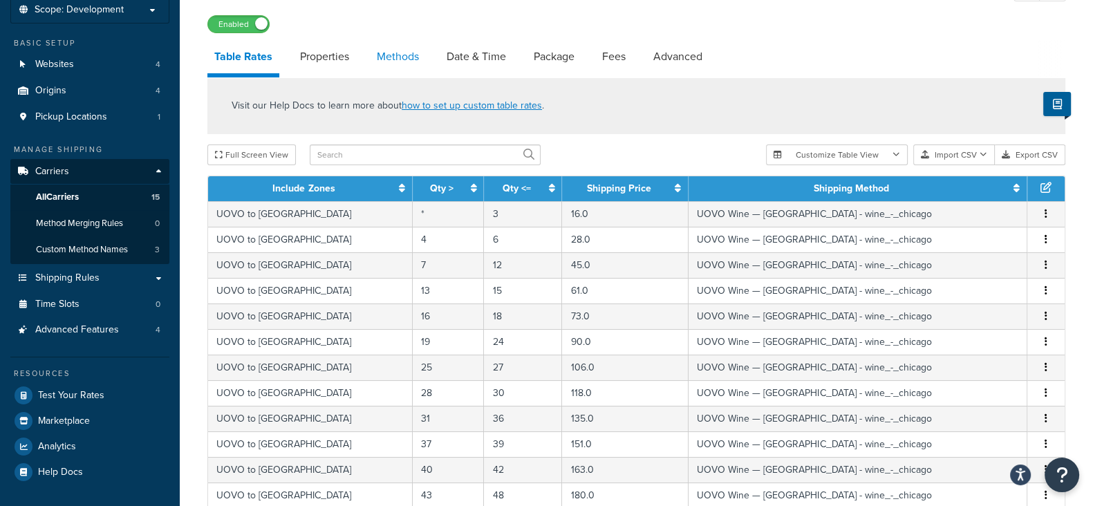
click at [406, 66] on link "Methods" at bounding box center [398, 56] width 56 height 33
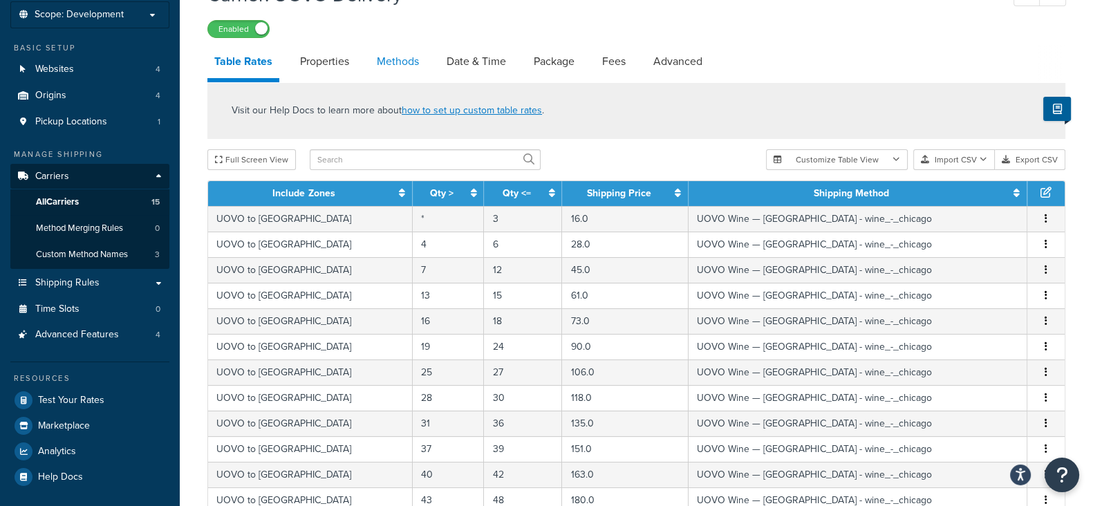
select select "25"
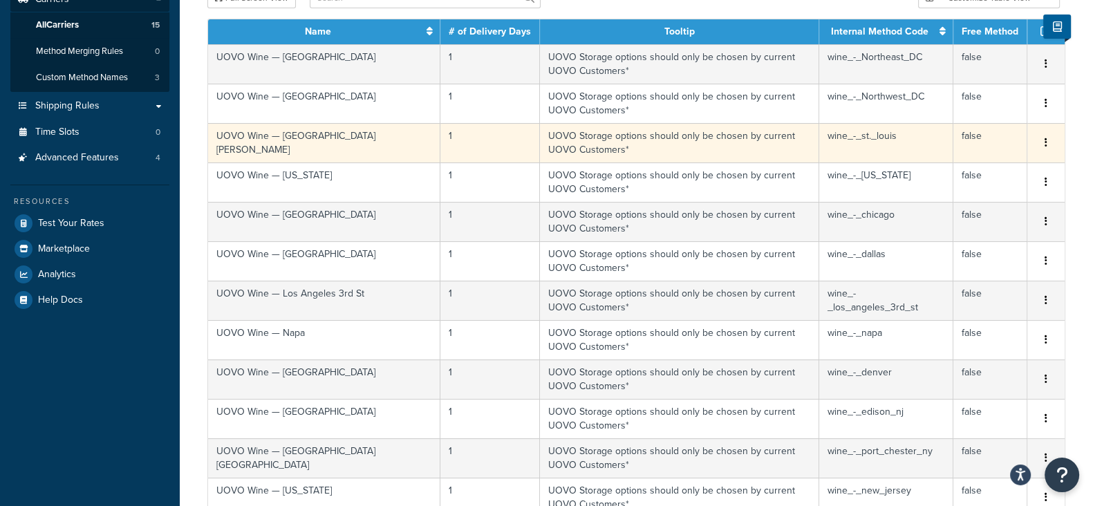
scroll to position [172, 0]
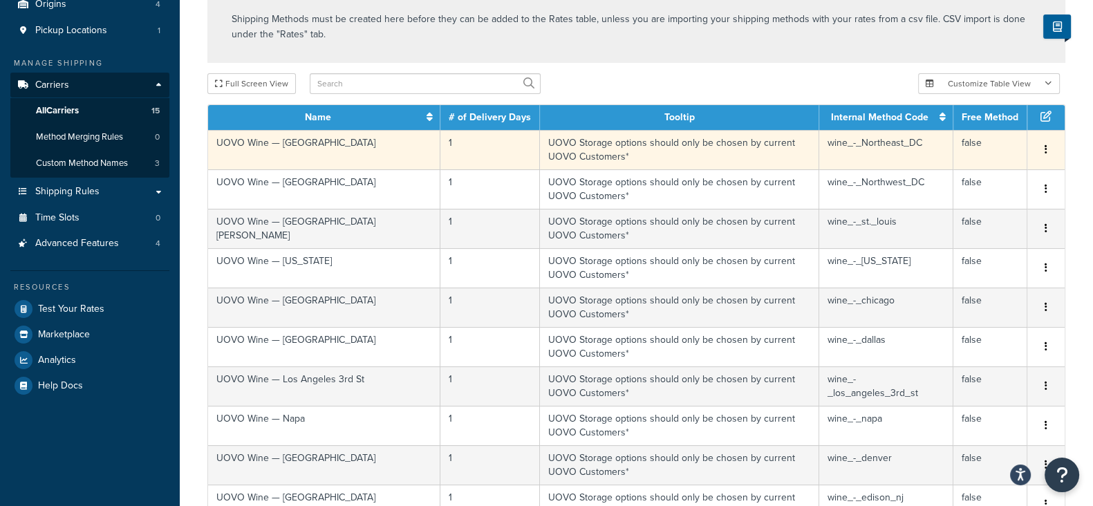
click at [1046, 145] on icon "button" at bounding box center [1046, 150] width 3 height 10
click at [887, 86] on div "Full Screen View" at bounding box center [557, 83] width 700 height 21
drag, startPoint x: 344, startPoint y: 146, endPoint x: 217, endPoint y: 155, distance: 127.6
click at [217, 155] on td "UOVO Wine — Northeast DC" at bounding box center [324, 149] width 232 height 39
copy td "UOVO Wine — Northeast DC"
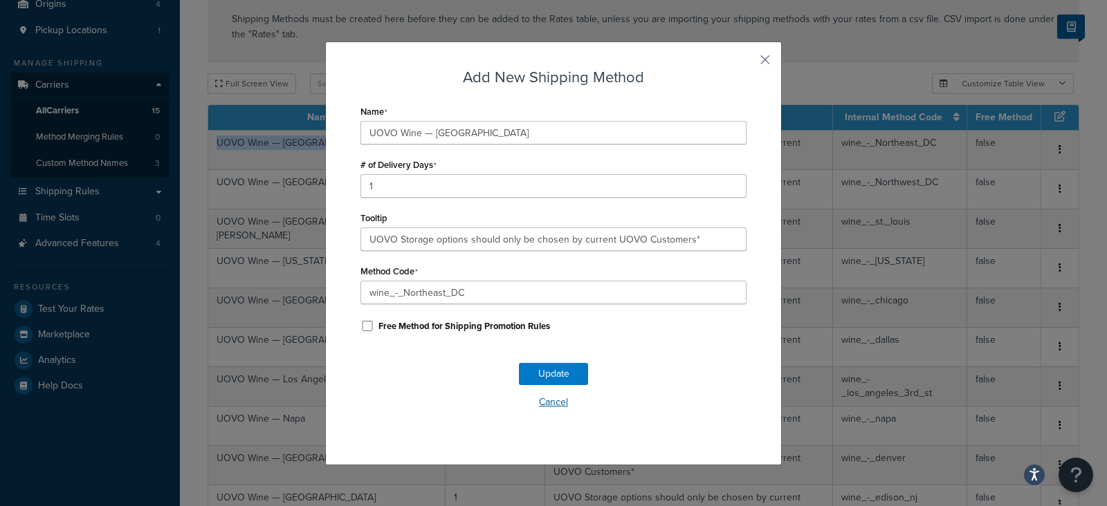
click at [547, 397] on button "Cancel" at bounding box center [553, 402] width 386 height 21
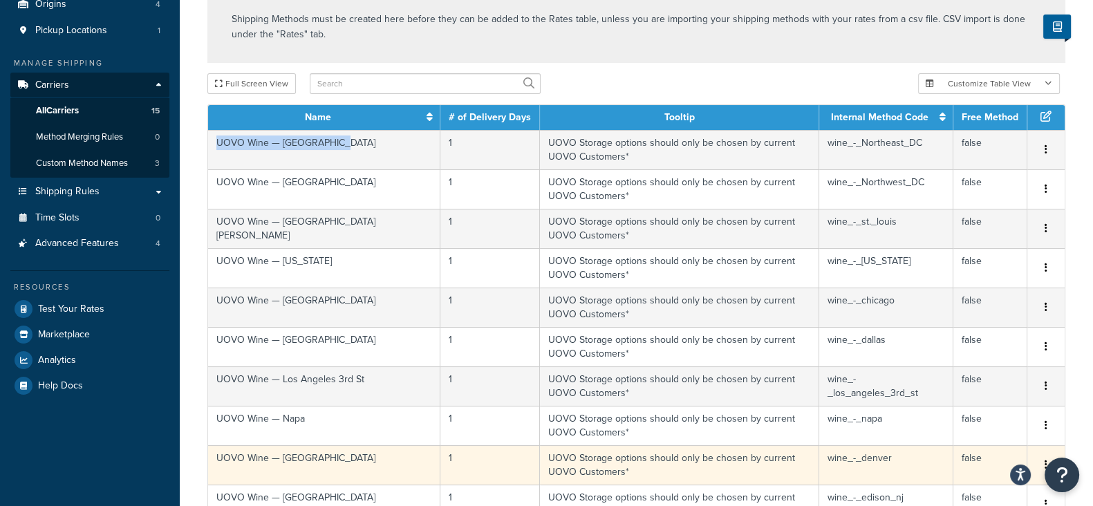
copy td "UOVO Wine — Northeast DC"
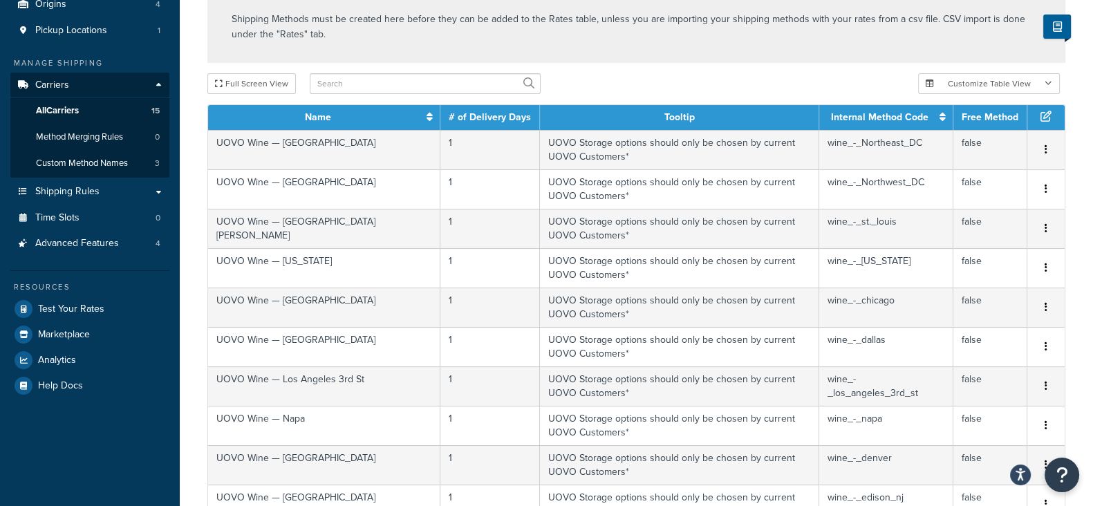
click at [604, 86] on div "Full Screen View" at bounding box center [557, 83] width 700 height 21
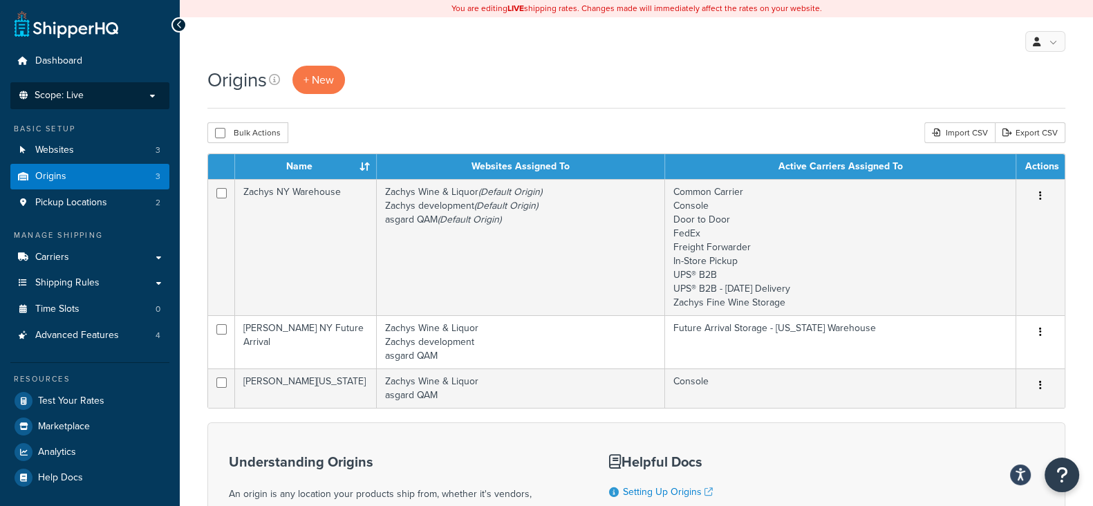
click at [156, 91] on p "Scope: Live" at bounding box center [90, 96] width 147 height 12
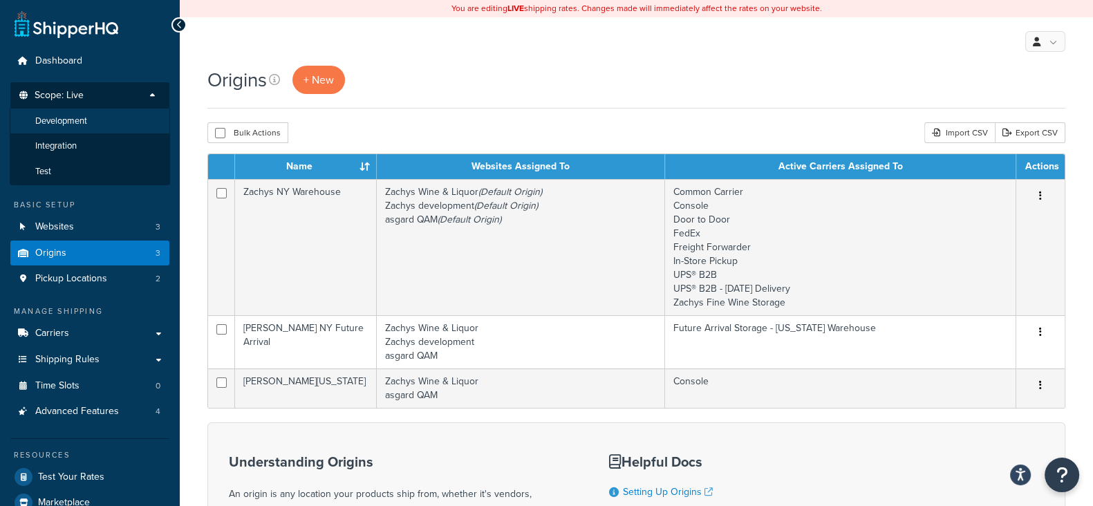
click at [48, 126] on span "Development" at bounding box center [61, 122] width 52 height 12
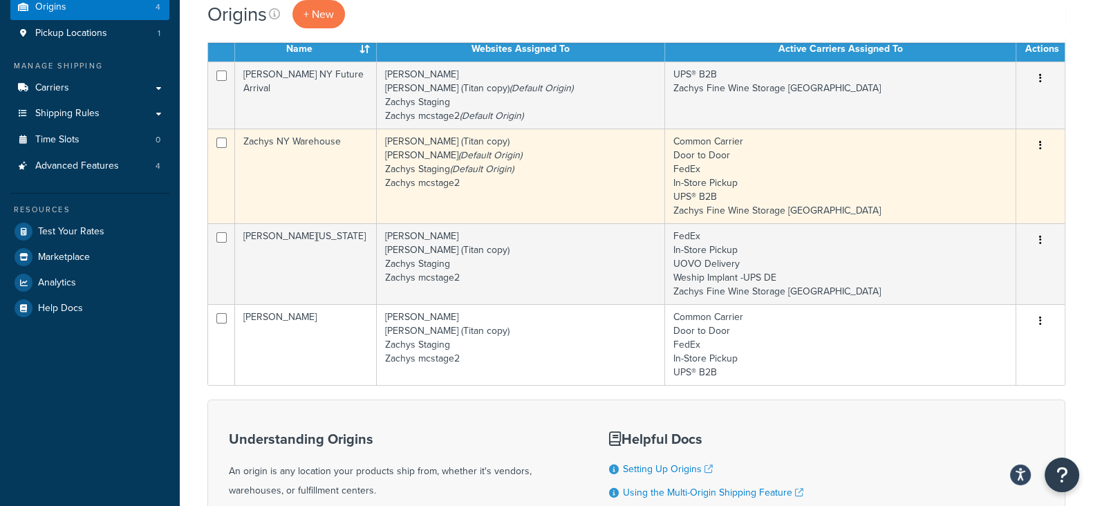
scroll to position [172, 0]
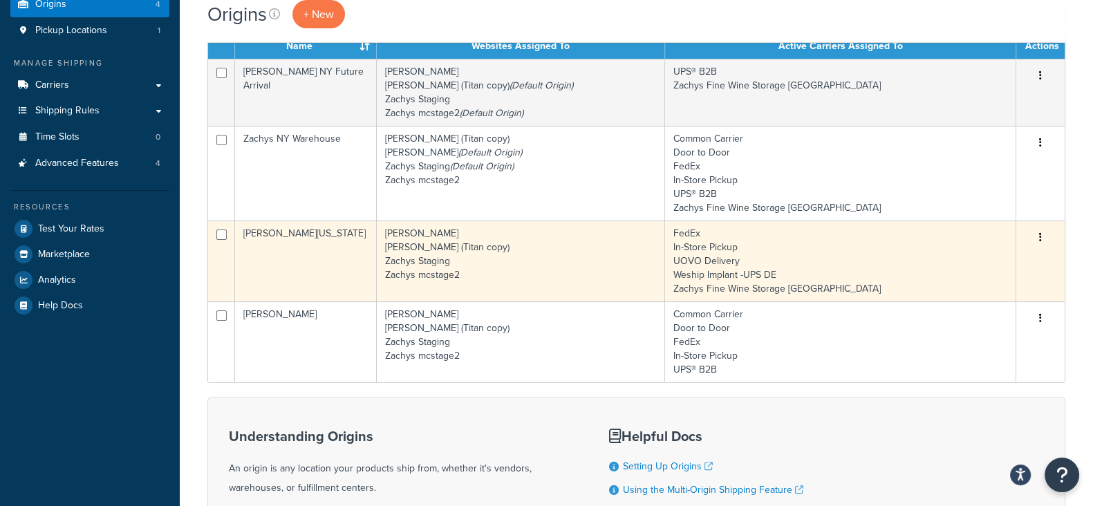
click at [1035, 234] on button "button" at bounding box center [1040, 238] width 19 height 22
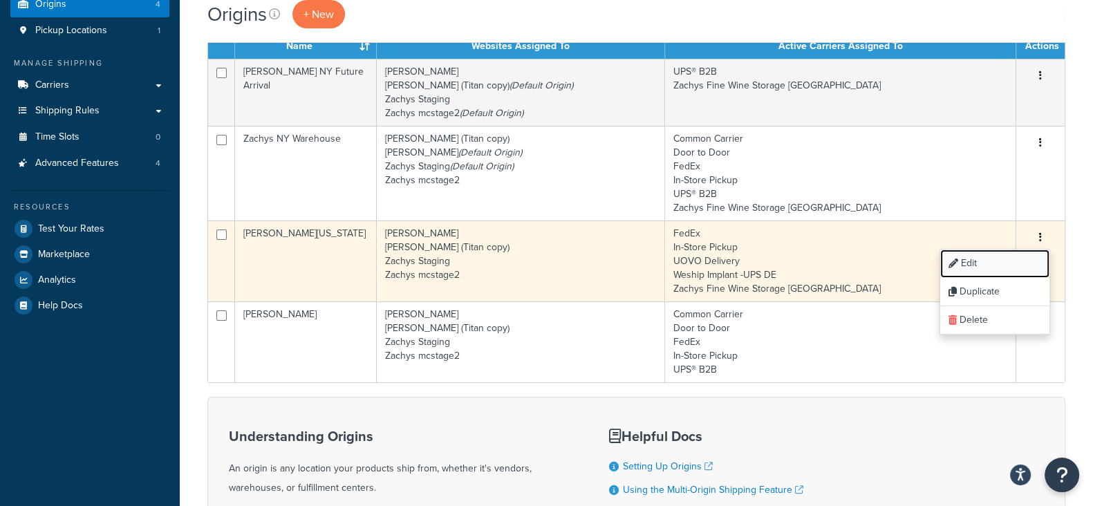
click at [983, 261] on link "Edit" at bounding box center [995, 264] width 109 height 28
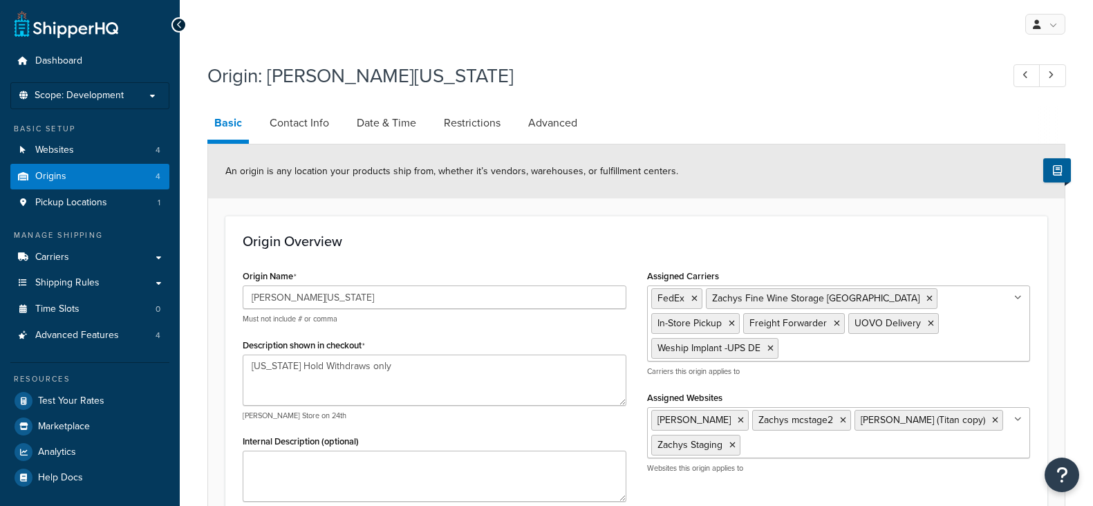
select select "8"
click at [61, 259] on span "Carriers" at bounding box center [52, 258] width 34 height 12
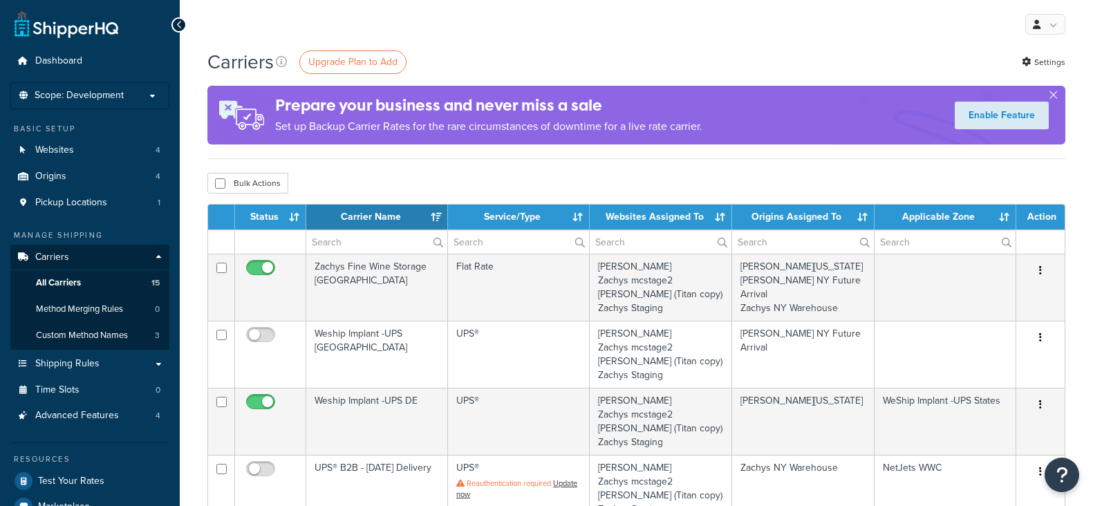
select select "15"
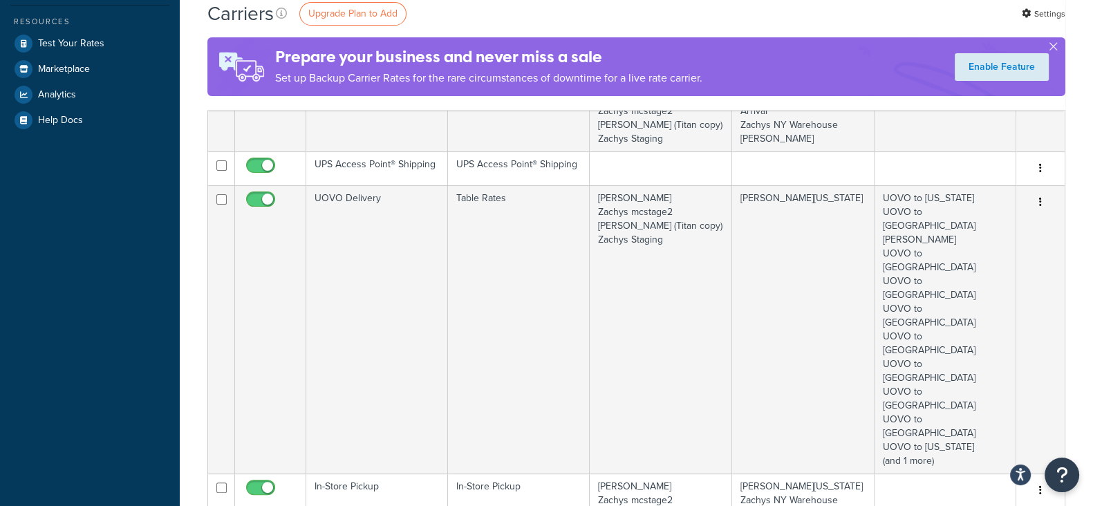
scroll to position [432, 0]
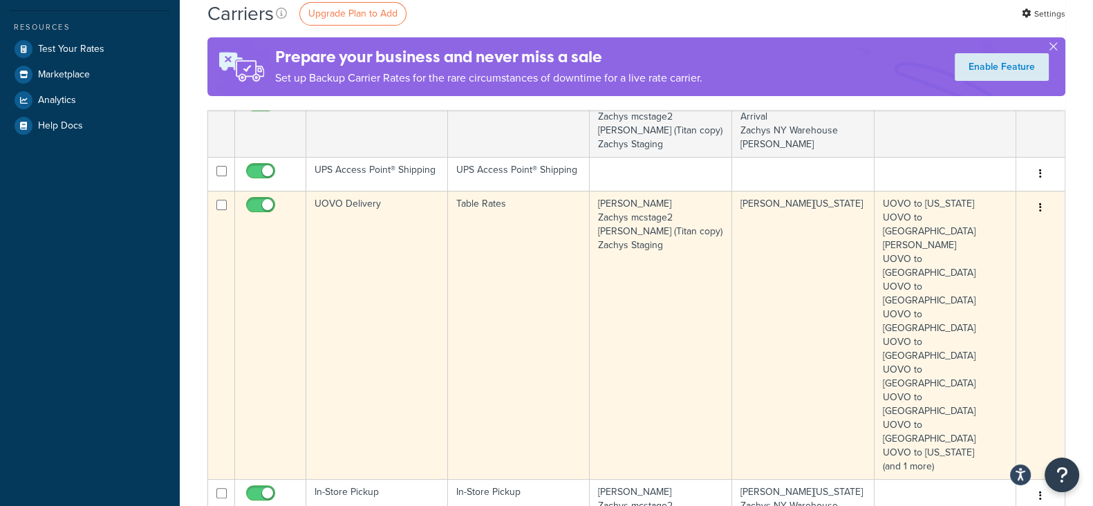
click at [1041, 204] on icon "button" at bounding box center [1041, 208] width 3 height 10
click at [967, 232] on link "Edit" at bounding box center [984, 235] width 109 height 28
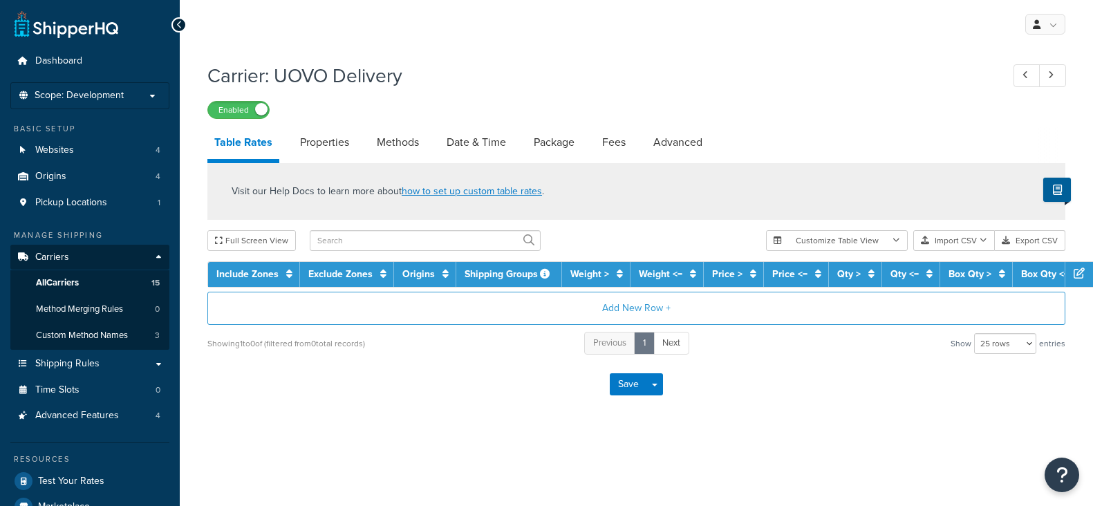
select select "25"
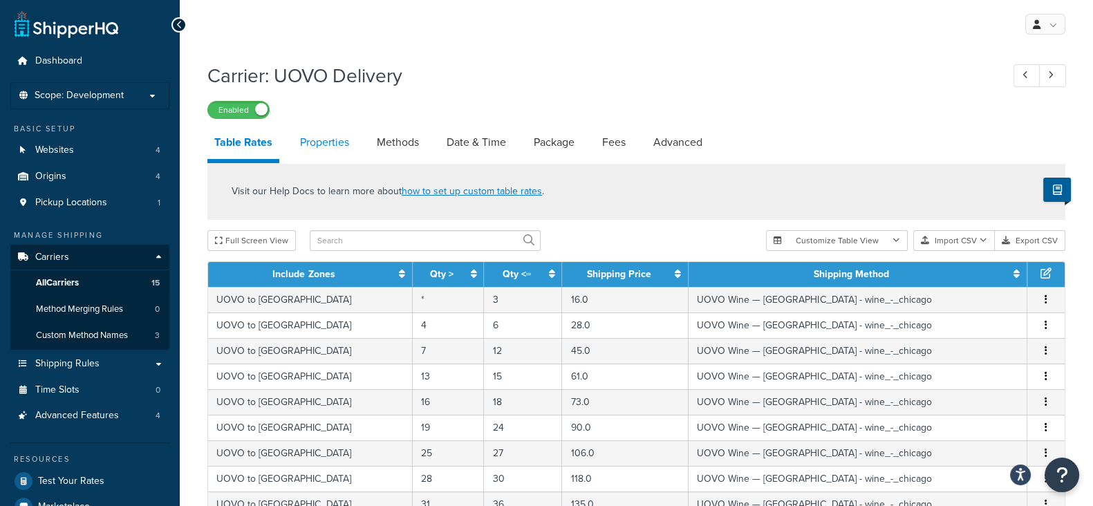
click at [310, 147] on link "Properties" at bounding box center [324, 142] width 63 height 33
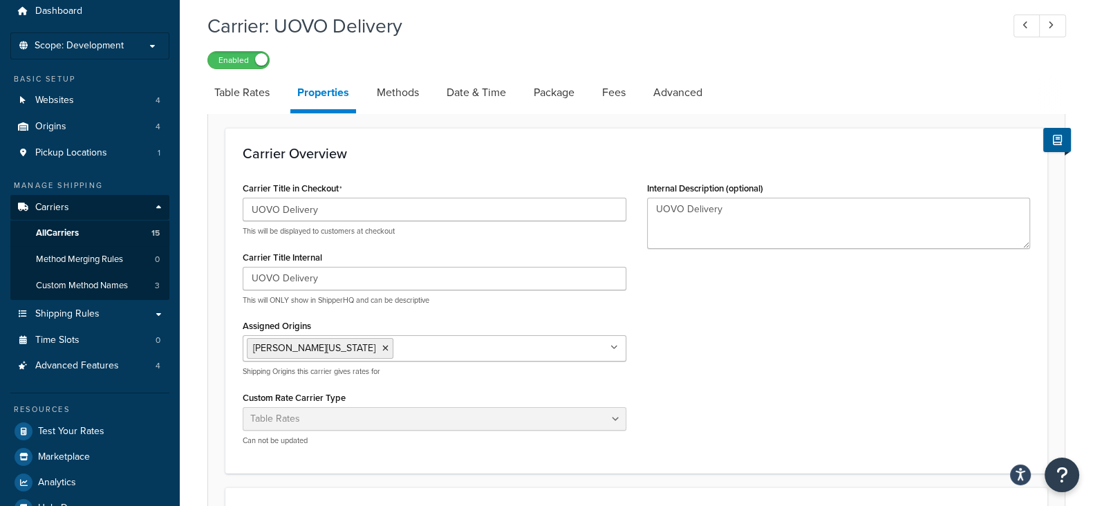
scroll to position [86, 0]
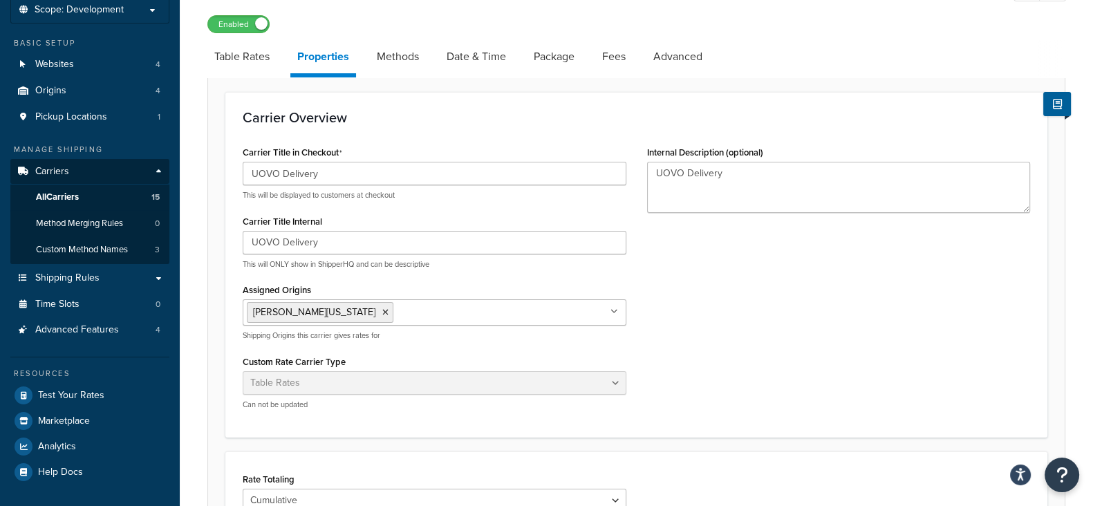
click at [738, 289] on div "Carrier Title in Checkout UOVO Delivery This will be displayed to customers at …" at bounding box center [636, 281] width 809 height 278
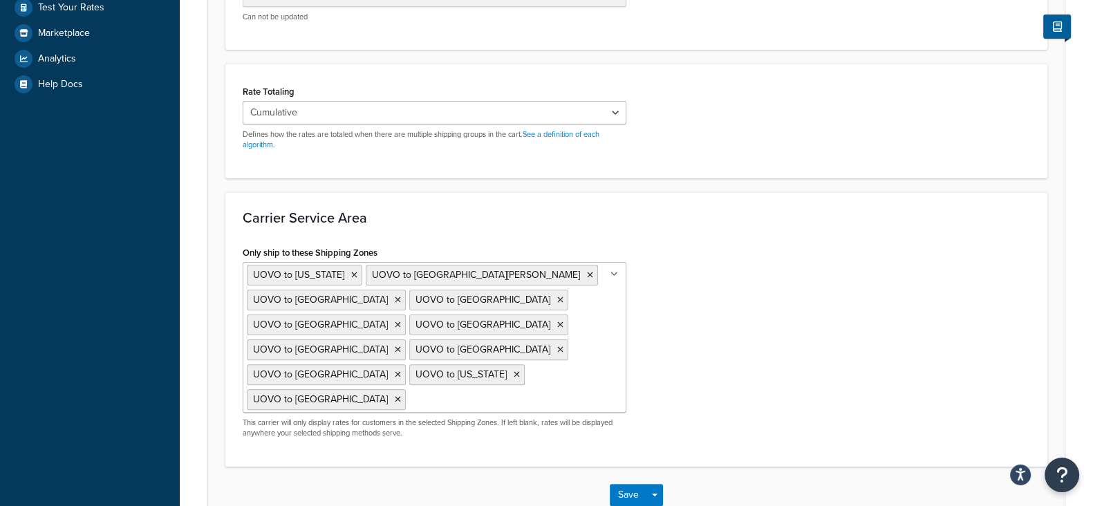
scroll to position [510, 0]
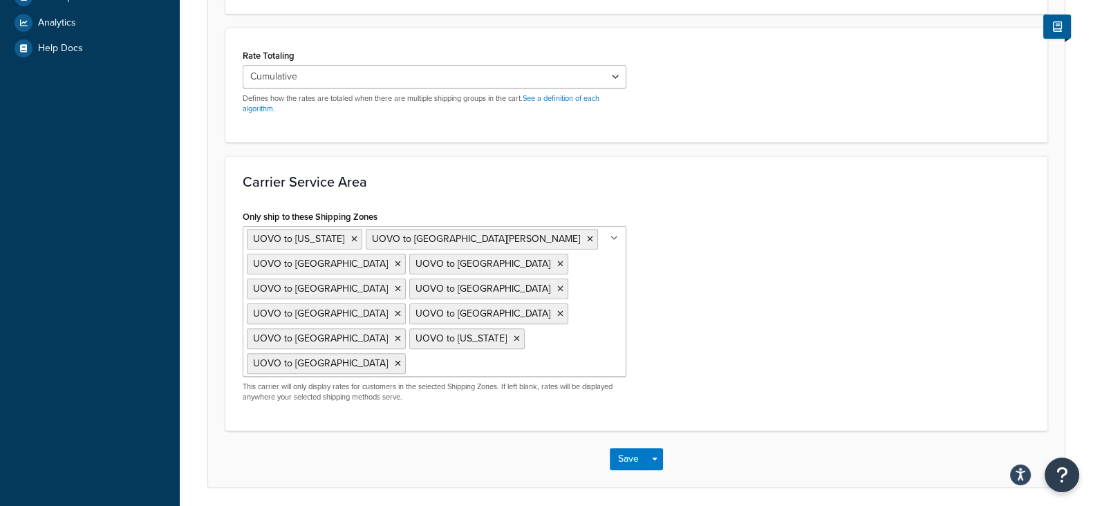
click at [613, 239] on icon at bounding box center [615, 238] width 8 height 8
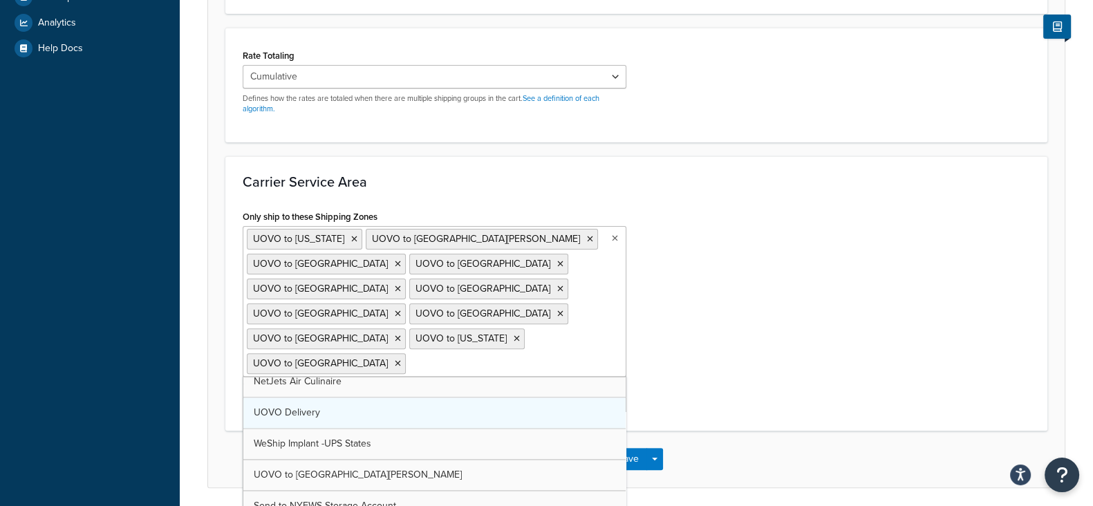
scroll to position [2745, 0]
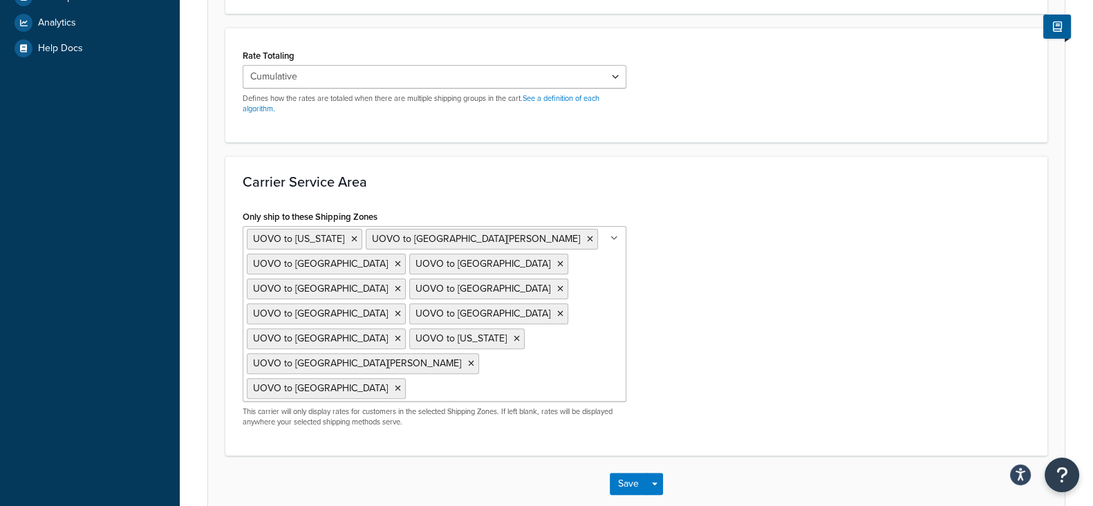
click at [755, 280] on div "Only ship to these Shipping Zones UOVO to Florida UOVO to St. Louis UOVO to Chi…" at bounding box center [636, 323] width 809 height 232
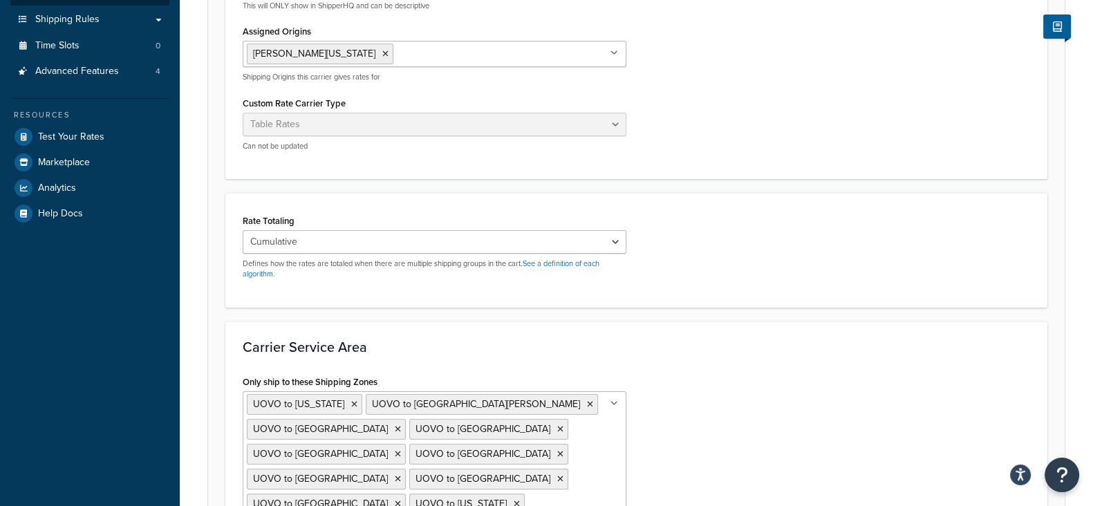
scroll to position [531, 0]
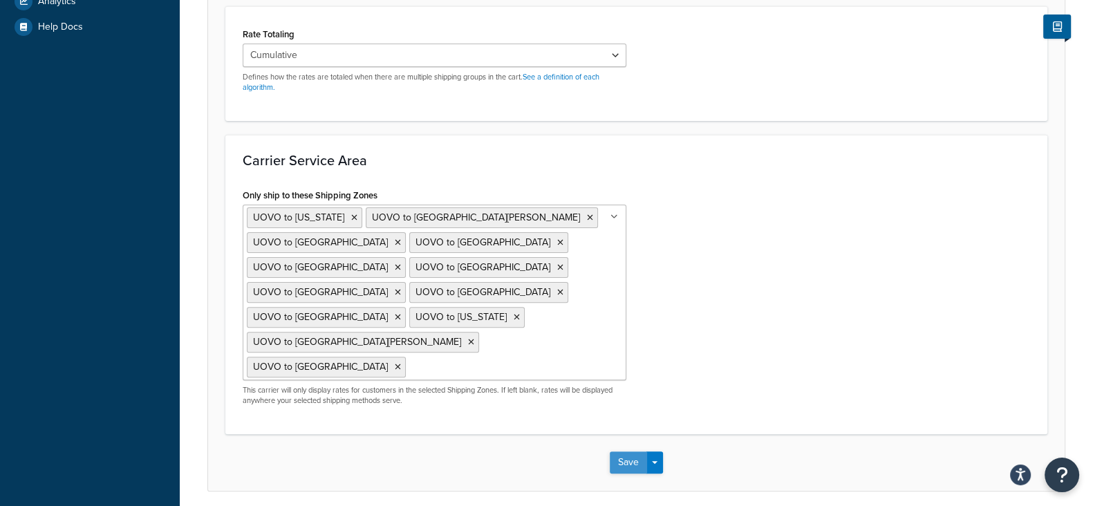
click at [617, 452] on button "Save" at bounding box center [628, 463] width 37 height 22
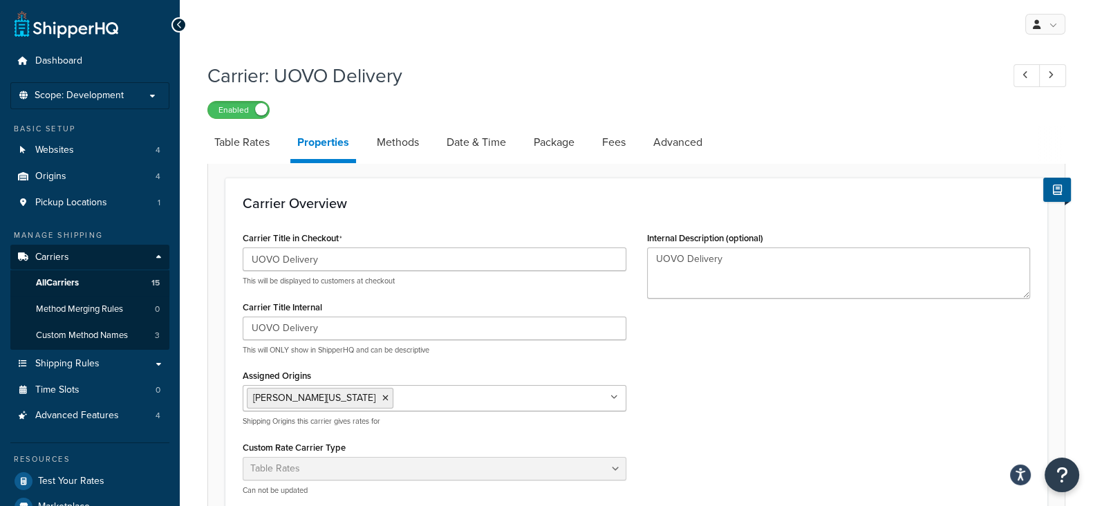
scroll to position [81, 0]
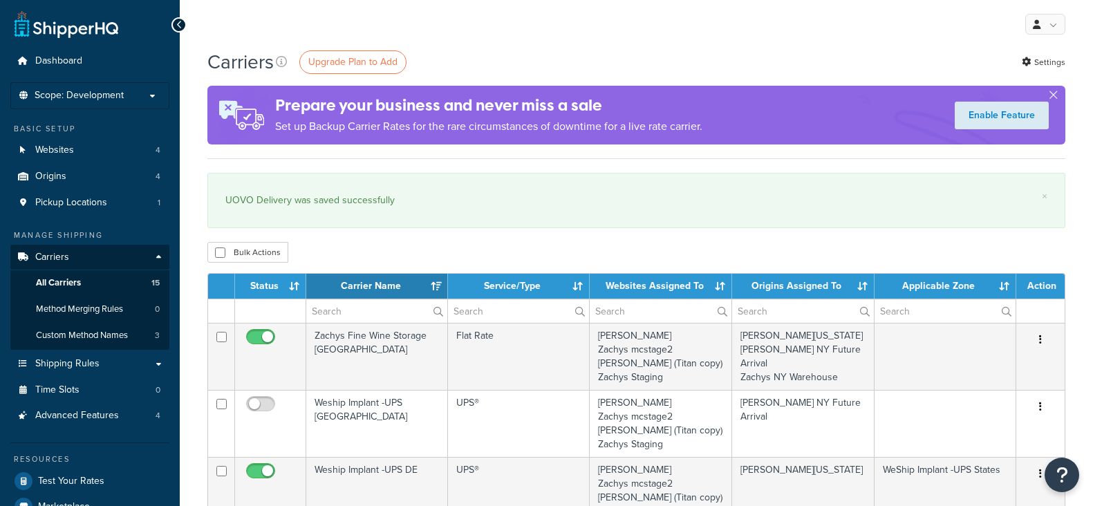
select select "15"
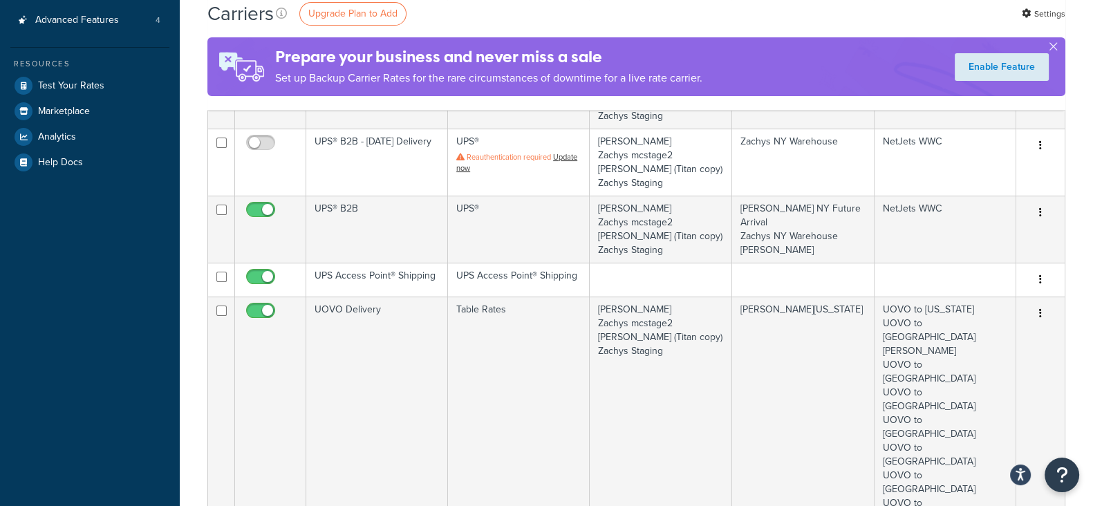
scroll to position [432, 0]
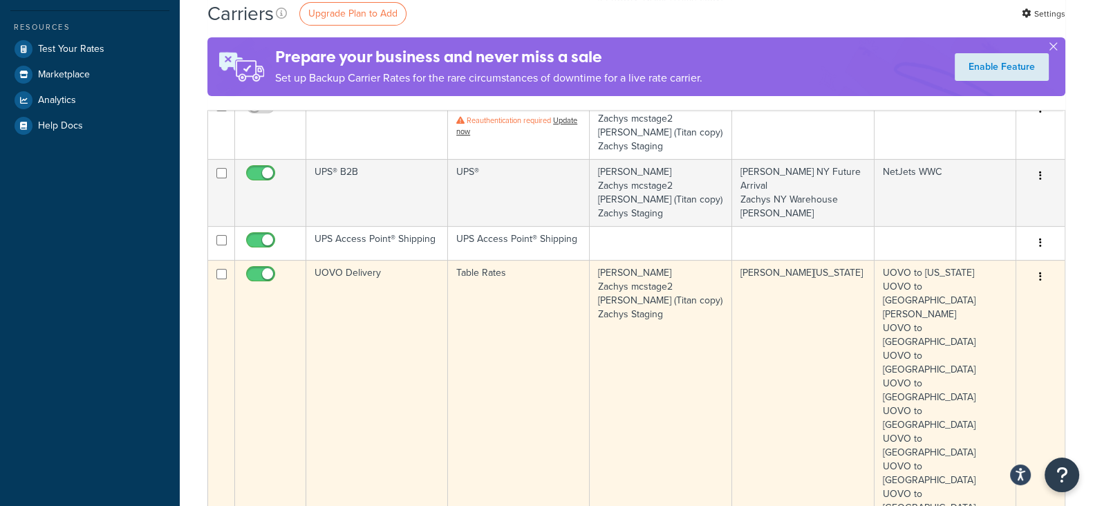
click at [916, 410] on td "UOVO to [US_STATE] UOVO to [GEOGRAPHIC_DATA][PERSON_NAME] UOVO to [GEOGRAPHIC_D…" at bounding box center [946, 404] width 142 height 288
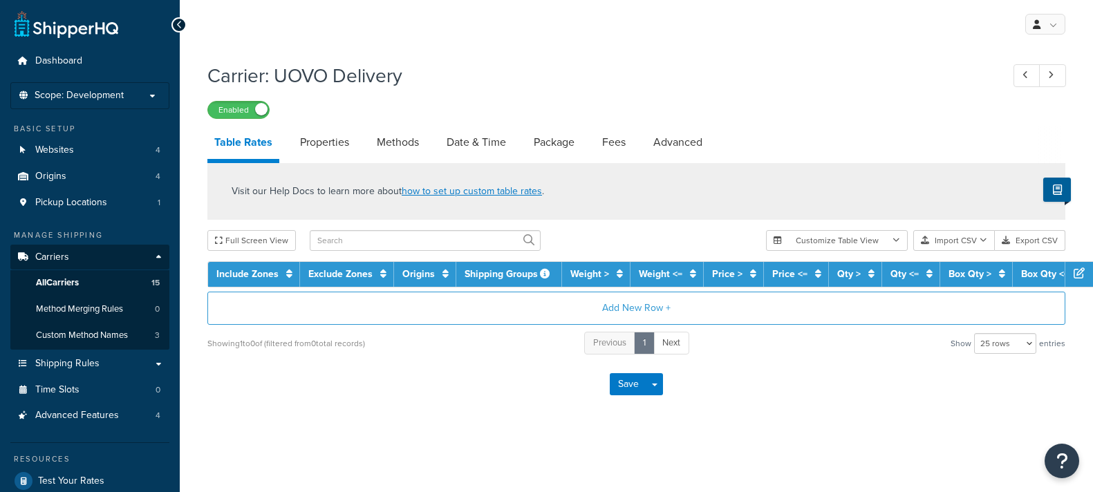
select select "25"
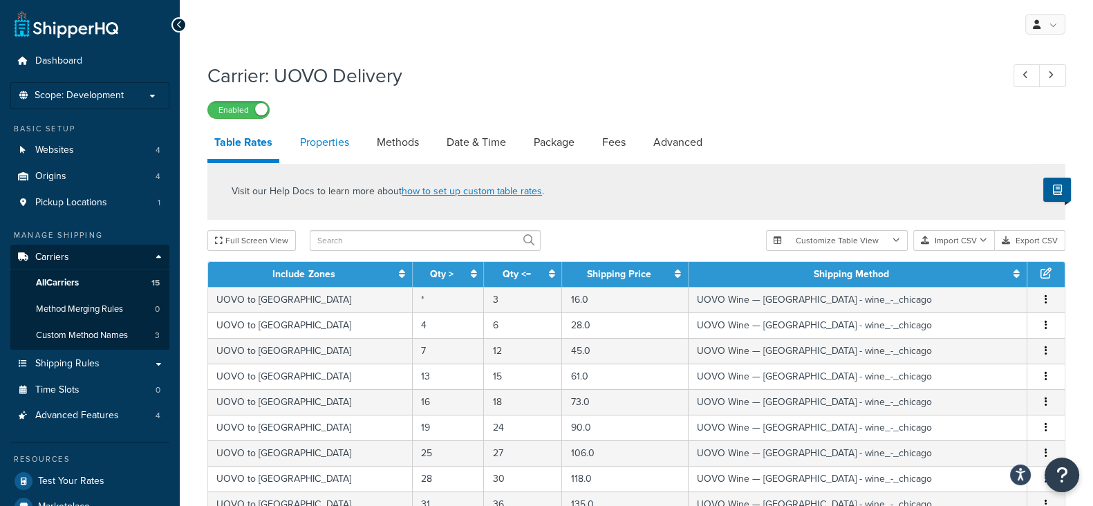
click at [330, 145] on link "Properties" at bounding box center [324, 142] width 63 height 33
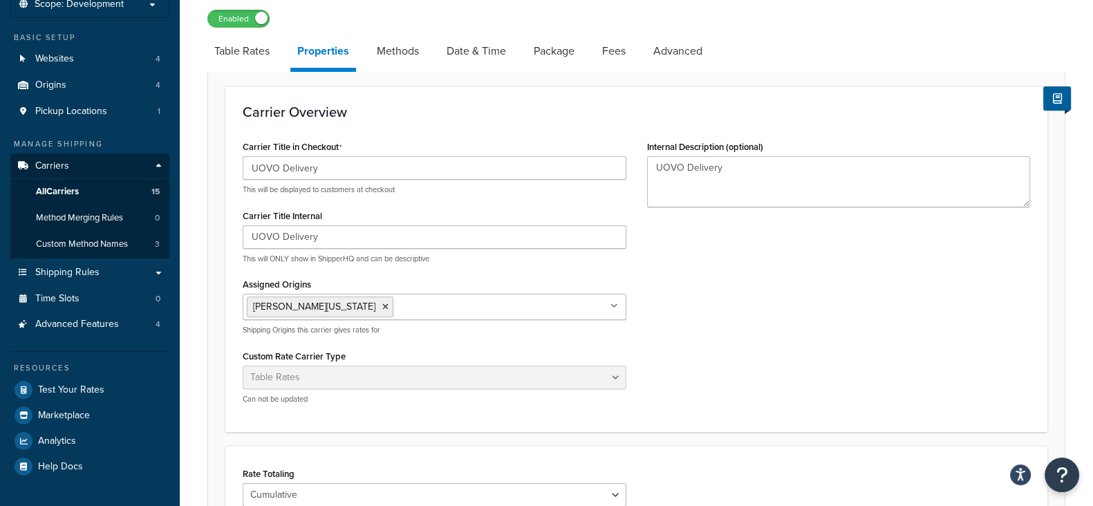
scroll to position [86, 0]
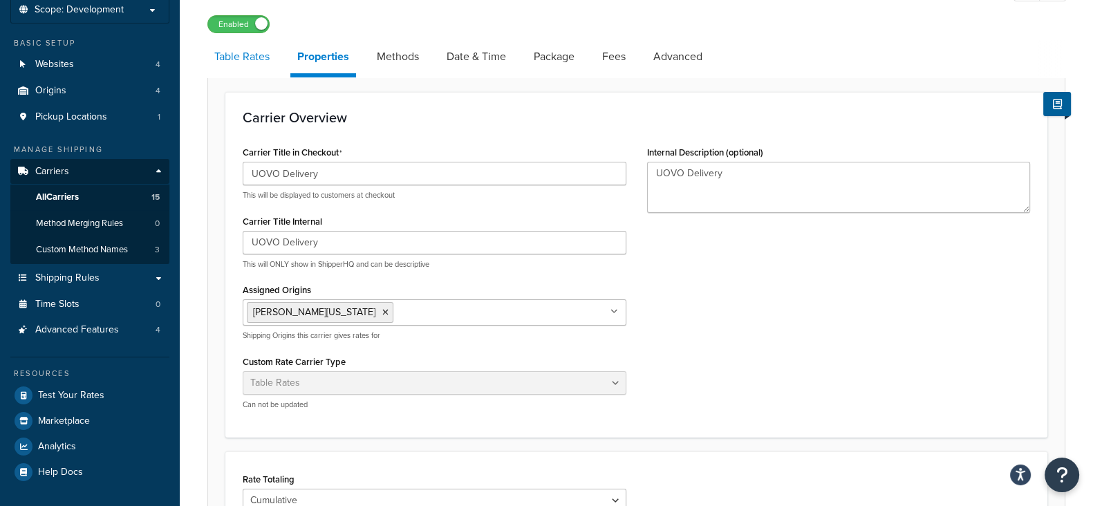
click at [235, 58] on link "Table Rates" at bounding box center [241, 56] width 69 height 33
select select "25"
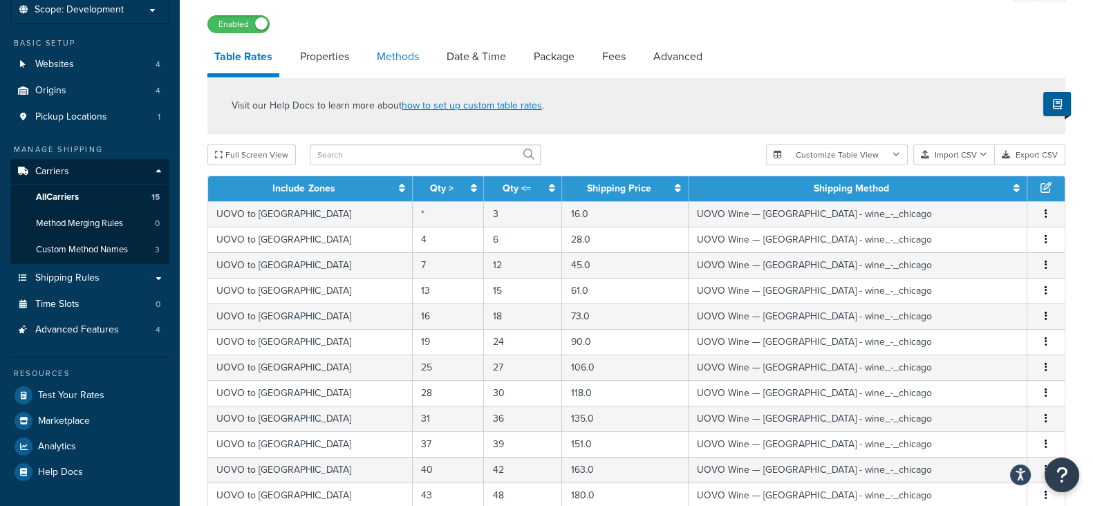
click at [403, 56] on link "Methods" at bounding box center [398, 56] width 56 height 33
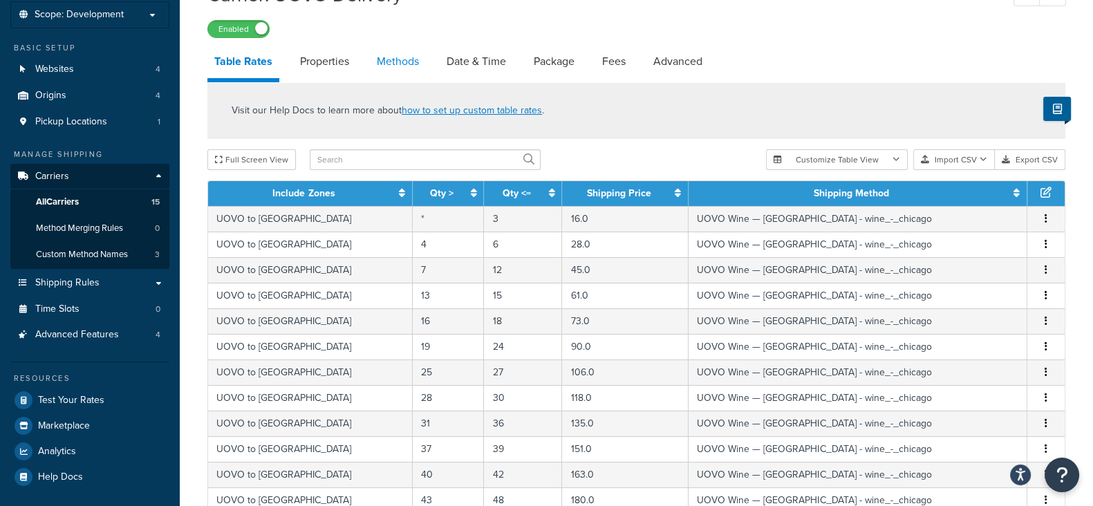
select select "25"
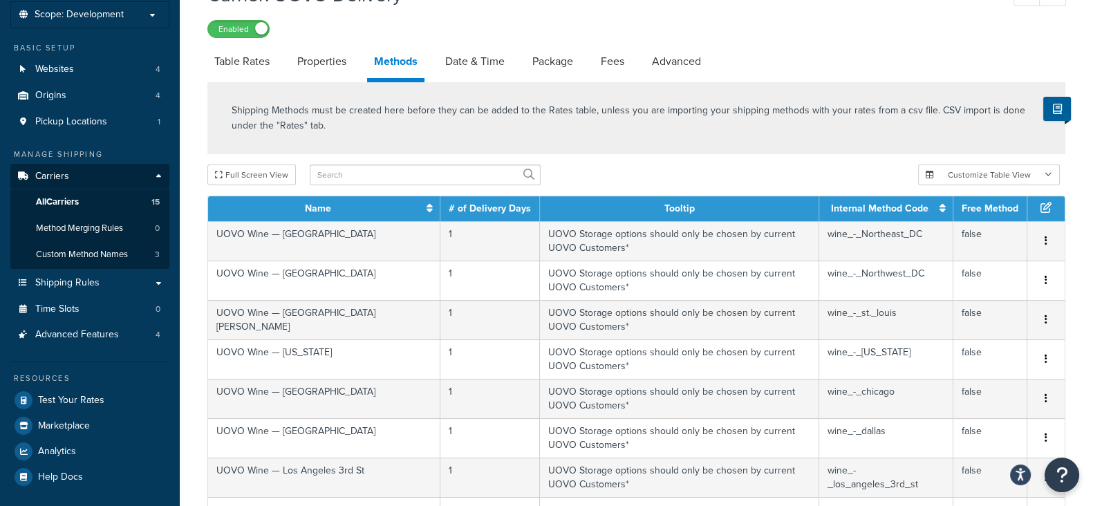
scroll to position [86, 0]
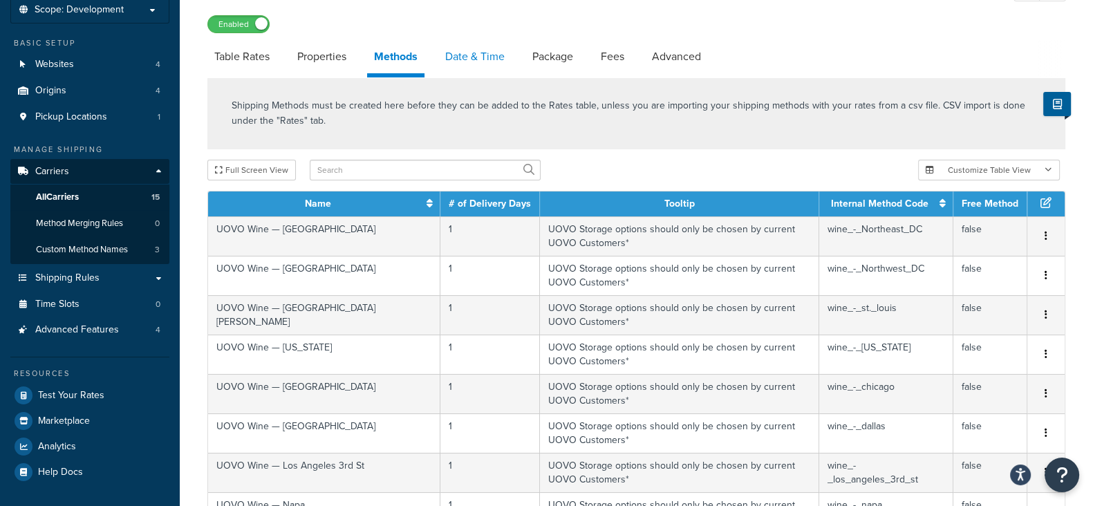
click at [474, 57] on link "Date & Time" at bounding box center [474, 56] width 73 height 33
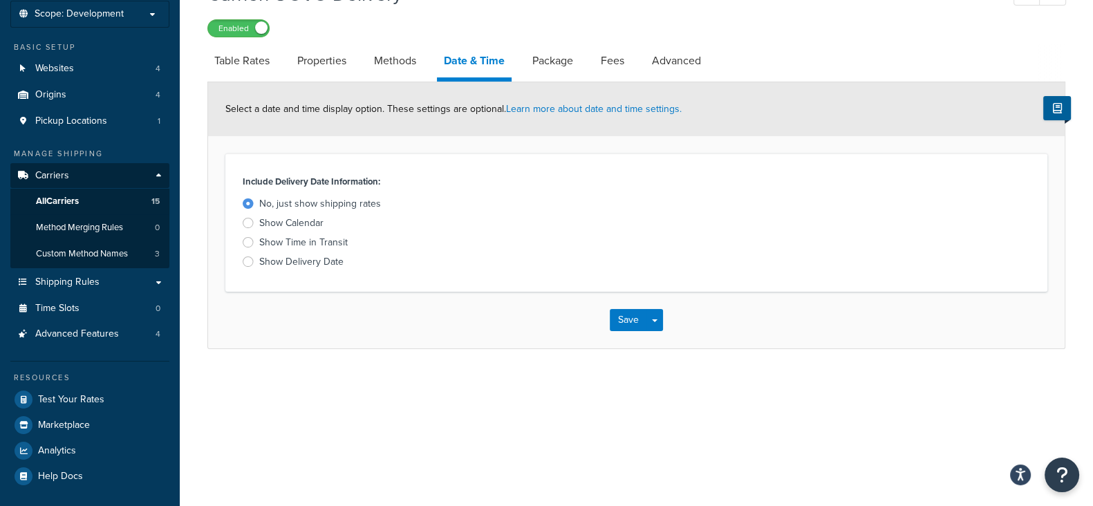
scroll to position [81, 0]
click at [546, 71] on link "Package" at bounding box center [553, 61] width 55 height 33
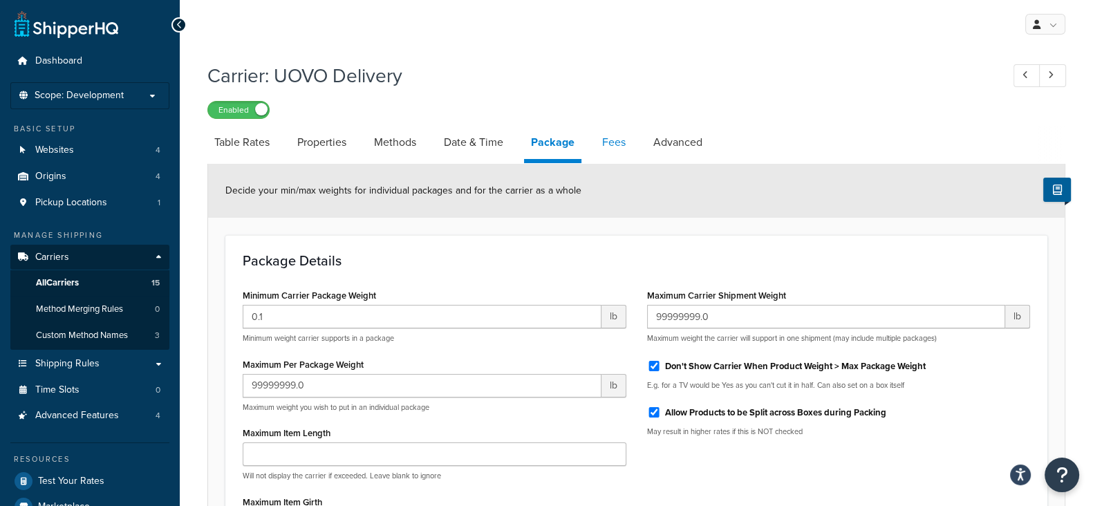
click at [615, 144] on link "Fees" at bounding box center [613, 142] width 37 height 33
select select "AFTER"
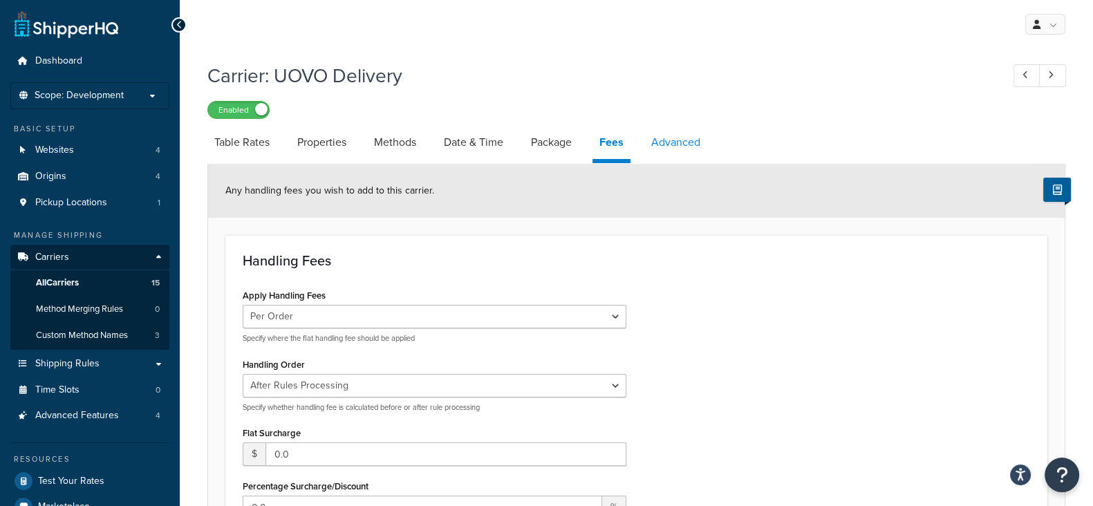
click at [674, 139] on link "Advanced" at bounding box center [676, 142] width 63 height 33
select select "false"
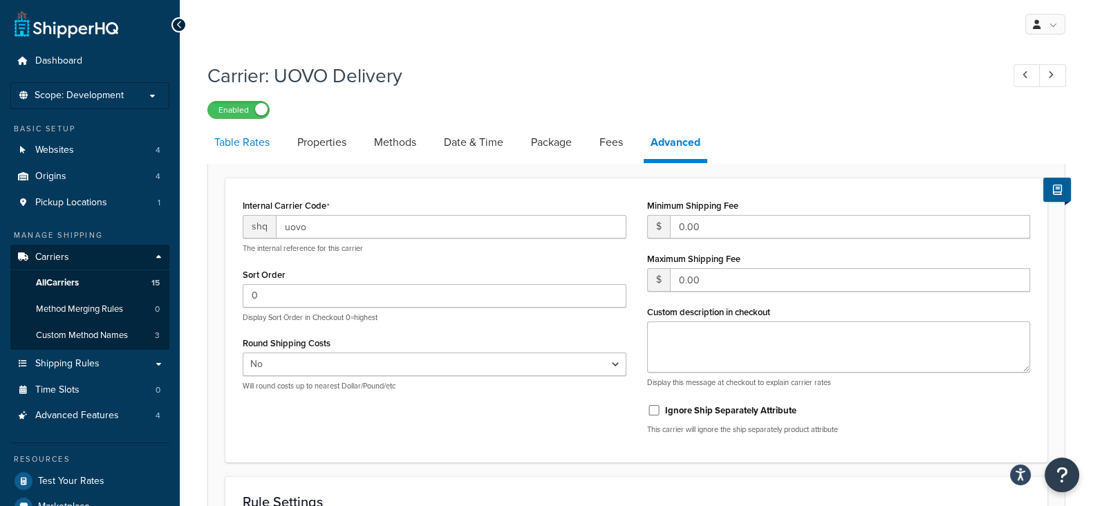
click at [248, 140] on link "Table Rates" at bounding box center [241, 142] width 69 height 33
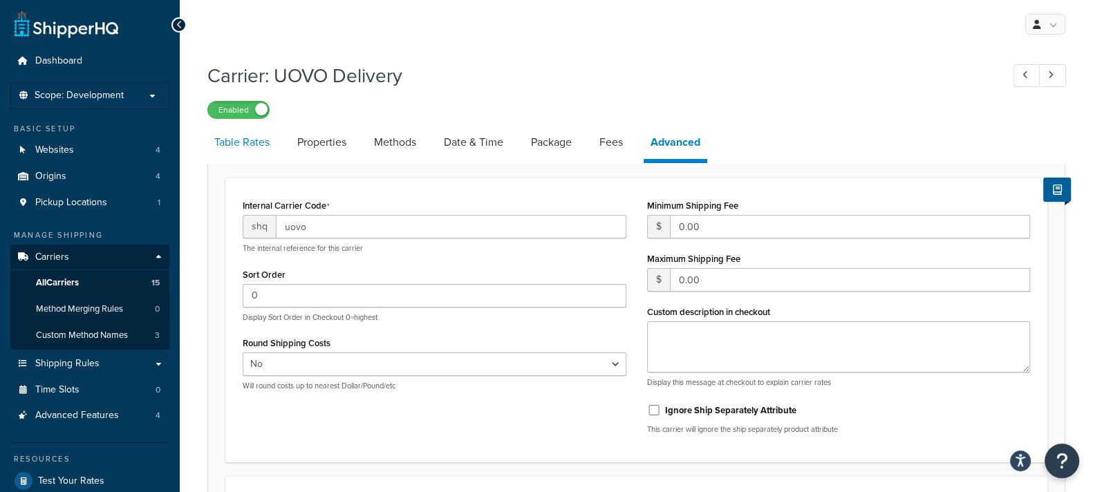
select select "25"
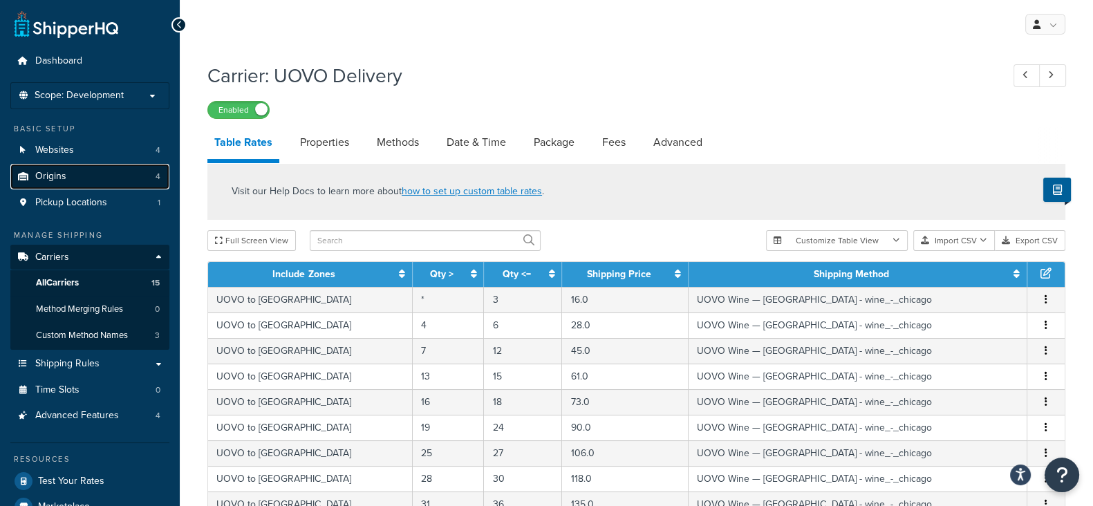
click at [71, 179] on link "Origins 4" at bounding box center [89, 177] width 159 height 26
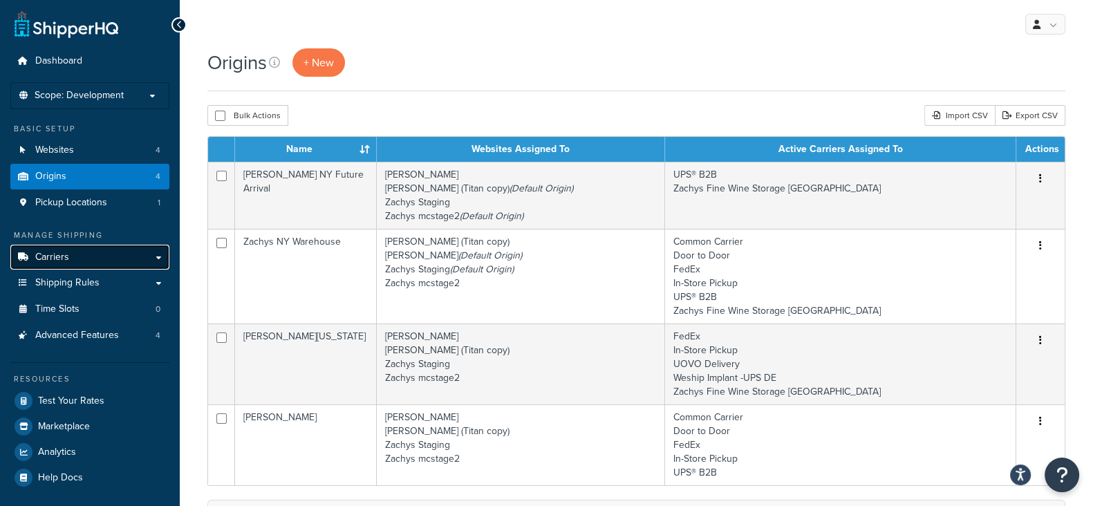
click at [48, 254] on span "Carriers" at bounding box center [52, 258] width 34 height 12
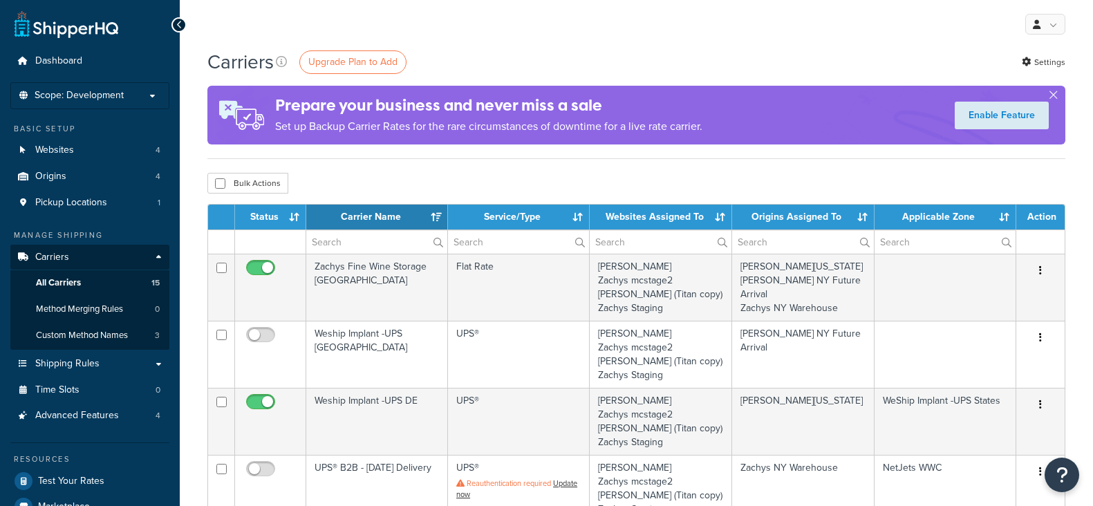
select select "15"
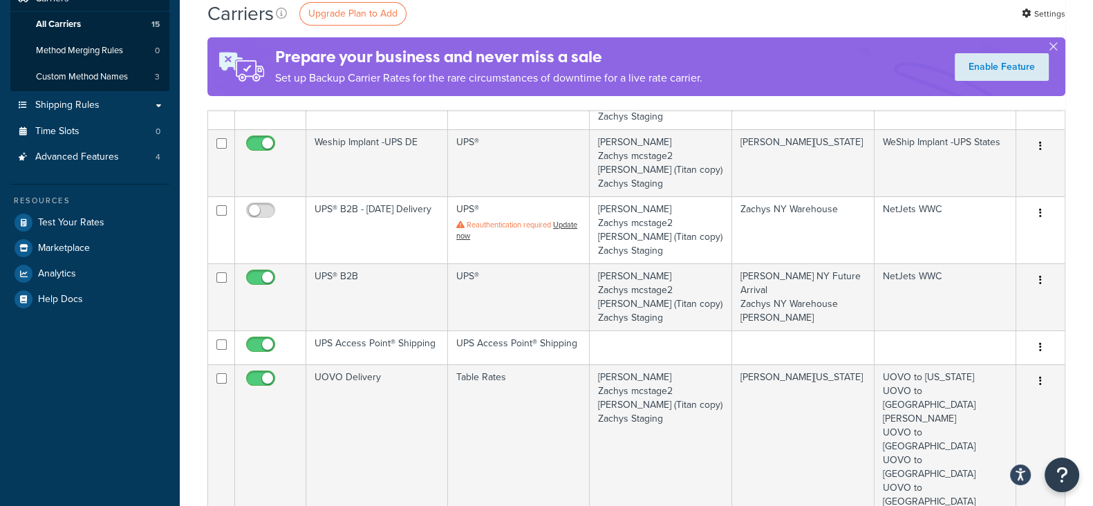
scroll to position [259, 0]
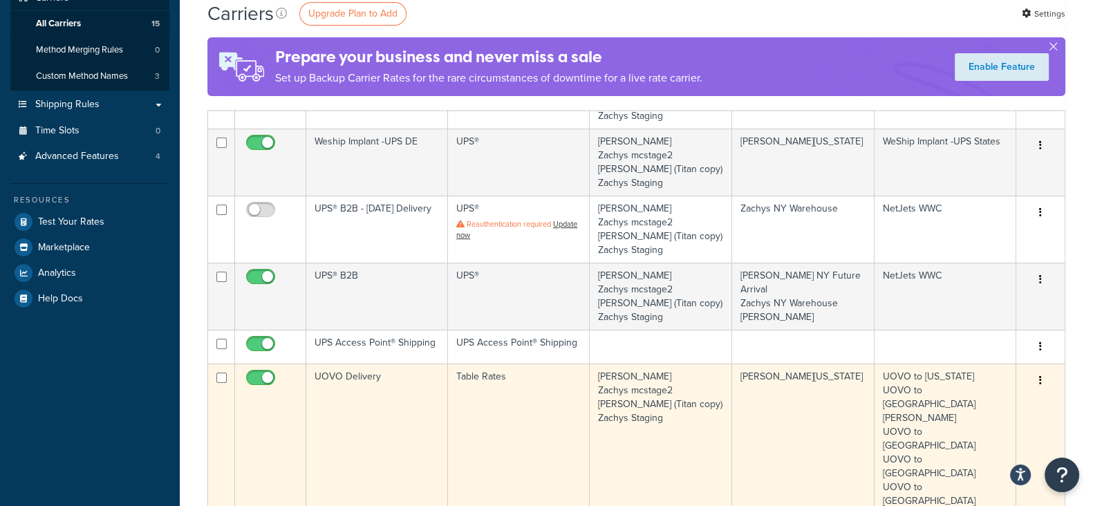
click at [1044, 381] on button "button" at bounding box center [1040, 381] width 19 height 22
click at [975, 406] on link "Edit" at bounding box center [984, 408] width 109 height 28
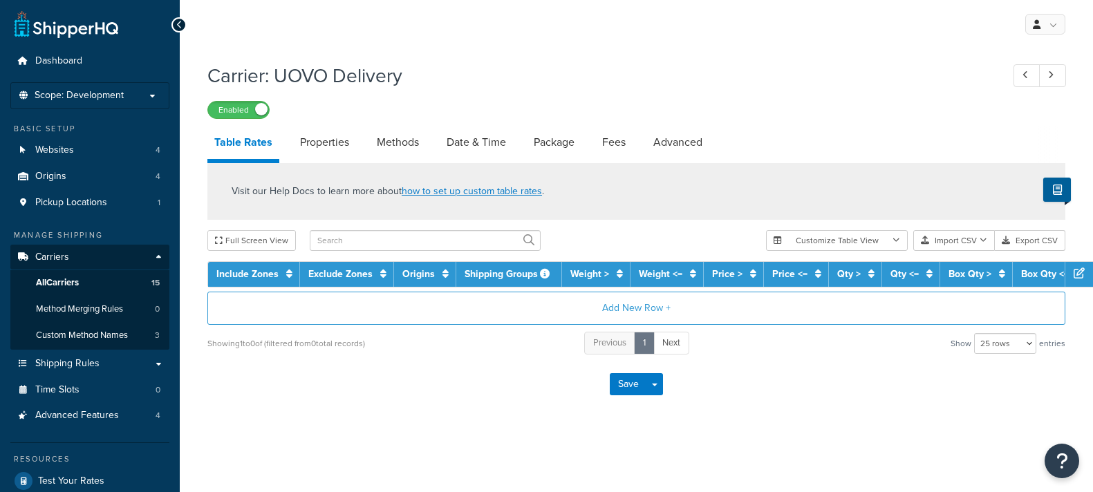
select select "25"
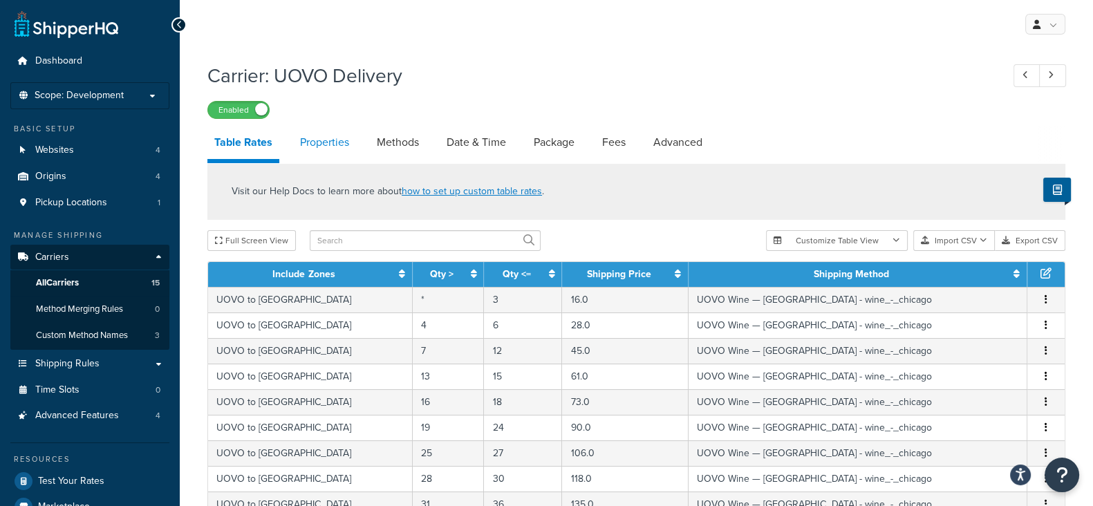
click at [336, 142] on link "Properties" at bounding box center [324, 142] width 63 height 33
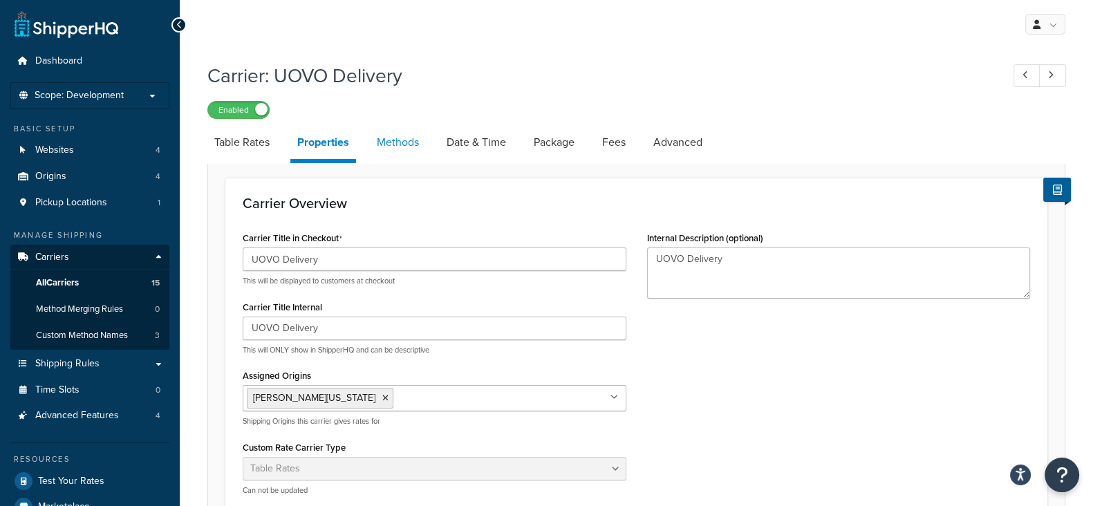
click at [396, 145] on link "Methods" at bounding box center [398, 142] width 56 height 33
select select "25"
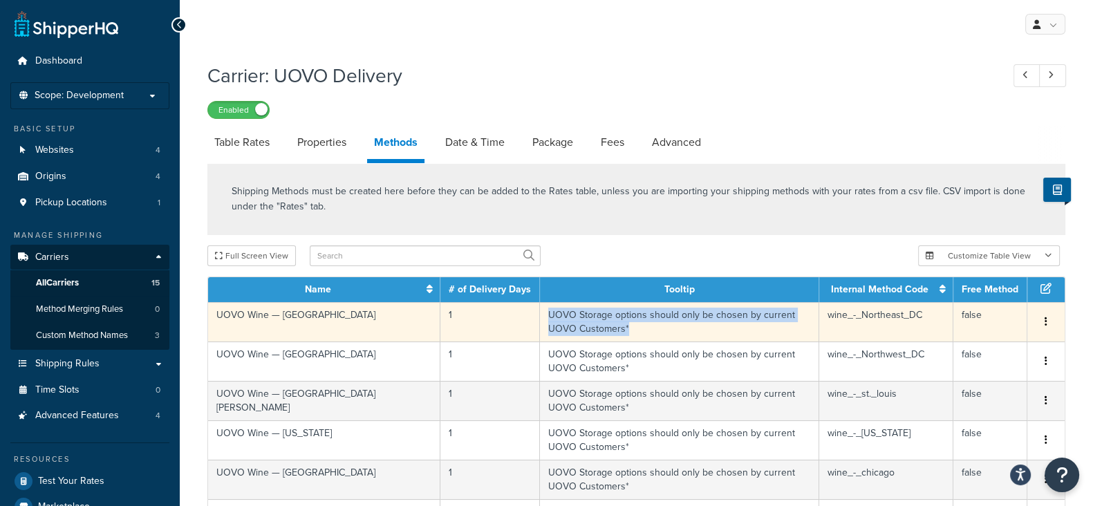
drag, startPoint x: 479, startPoint y: 317, endPoint x: 801, endPoint y: 325, distance: 322.4
click at [801, 325] on td "UOVO Storage options should only be chosen by current UOVO Customers*" at bounding box center [679, 321] width 279 height 39
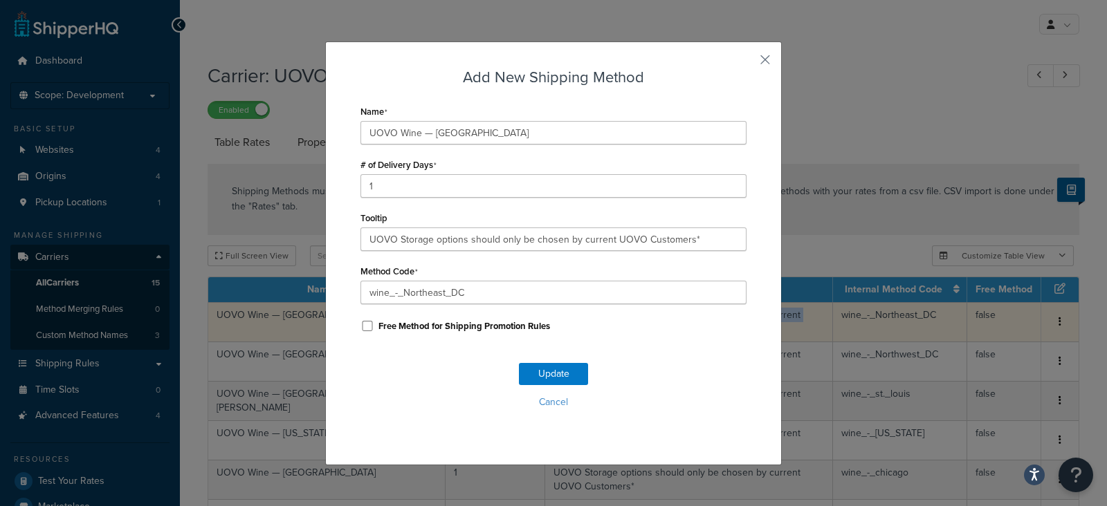
copy td "UOVO Storage options should only be chosen by current UOVO Customers*"
click at [746, 65] on button "button" at bounding box center [744, 64] width 3 height 3
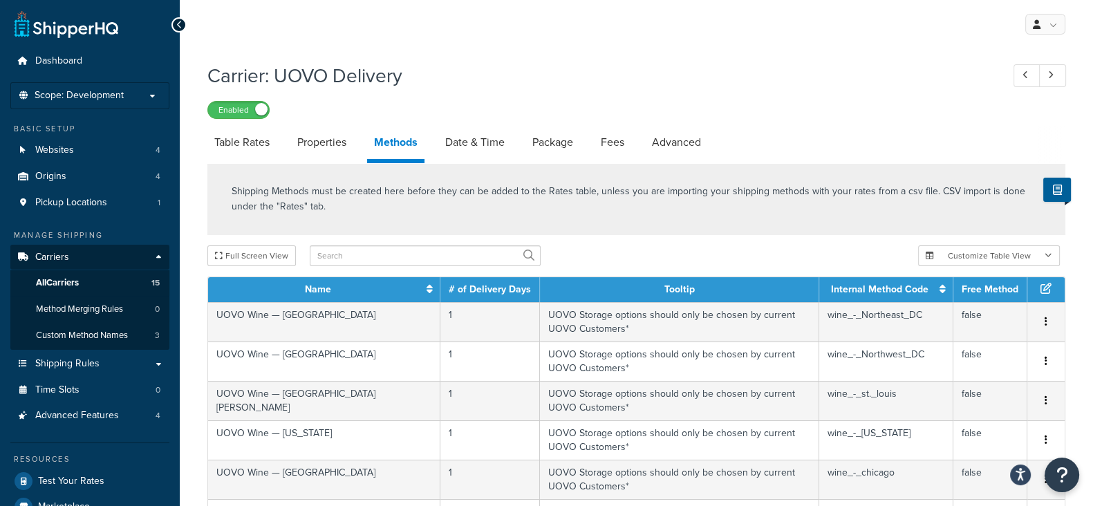
click at [757, 65] on h1 "Carrier: UOVO Delivery" at bounding box center [597, 75] width 781 height 27
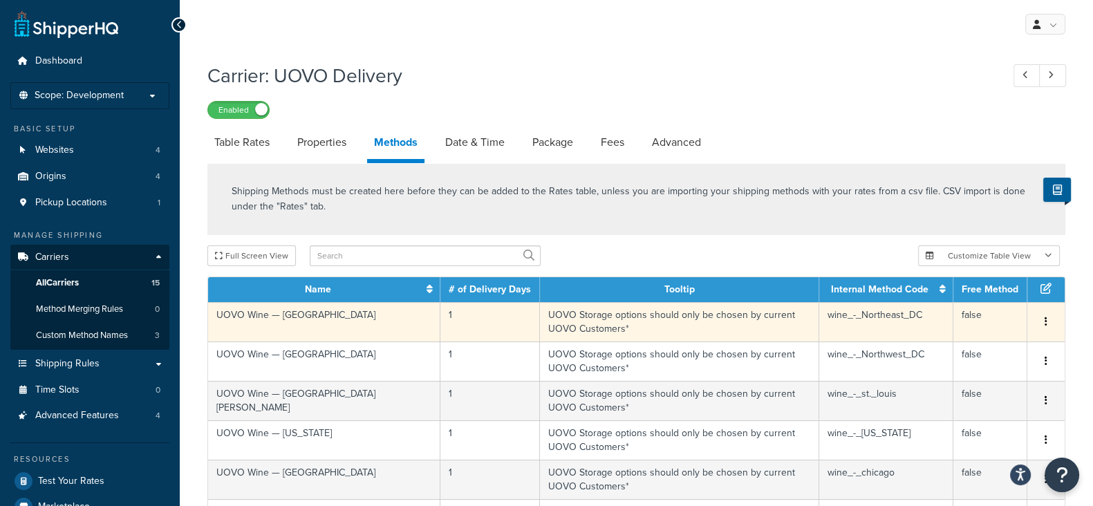
click at [1048, 316] on button "button" at bounding box center [1046, 322] width 11 height 15
click at [961, 304] on div "Edit" at bounding box center [976, 303] width 98 height 28
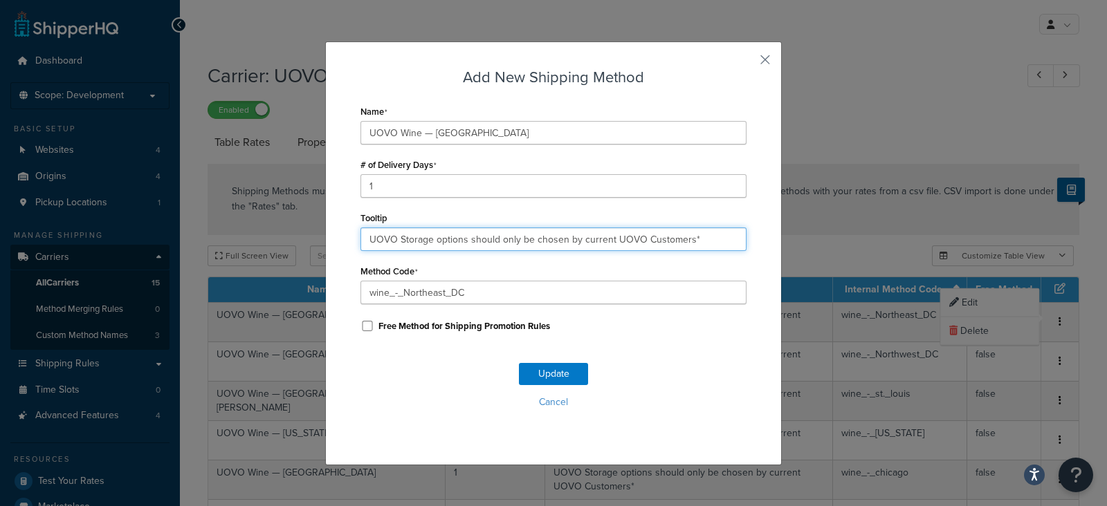
click at [701, 242] on input "UOVO Storage options should only be chosen by current UOVO Customers*" at bounding box center [553, 240] width 386 height 24
paste input "https://mcstaging.zachys.com/uovo-delivery"
type input "UOVO Storage options should only be chosen by current UOVO Customers - https://…"
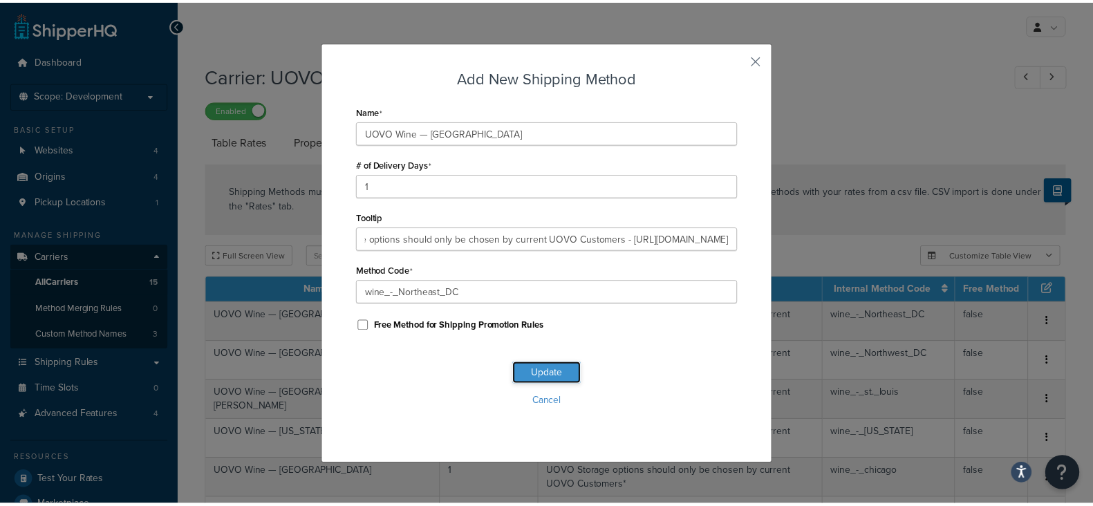
scroll to position [0, 0]
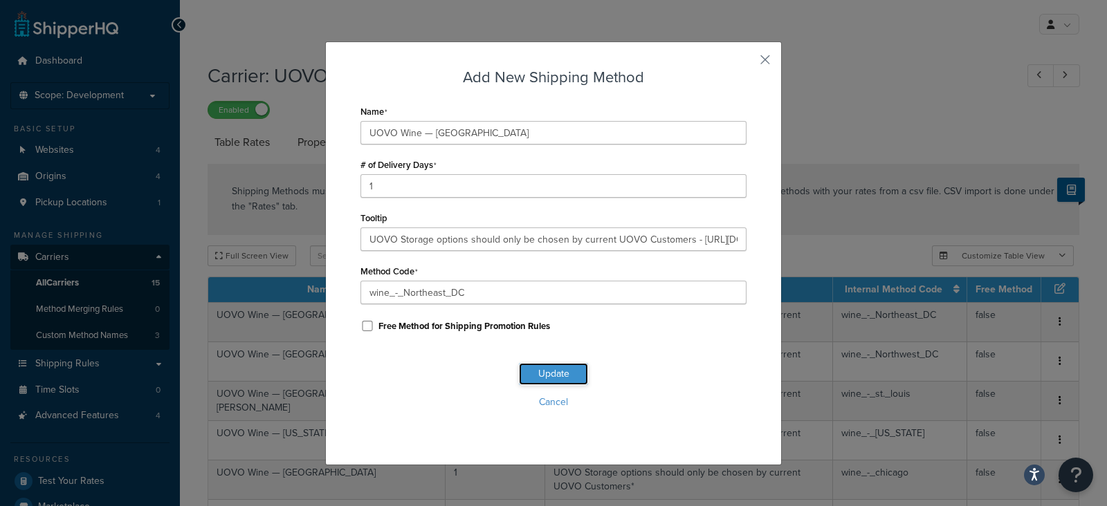
click at [543, 375] on button "Update" at bounding box center [553, 374] width 69 height 22
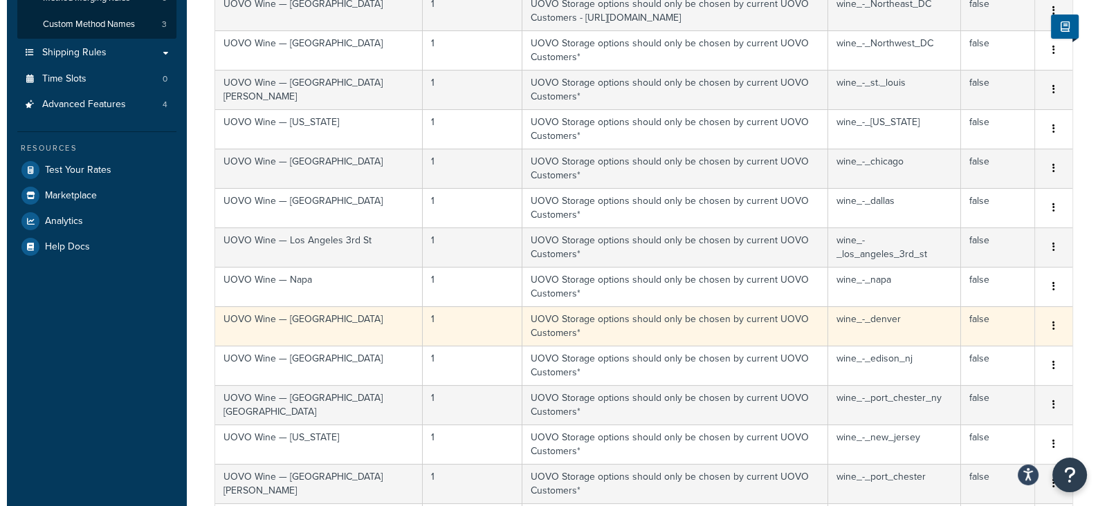
scroll to position [259, 0]
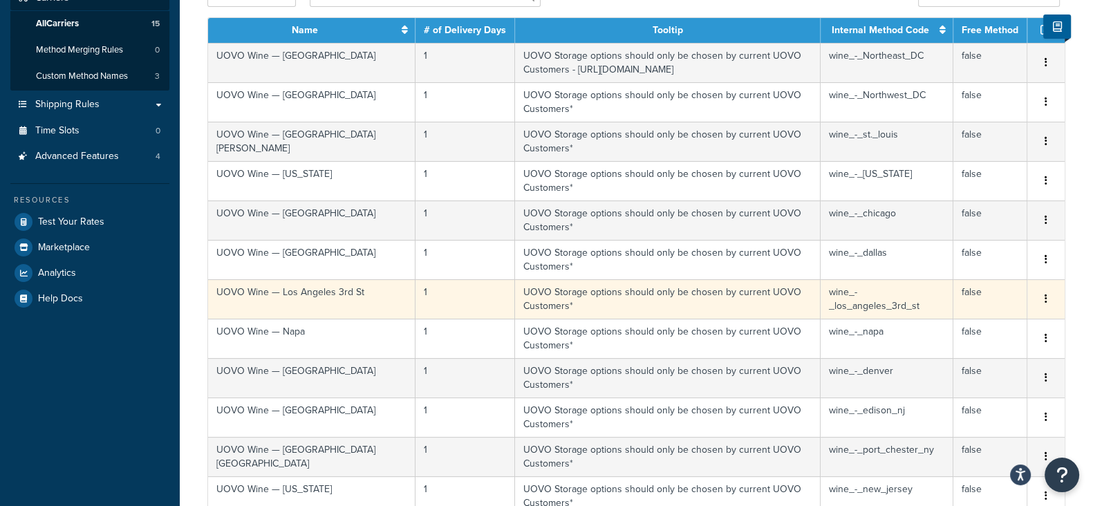
click at [1045, 294] on icon "button" at bounding box center [1046, 299] width 3 height 10
click at [969, 228] on div "Edit" at bounding box center [976, 231] width 98 height 28
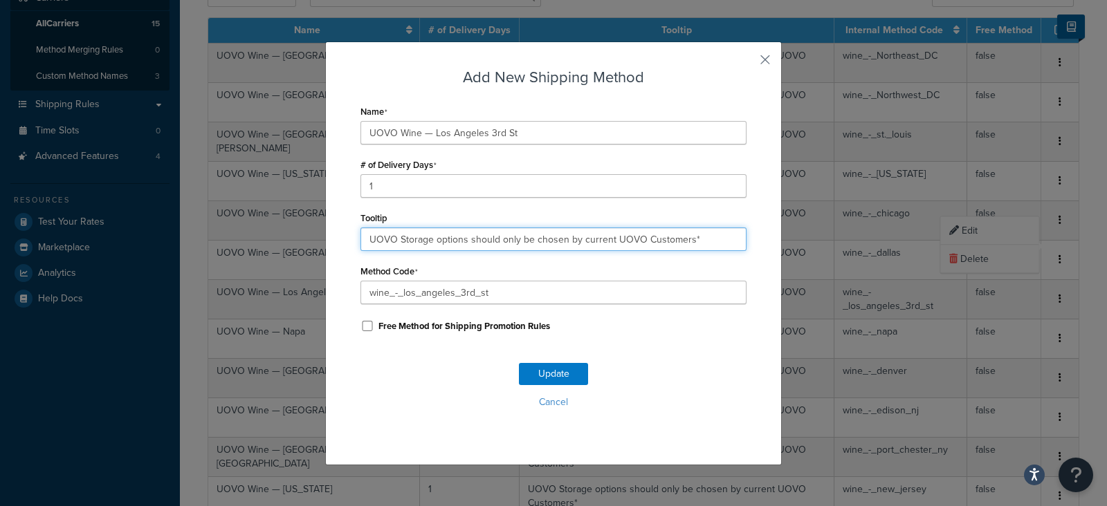
click at [720, 239] on input "UOVO Storage options should only be chosen by current UOVO Customers*" at bounding box center [553, 240] width 386 height 24
paste input "https://mcstaging.zachys.com/uovo-delivery"
type input "UOVO Storage options should only be chosen by current UOVO Customers - https://…"
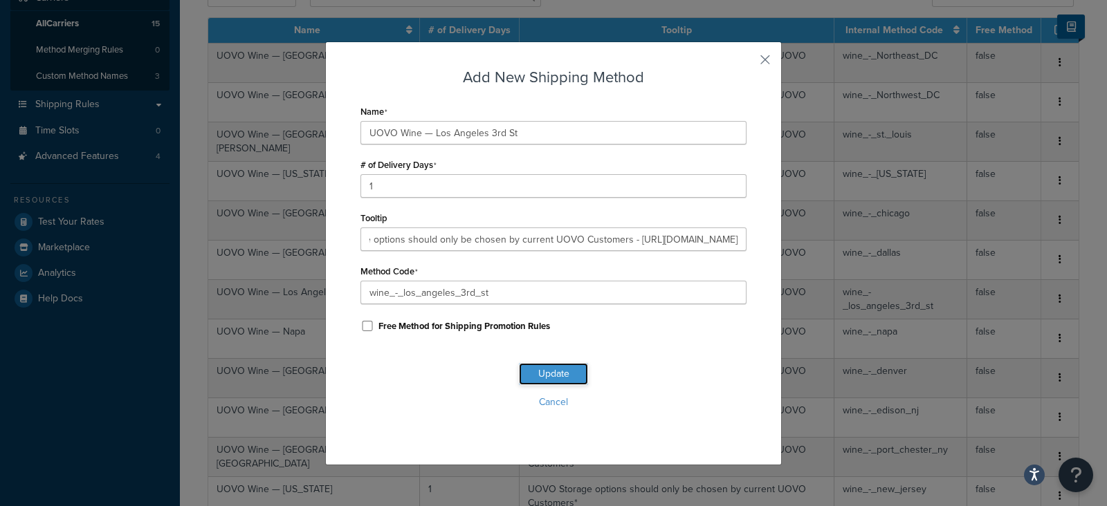
click at [550, 372] on button "Update" at bounding box center [553, 374] width 69 height 22
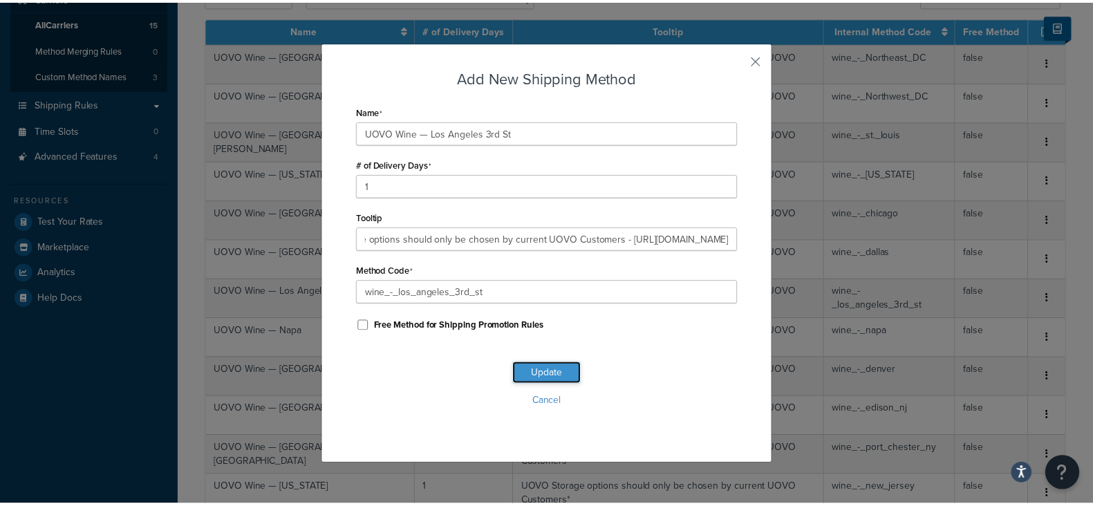
scroll to position [0, 0]
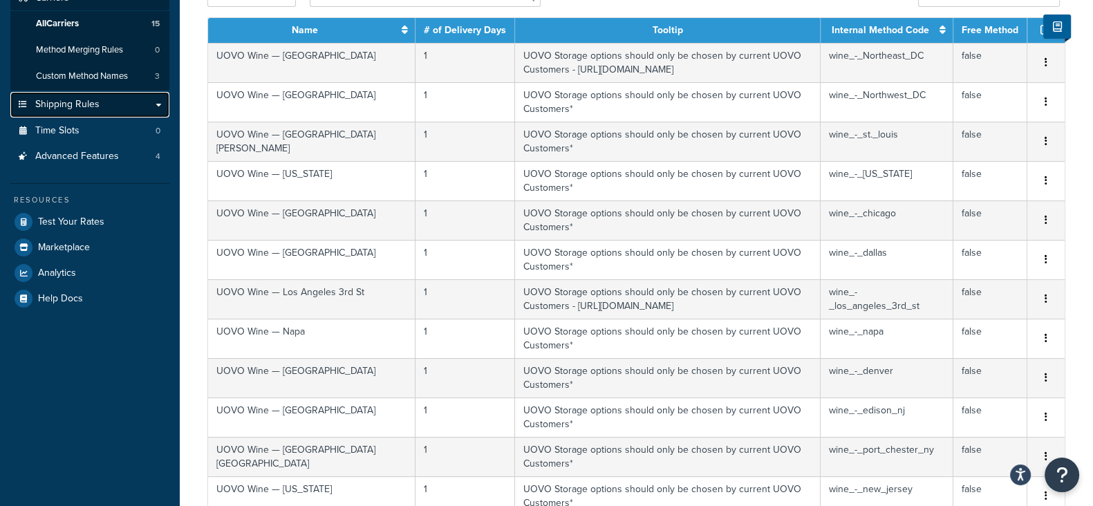
click at [93, 105] on span "Shipping Rules" at bounding box center [67, 105] width 64 height 12
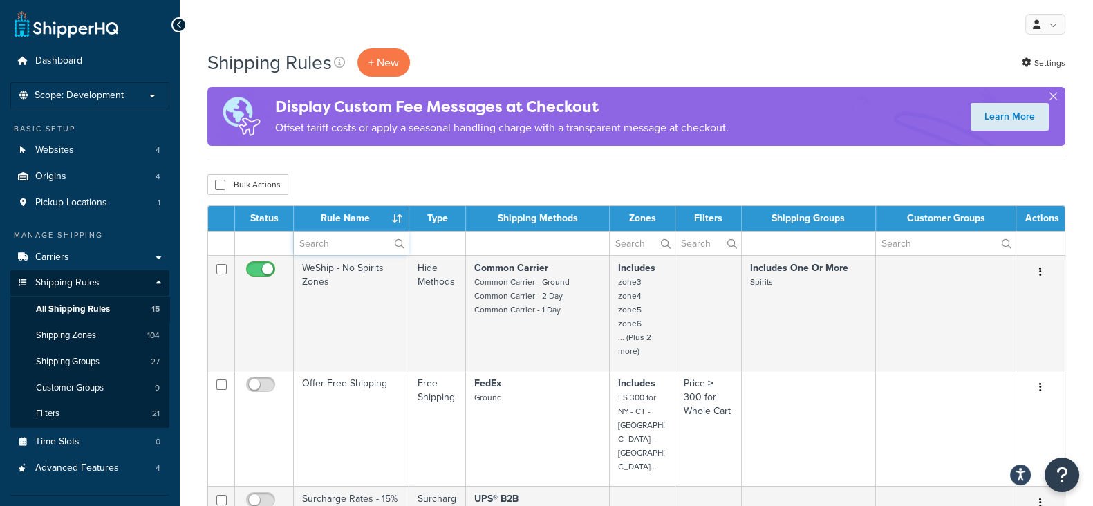
click at [338, 250] on input "text" at bounding box center [351, 244] width 115 height 24
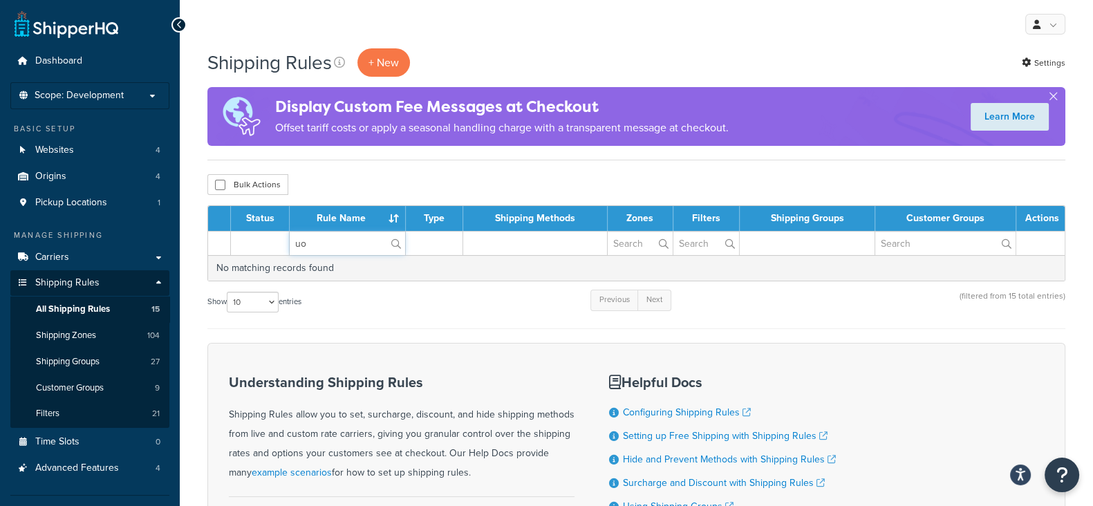
type input "u"
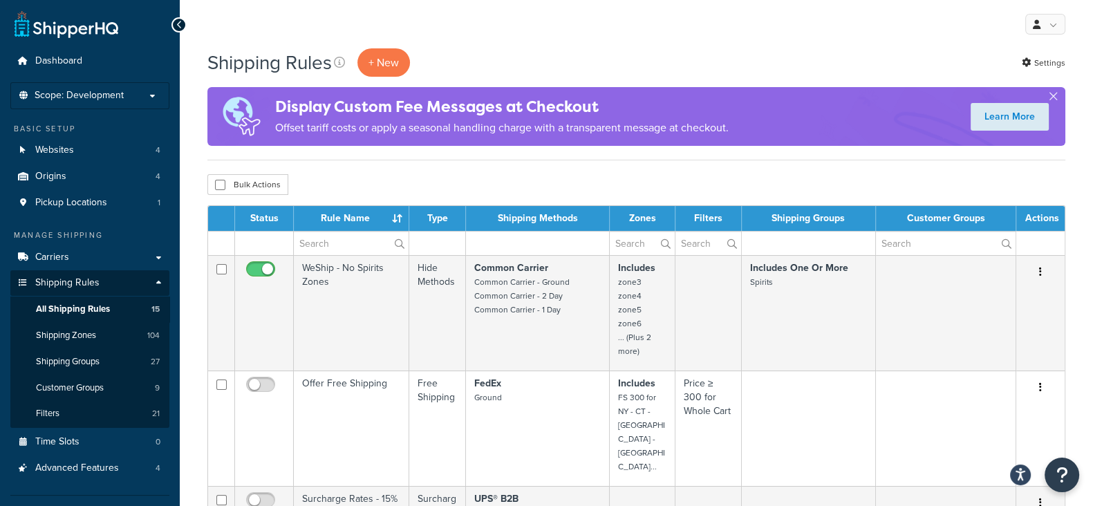
click at [785, 247] on td at bounding box center [809, 243] width 134 height 24
click at [631, 241] on input "text" at bounding box center [642, 244] width 65 height 24
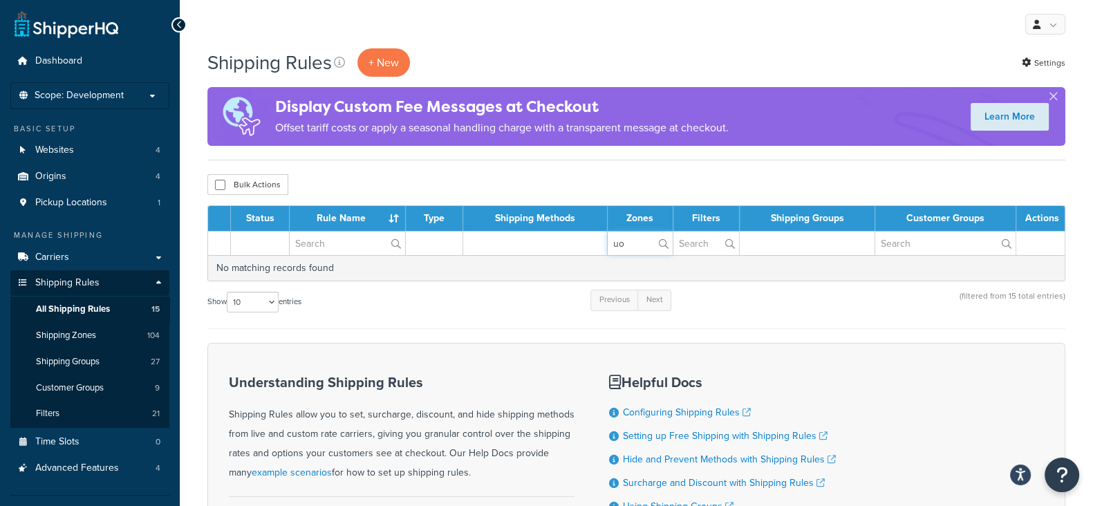
type input "u"
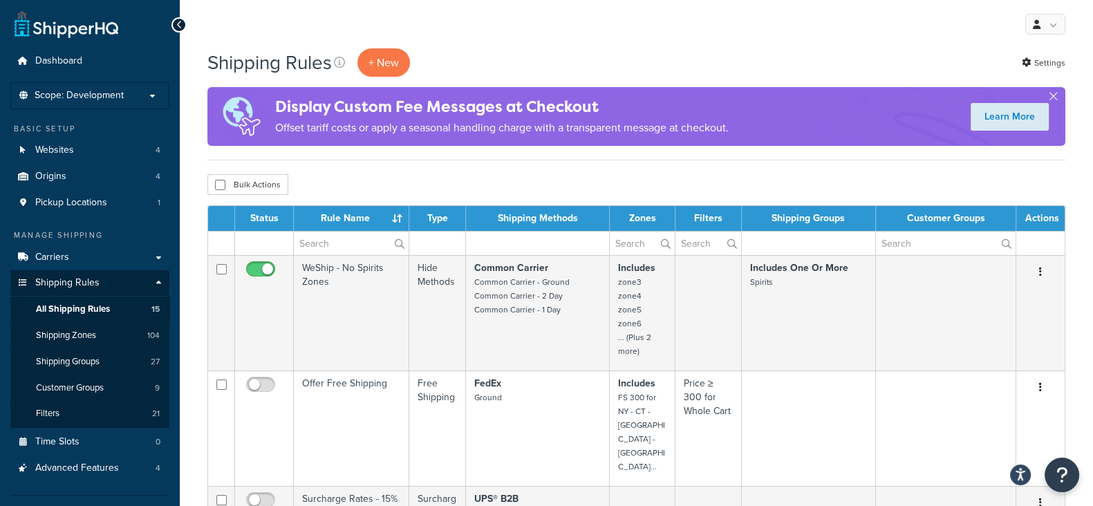
click at [530, 246] on td at bounding box center [538, 243] width 144 height 24
click at [55, 178] on span "Origins" at bounding box center [50, 177] width 31 height 12
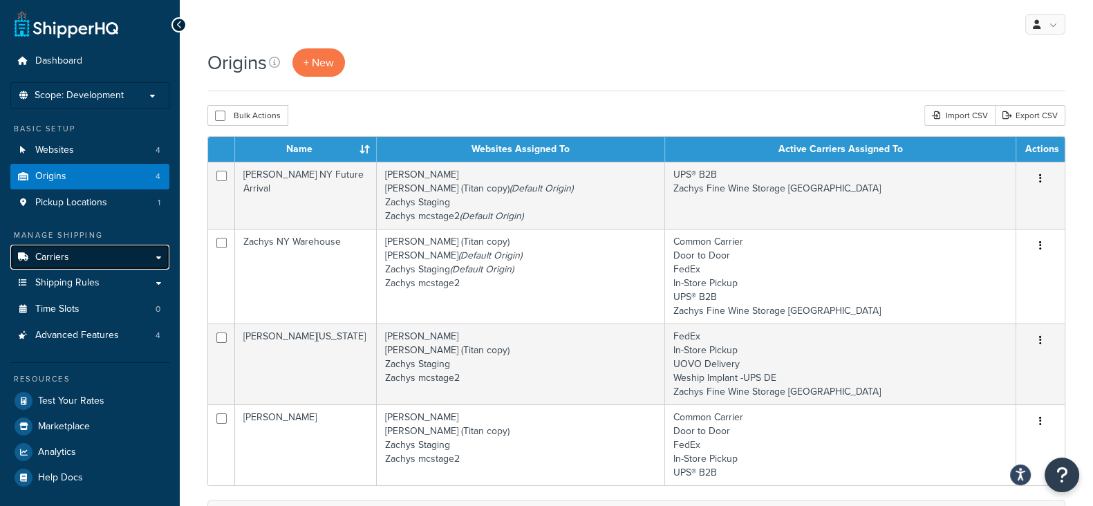
click at [64, 257] on span "Carriers" at bounding box center [52, 258] width 34 height 12
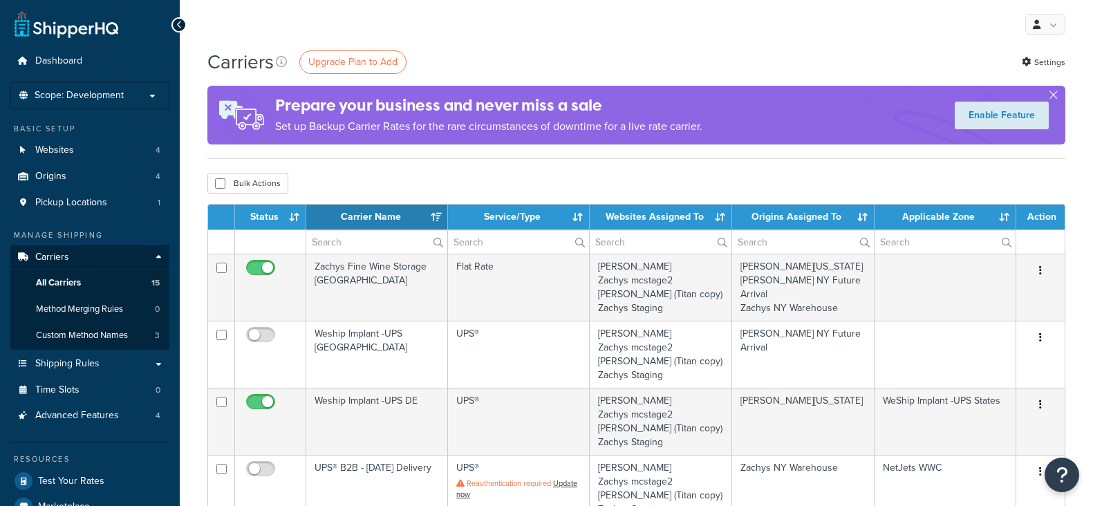
select select "15"
click at [141, 91] on p "Scope: Development" at bounding box center [90, 96] width 147 height 12
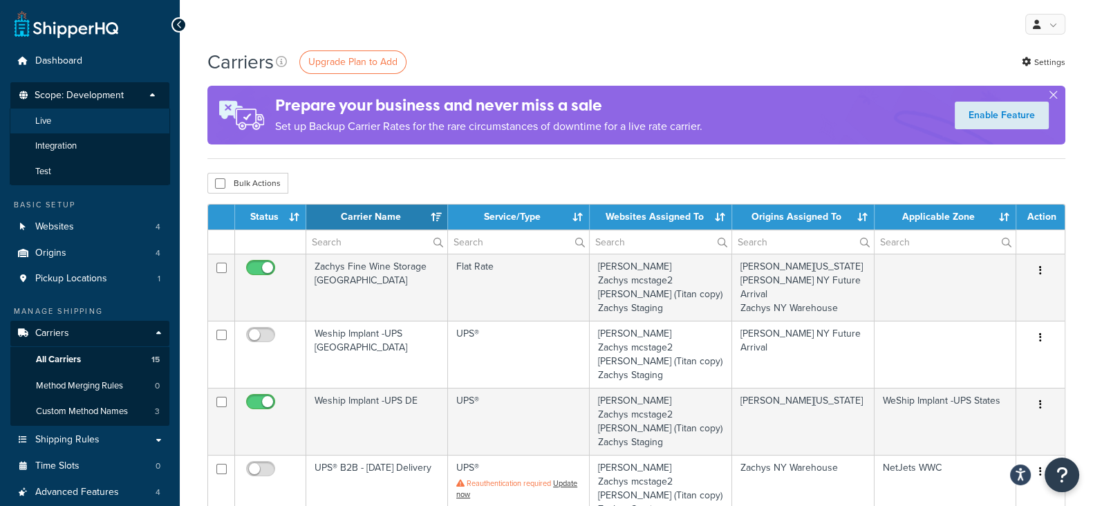
click at [91, 119] on li "Live" at bounding box center [90, 122] width 160 height 26
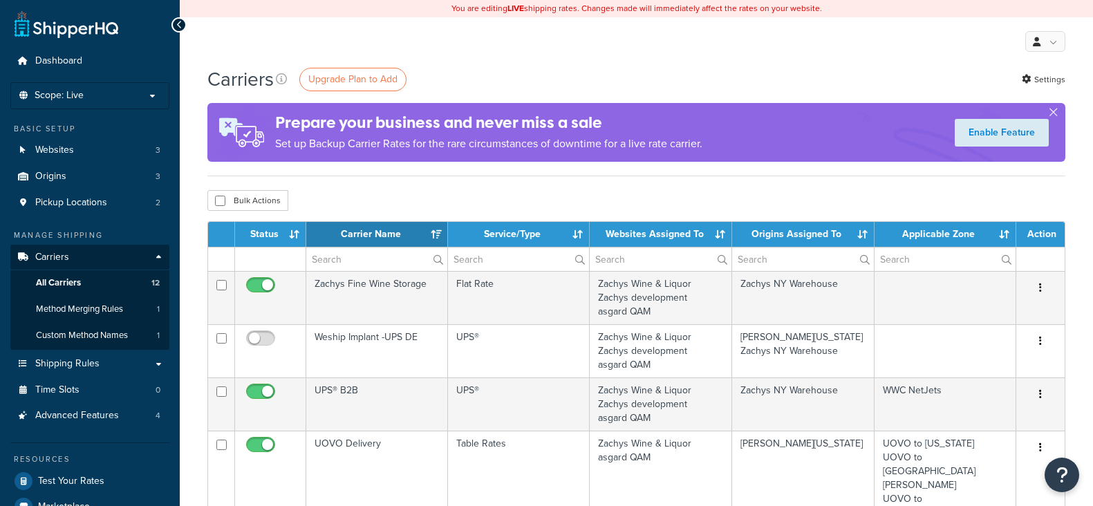
select select "15"
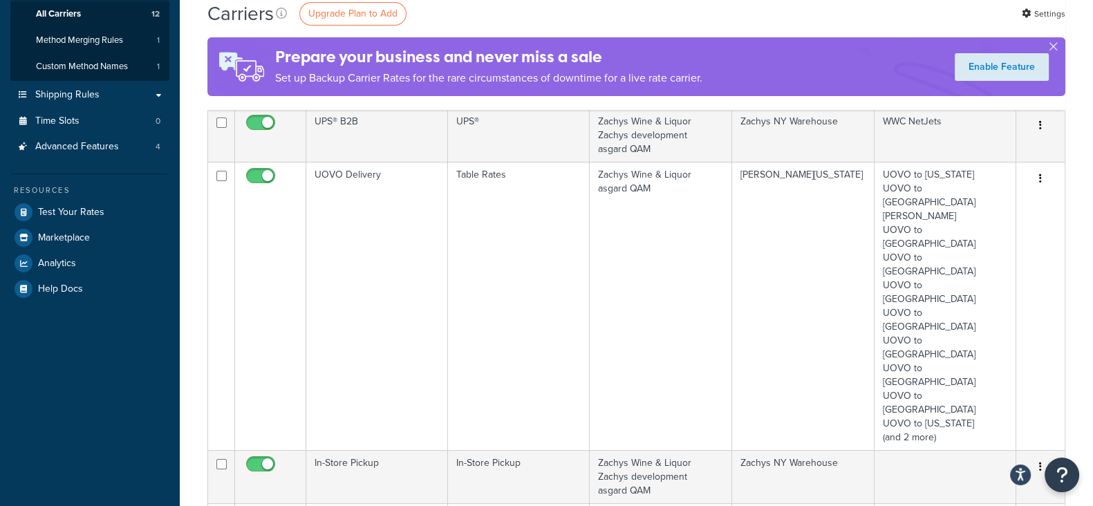
scroll to position [172, 0]
